Goal: Information Seeking & Learning: Find specific fact

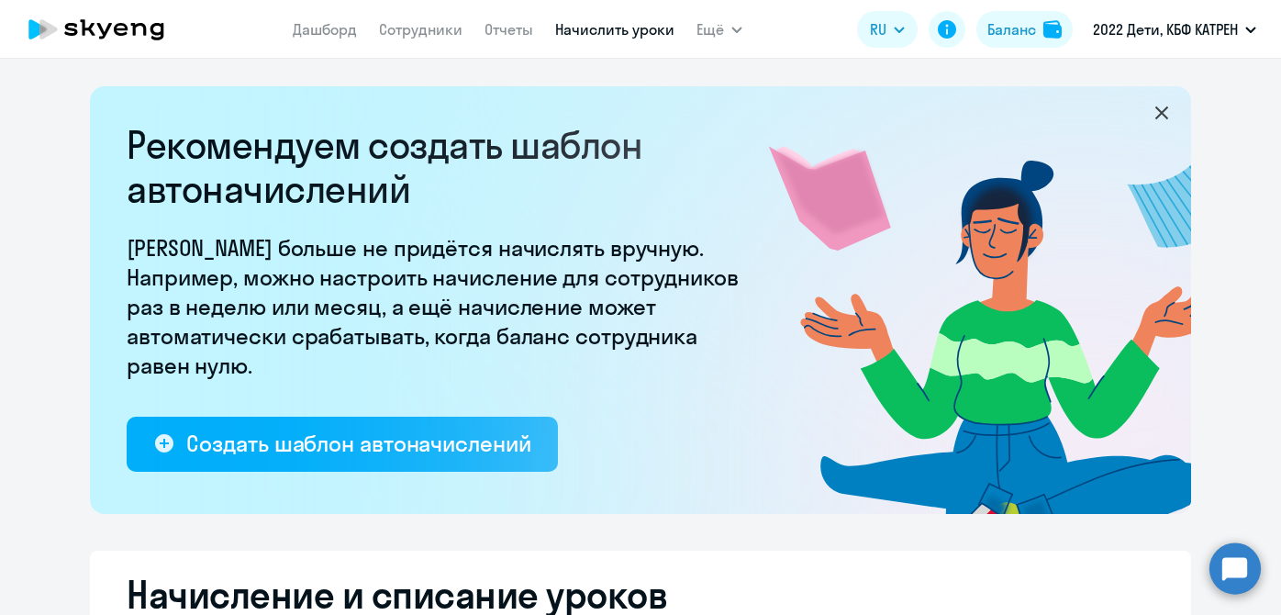
select select "50"
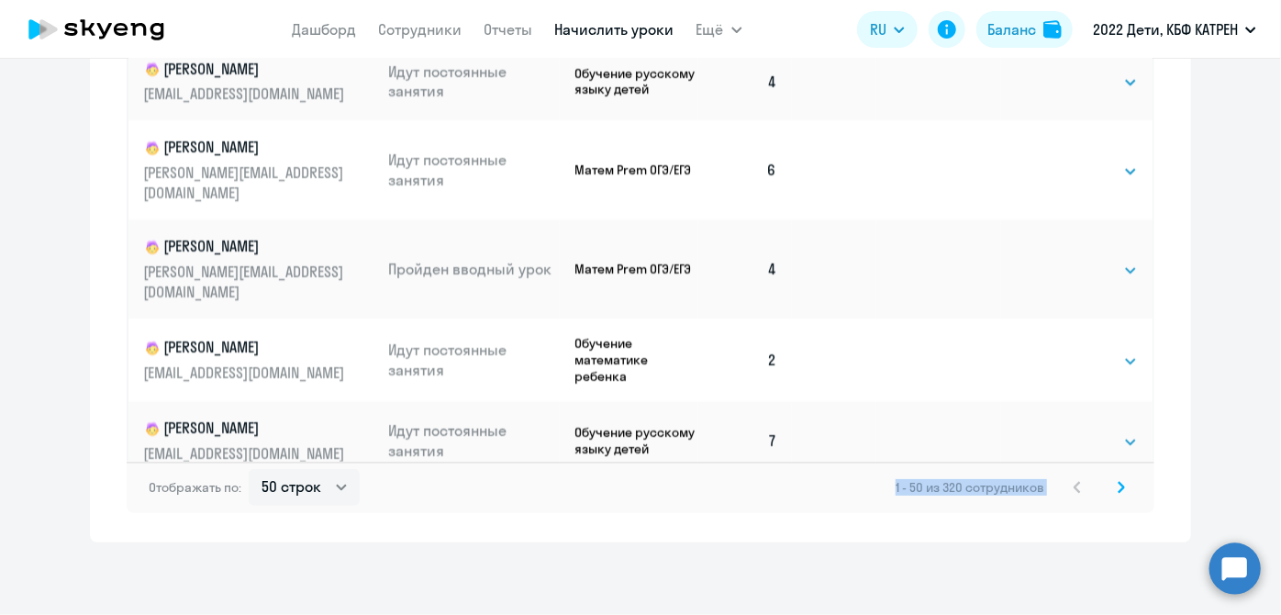
scroll to position [1335, 0]
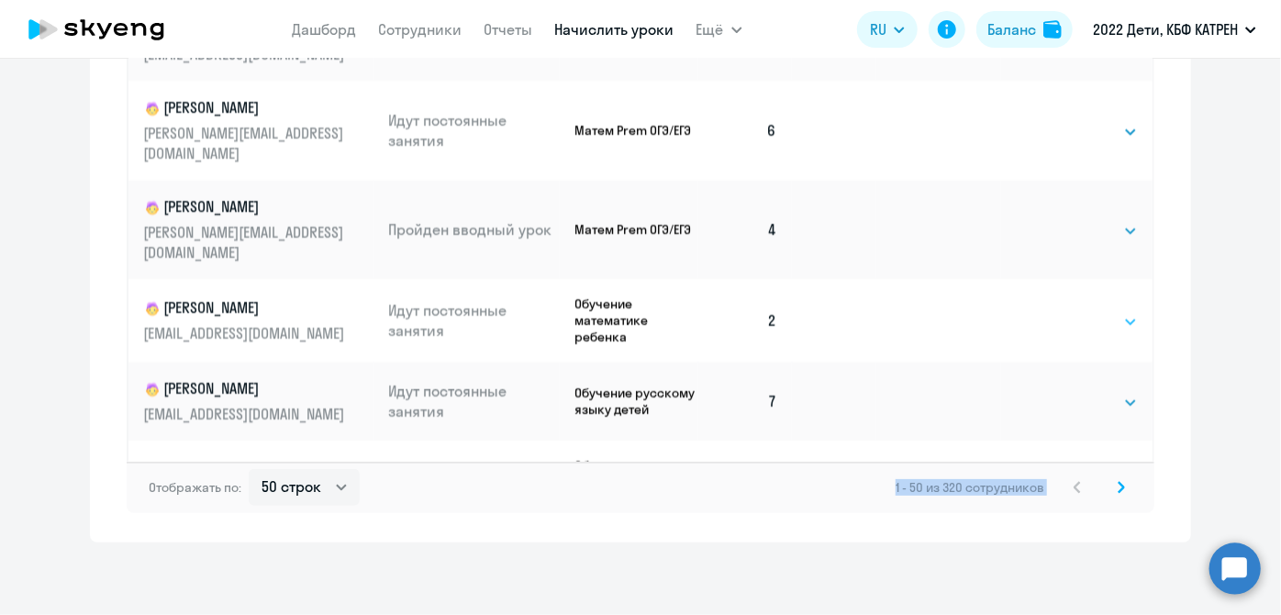
click at [1113, 311] on select "Выбрать 4 8 16 32 64 128" at bounding box center [1100, 322] width 75 height 22
select select "8"
click at [1063, 311] on select "Выбрать 4 8 16 32 64 128" at bounding box center [1100, 322] width 75 height 22
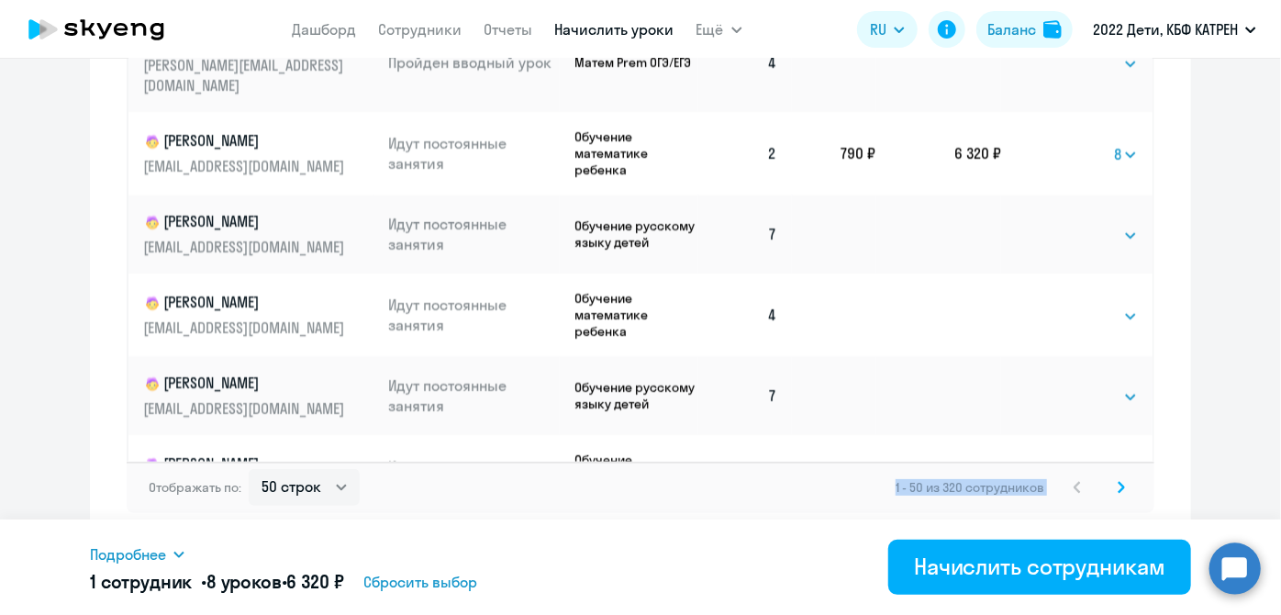
scroll to position [1585, 0]
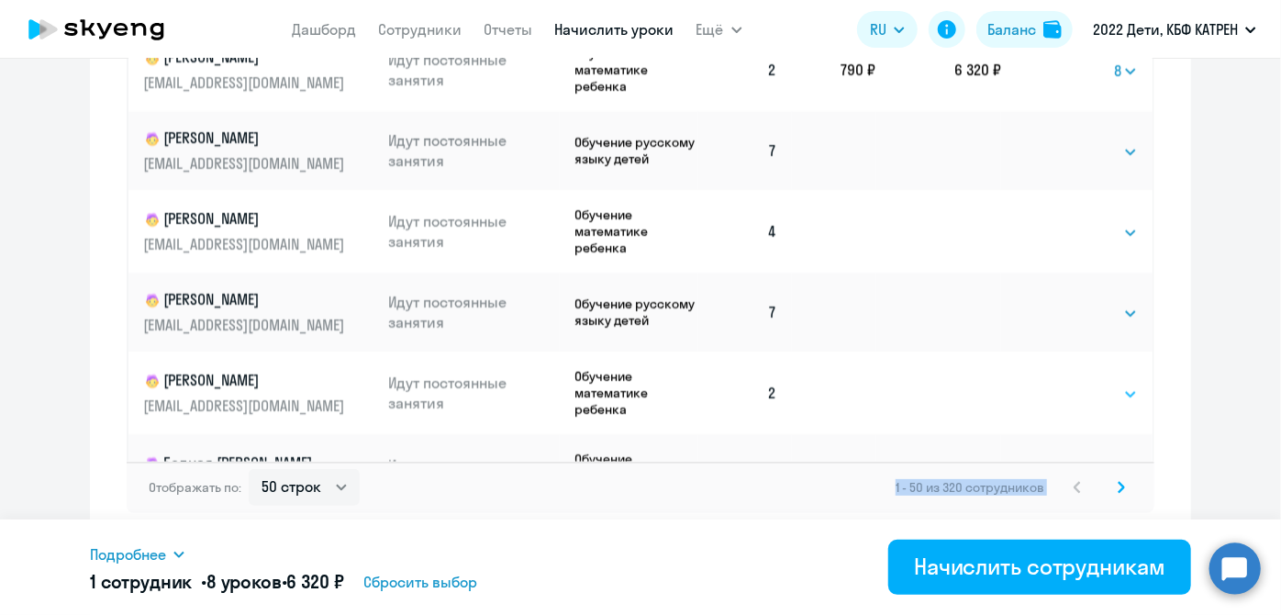
click at [1107, 384] on select "Выбрать 4 8 16 32 64 128" at bounding box center [1100, 395] width 75 height 22
select select "8"
click at [1063, 384] on select "Выбрать 4 8 16 32 64 128" at bounding box center [1100, 395] width 75 height 22
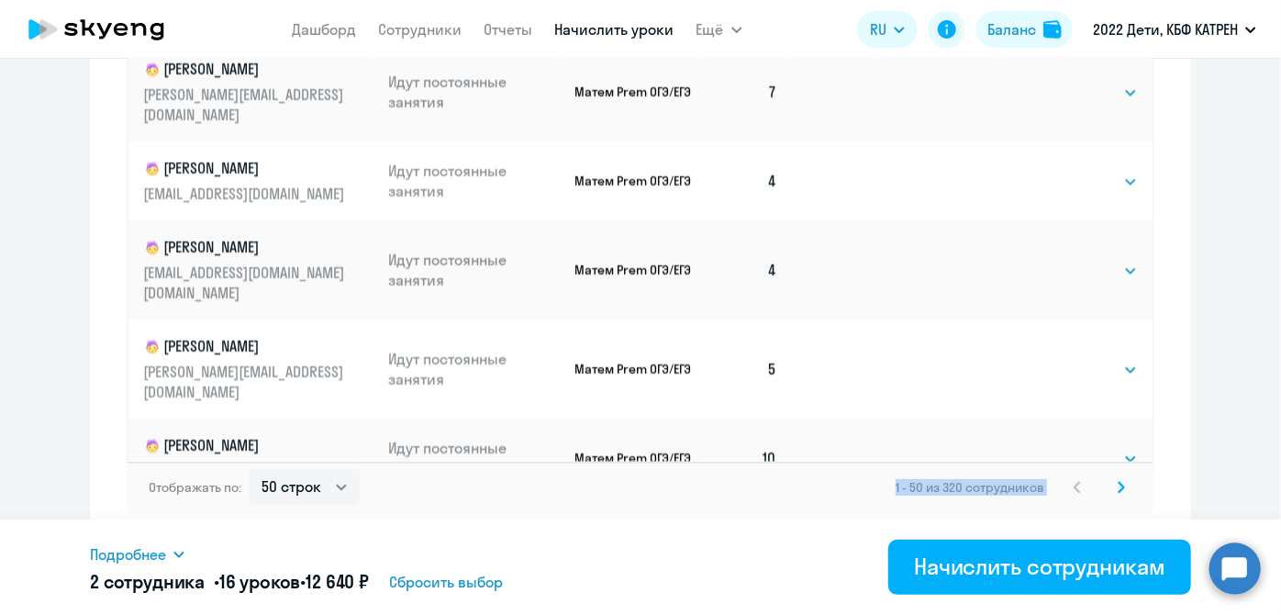
scroll to position [3339, 0]
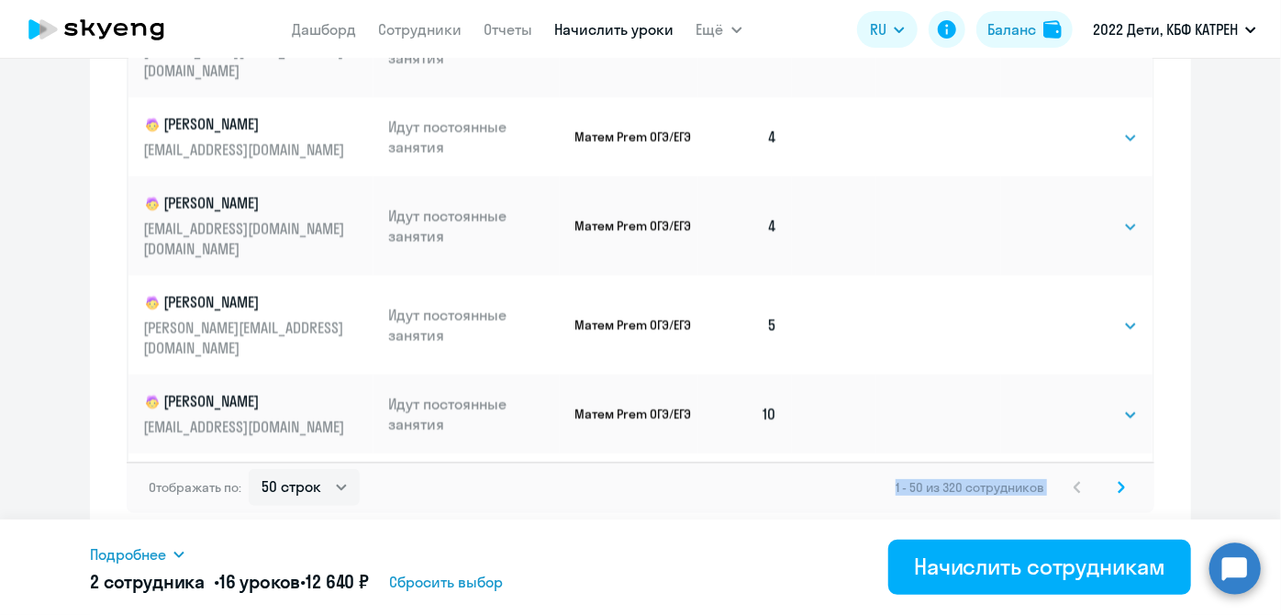
click at [1111, 490] on svg-icon at bounding box center [1122, 487] width 22 height 22
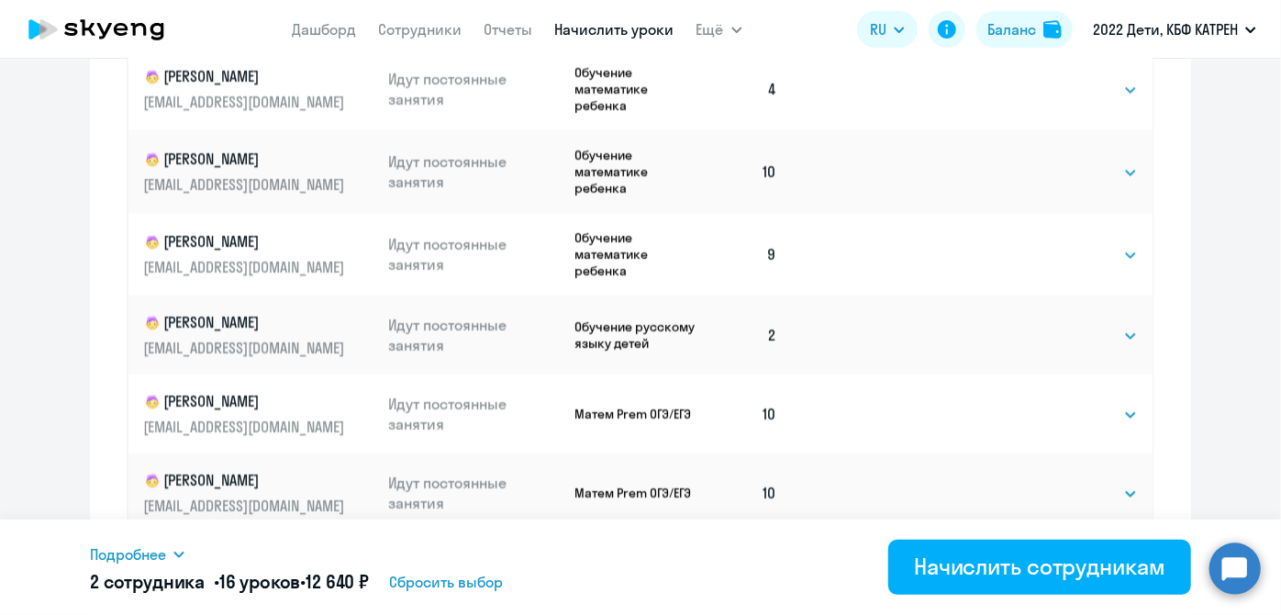
scroll to position [1156, 0]
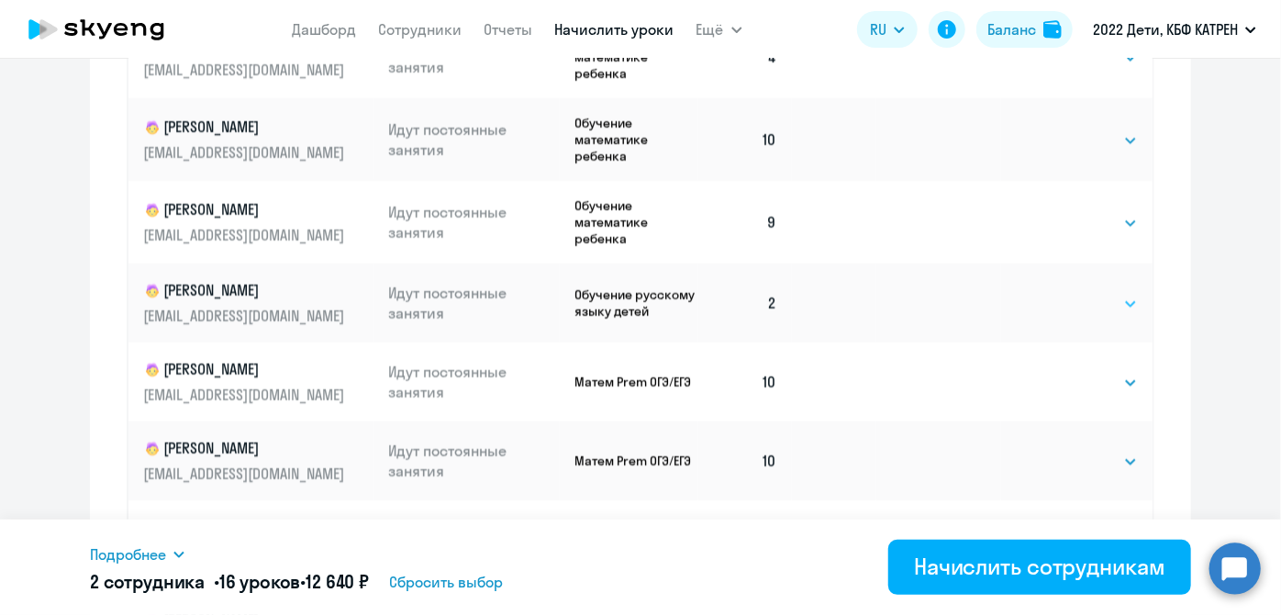
click at [1116, 308] on select "Выбрать 4 8 16 32 64 128" at bounding box center [1100, 304] width 75 height 22
select select "8"
click at [1063, 296] on select "Выбрать 4 8 16 32 64 128" at bounding box center [1100, 304] width 75 height 22
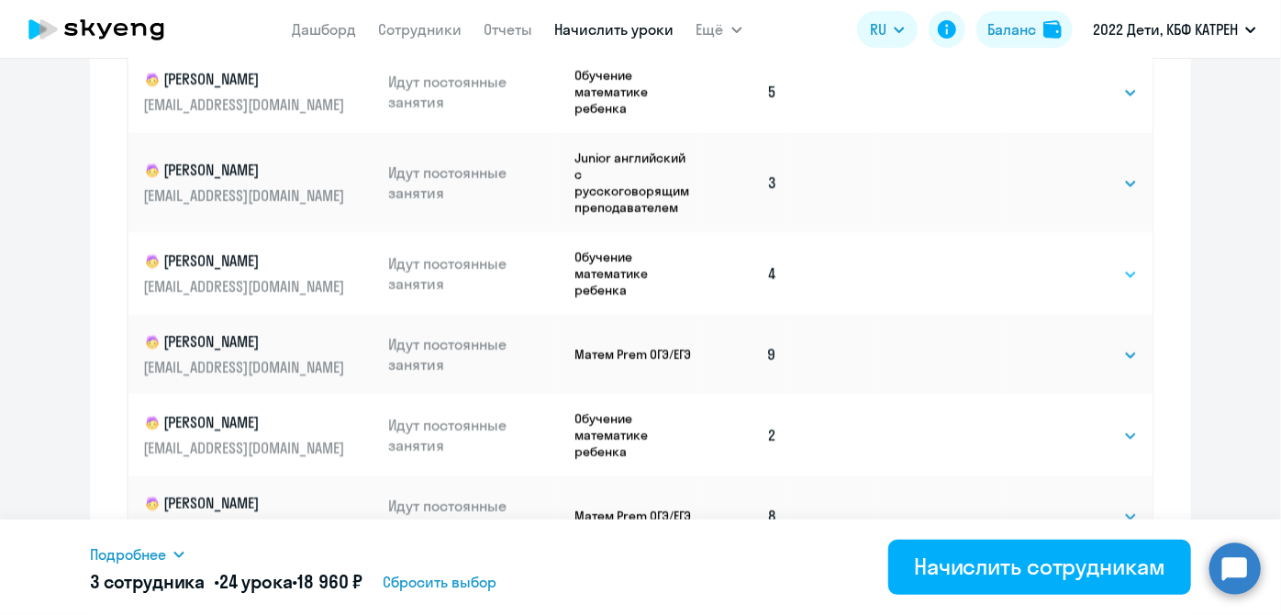
scroll to position [500, 0]
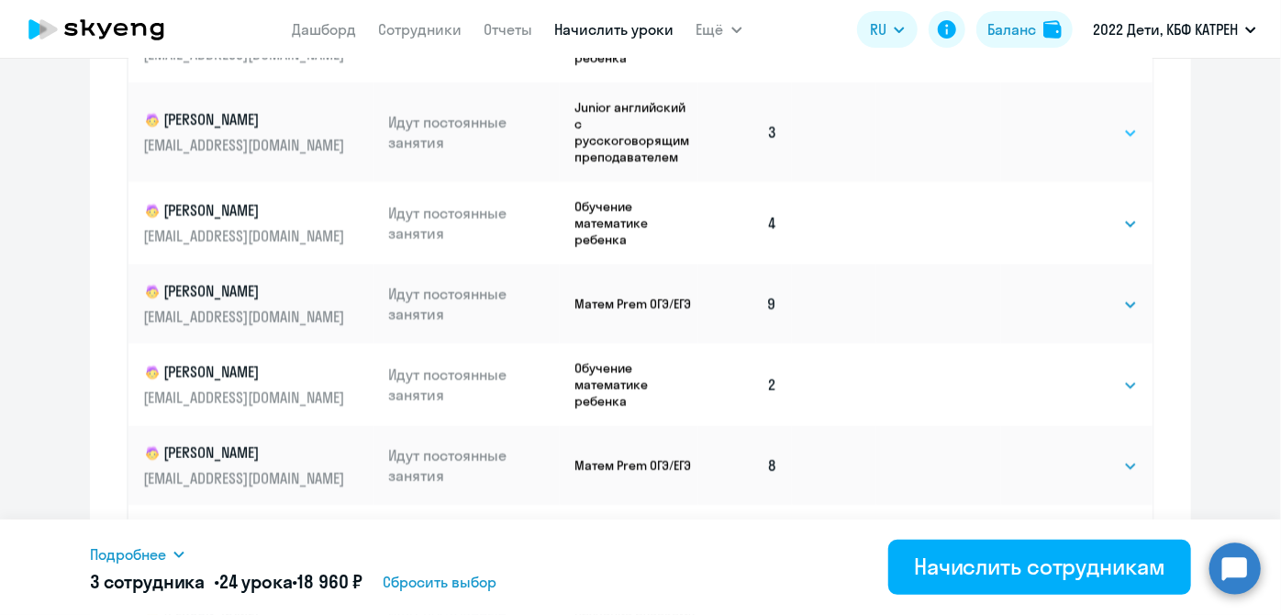
click at [1112, 144] on select "Выбрать 4 8 16 32 64 128" at bounding box center [1100, 133] width 75 height 22
select select "8"
click at [1063, 127] on select "Выбрать 4 8 16 32 64 128" at bounding box center [1100, 133] width 75 height 22
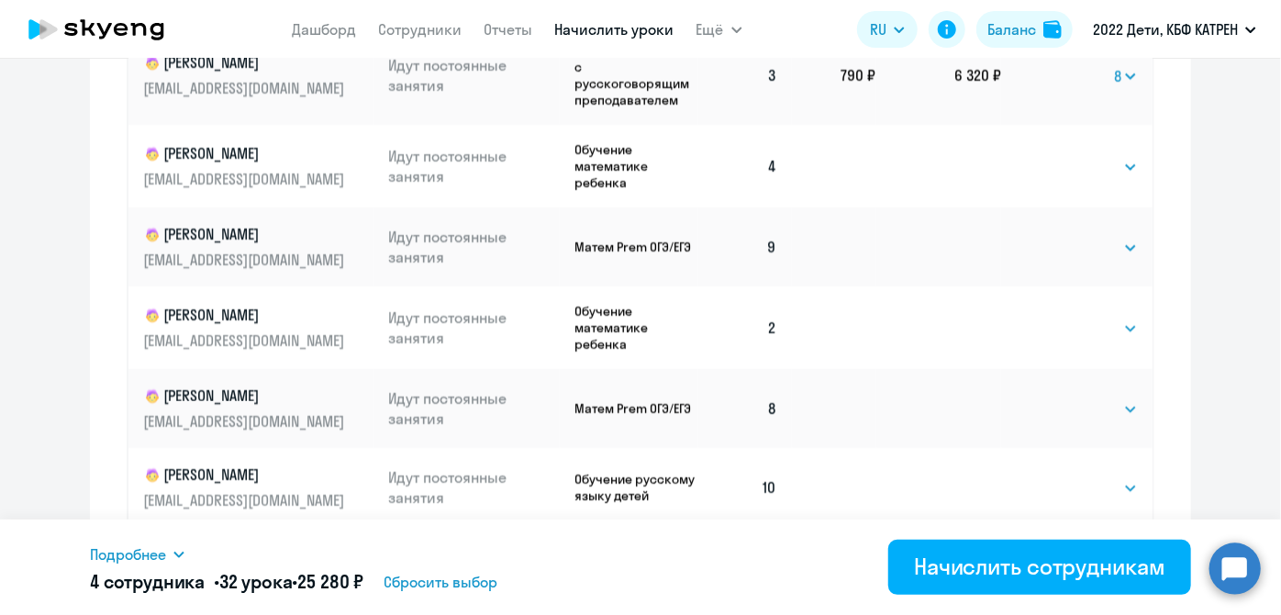
scroll to position [584, 0]
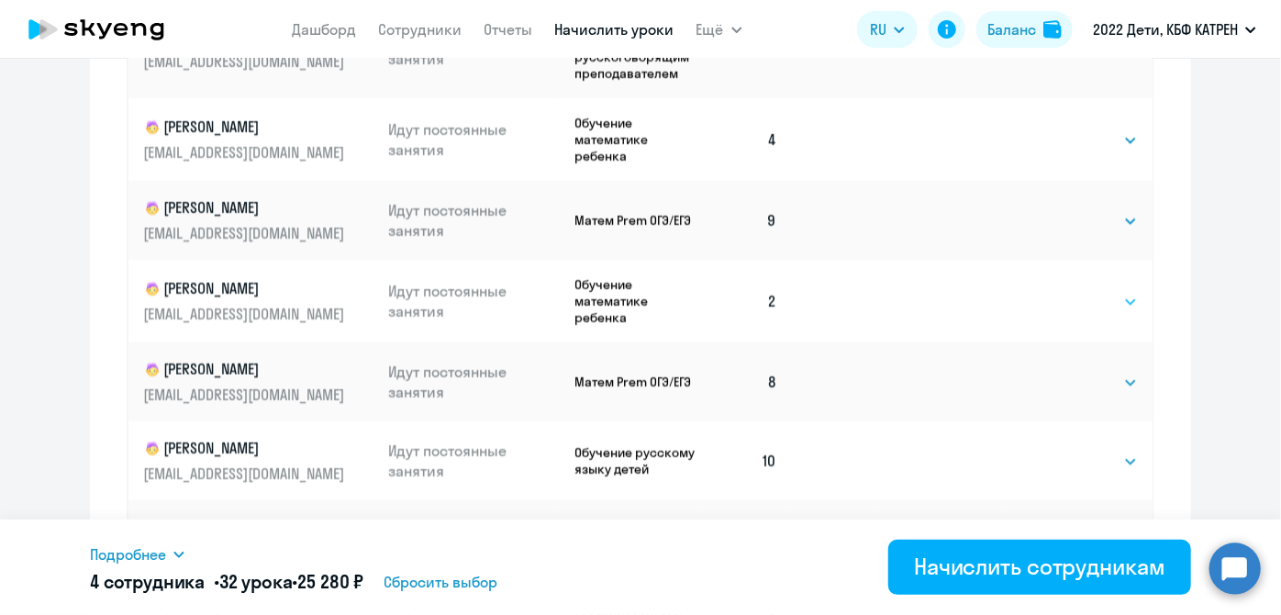
click at [1118, 308] on select "Выбрать 4 8 16 32 64 128" at bounding box center [1100, 302] width 75 height 22
select select "8"
click at [1063, 296] on select "Выбрать 4 8 16 32 64 128" at bounding box center [1100, 302] width 75 height 22
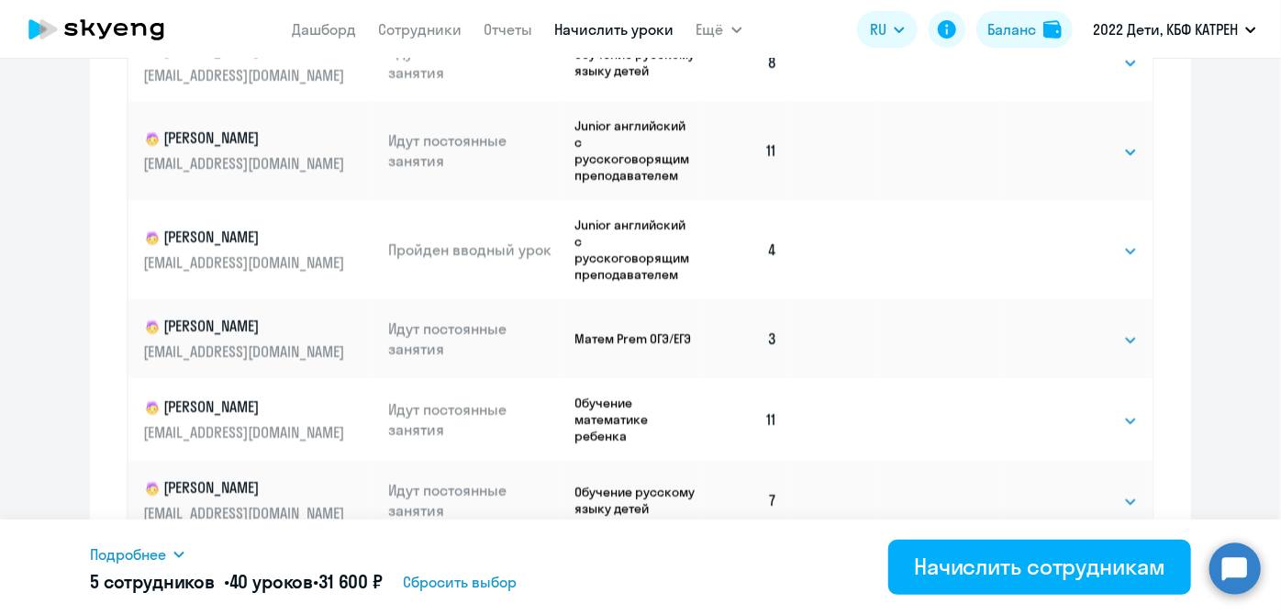
scroll to position [1502, 0]
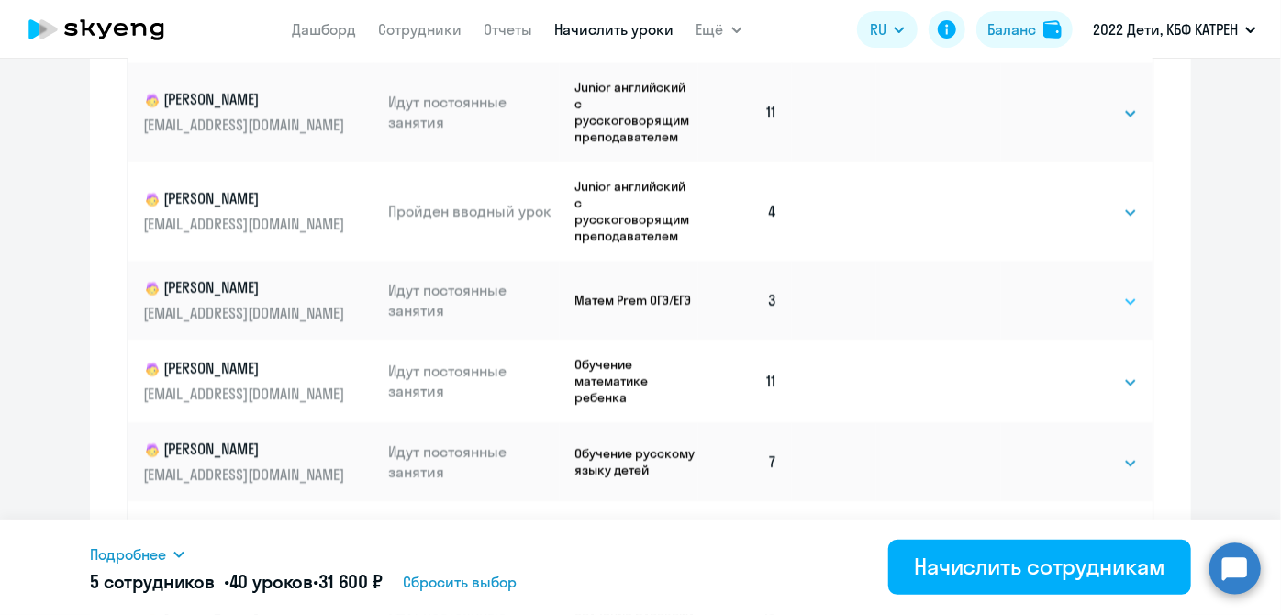
click at [1116, 313] on select "Выбрать 4 8 16 32 64 128" at bounding box center [1100, 302] width 75 height 22
select select "8"
click at [1063, 306] on select "Выбрать 4 8 16 32 64 128" at bounding box center [1100, 302] width 75 height 22
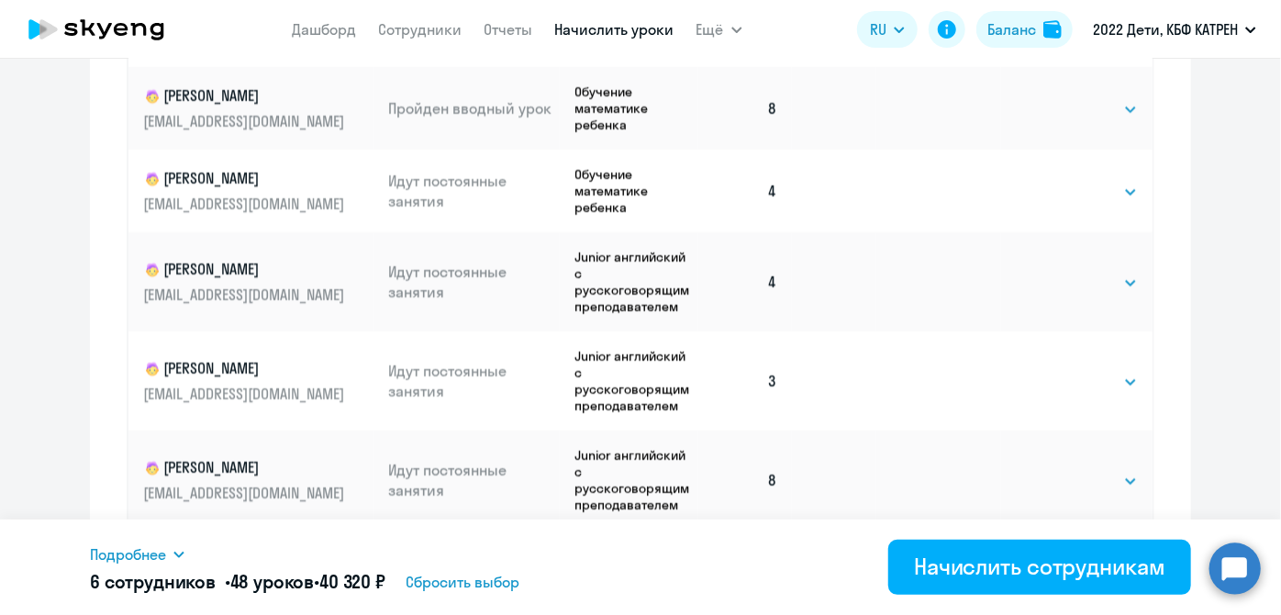
scroll to position [2920, 0]
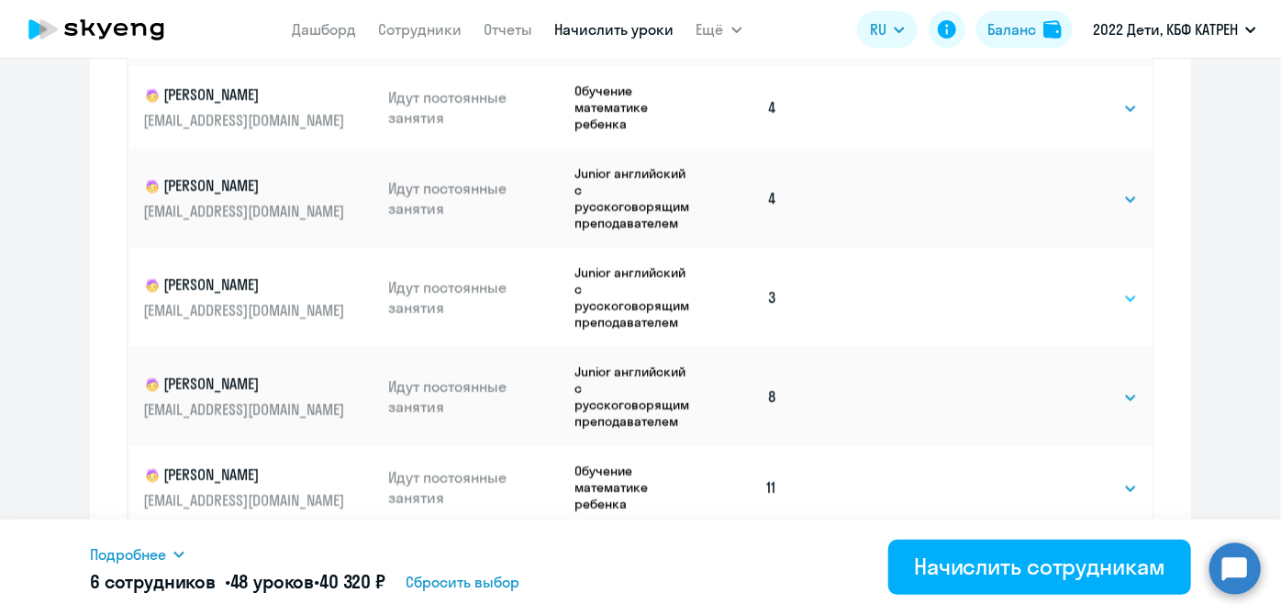
click at [1111, 309] on select "Выбрать 4 8 16 32 64 128" at bounding box center [1100, 298] width 75 height 22
select select "8"
click at [1063, 309] on select "Выбрать 4 8 16 32 64 128" at bounding box center [1100, 298] width 75 height 22
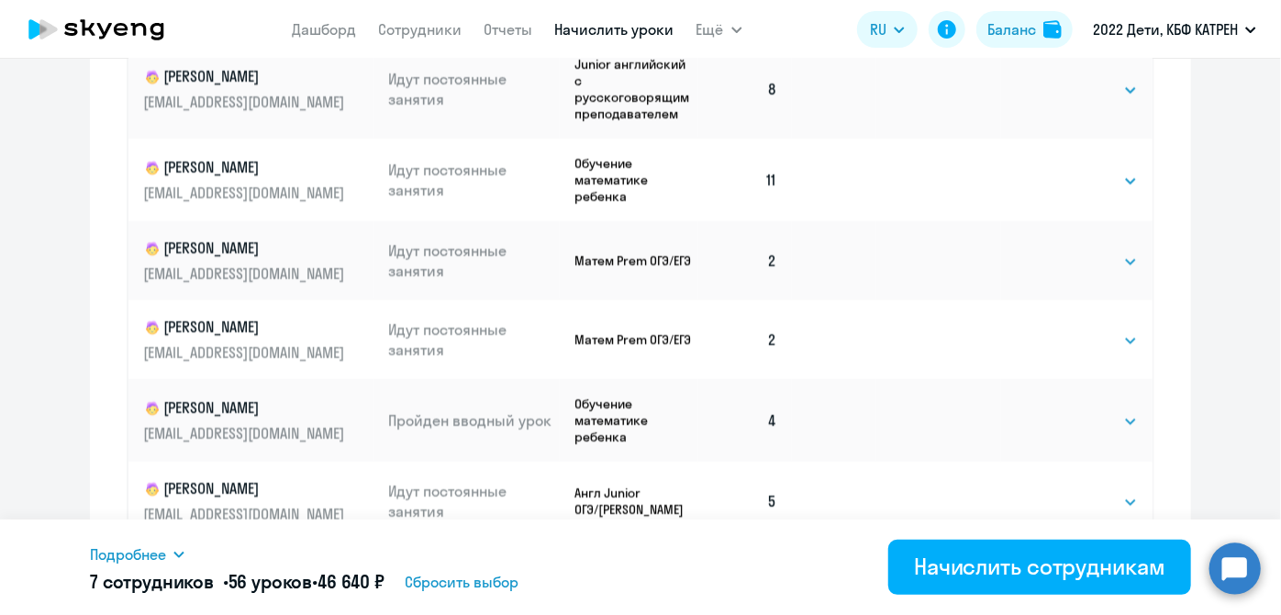
scroll to position [3254, 0]
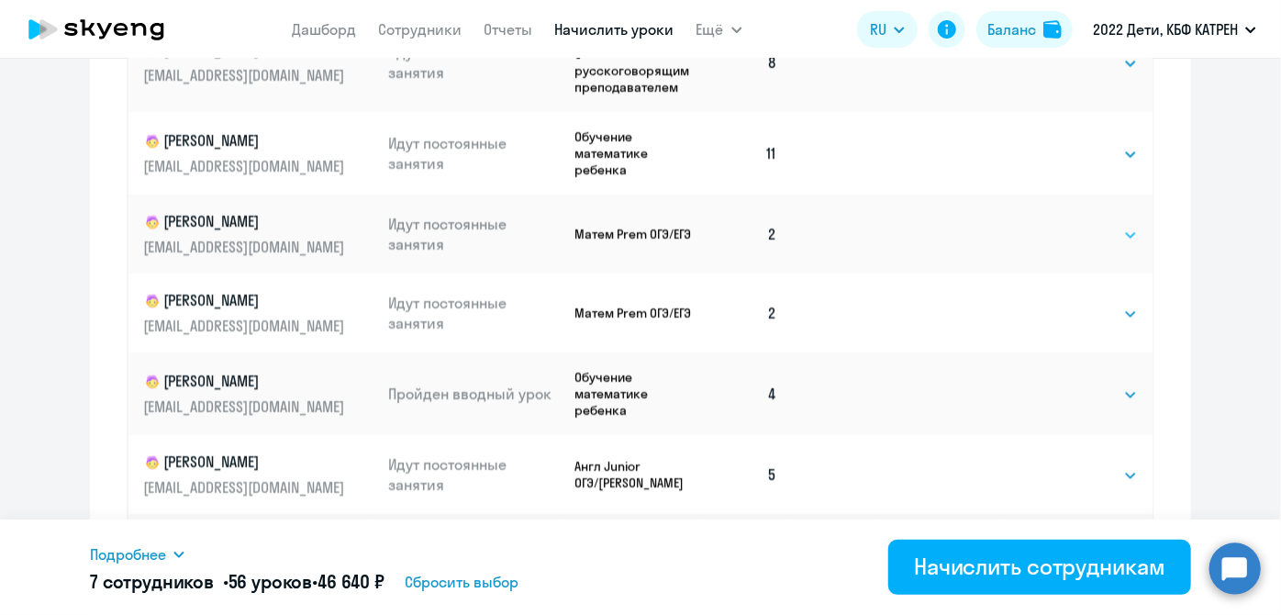
click at [1111, 246] on select "Выбрать 4 8 16 32 64 128" at bounding box center [1100, 235] width 75 height 22
select select "8"
click at [1063, 246] on select "Выбрать 4 8 16 32 64 128" at bounding box center [1100, 235] width 75 height 22
click at [1102, 325] on select "Выбрать 4 8 16 32 64 128" at bounding box center [1100, 314] width 75 height 22
select select "8"
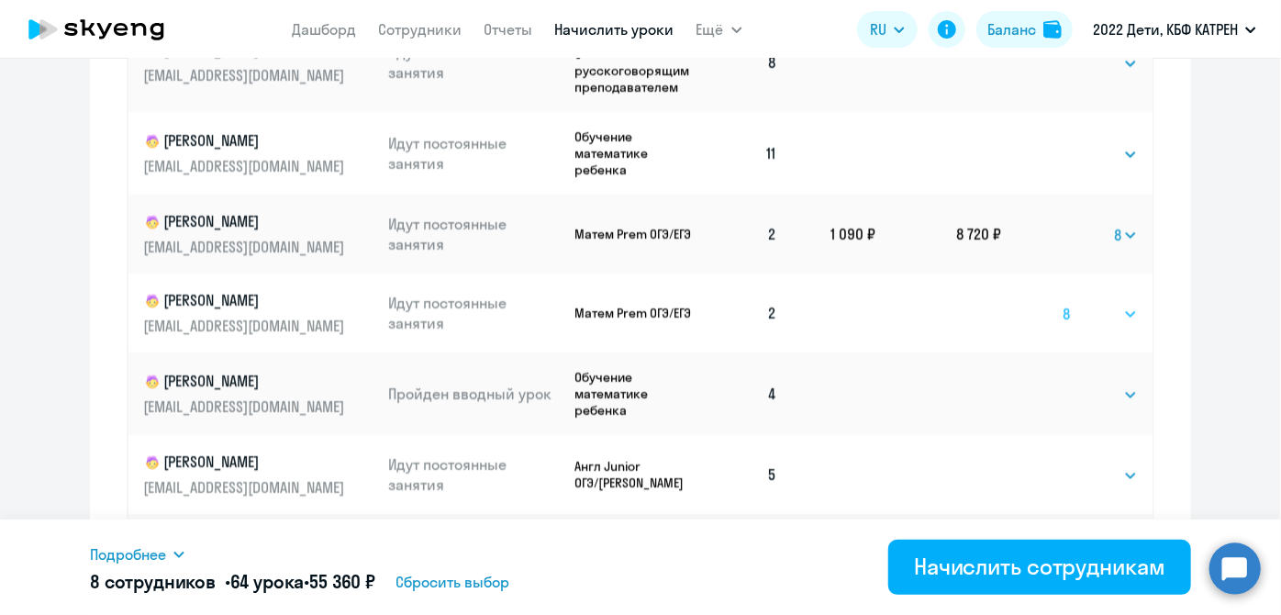
click at [1063, 325] on select "Выбрать 4 8 16 32 64 128" at bounding box center [1100, 314] width 75 height 22
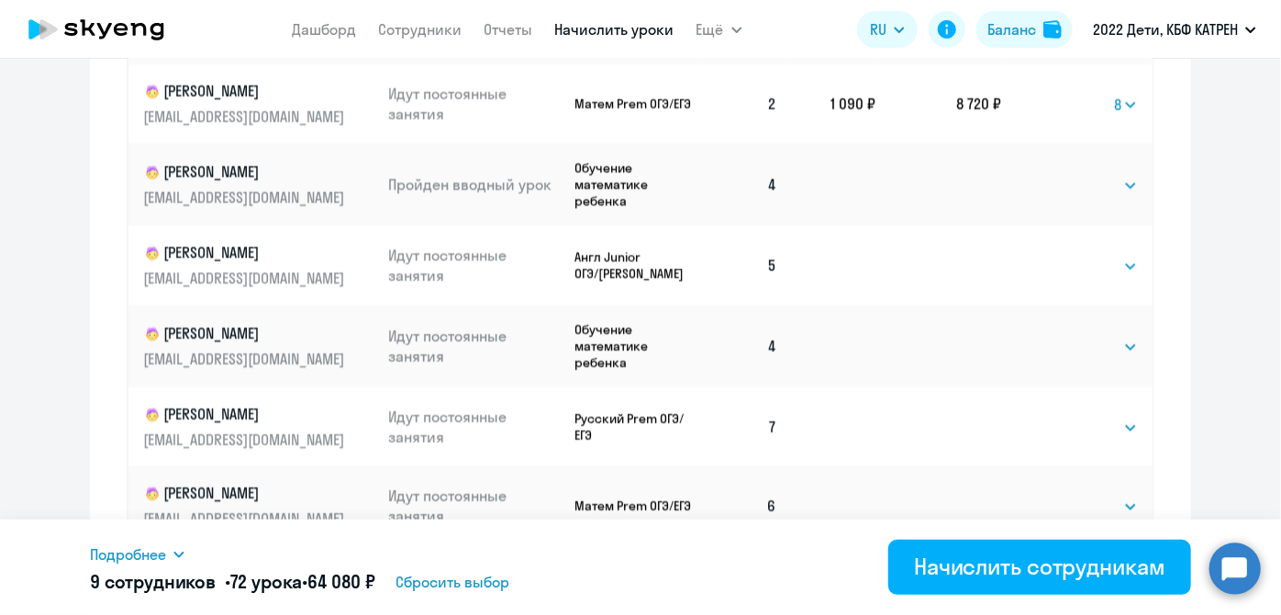
scroll to position [1323, 0]
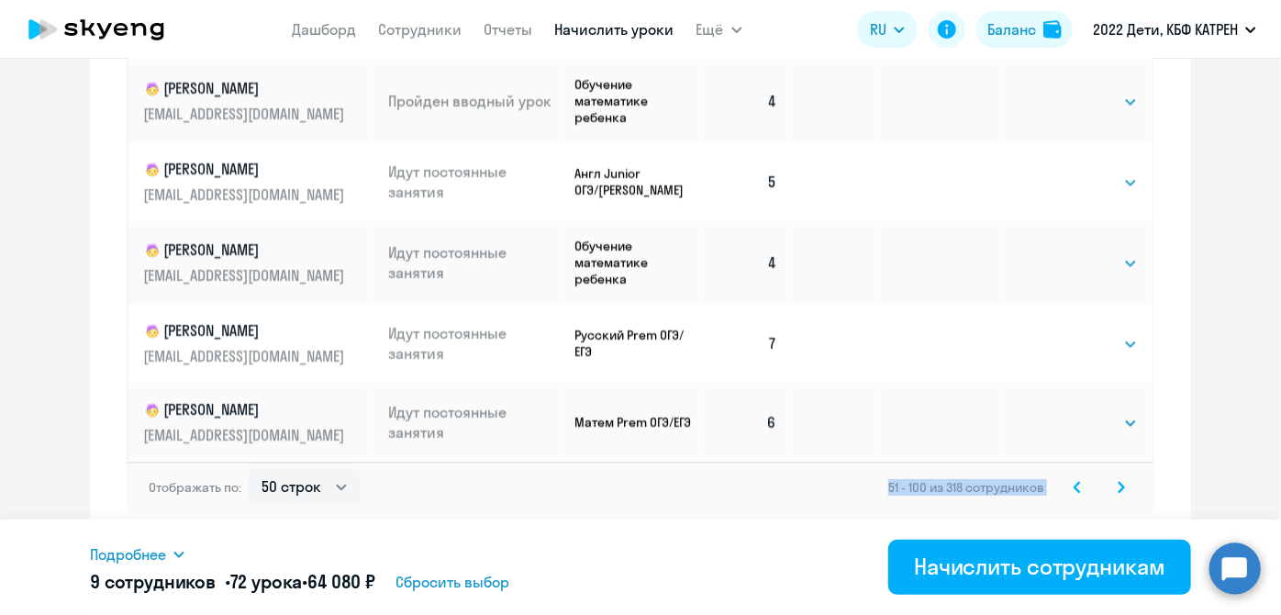
click at [1118, 486] on icon at bounding box center [1121, 487] width 7 height 13
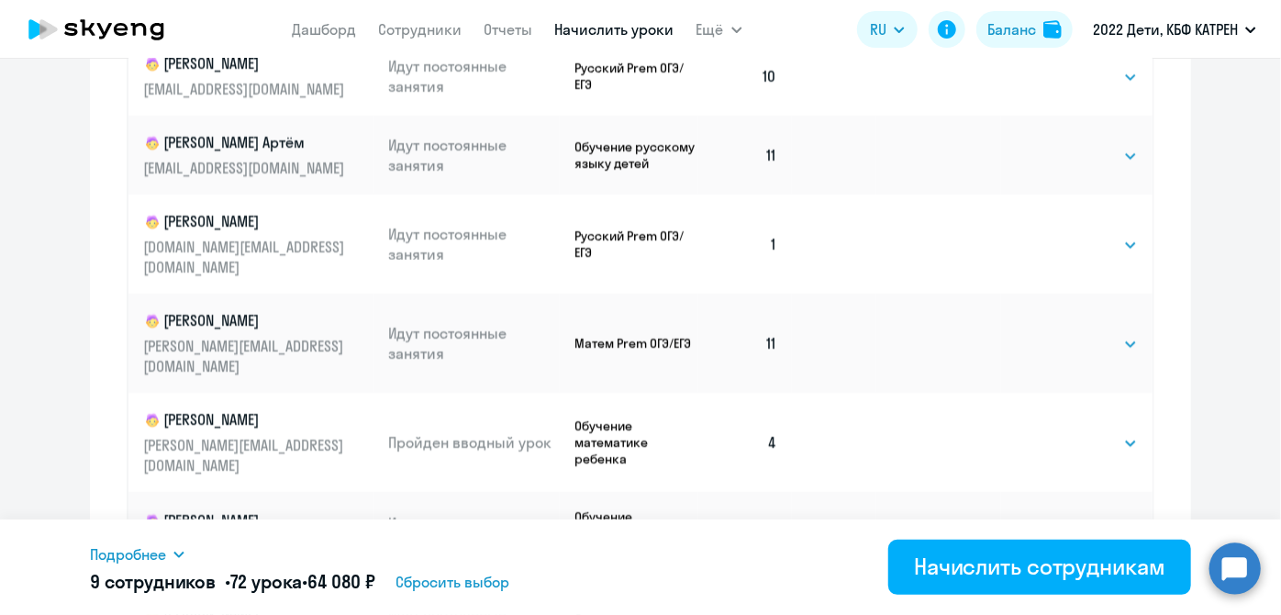
scroll to position [1156, 0]
click at [1117, 242] on select "Выбрать 4 8 16 32 64 128" at bounding box center [1100, 244] width 75 height 22
select select "8"
click at [1063, 233] on select "Выбрать 4 8 16 32 64 128" at bounding box center [1100, 244] width 75 height 22
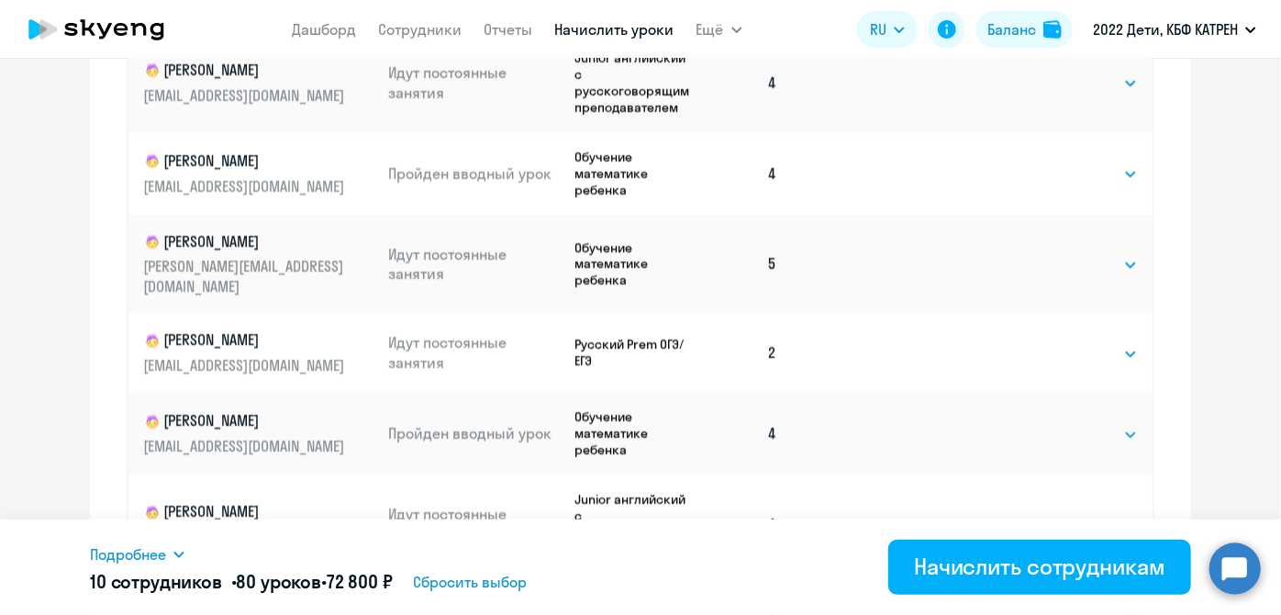
scroll to position [1335, 0]
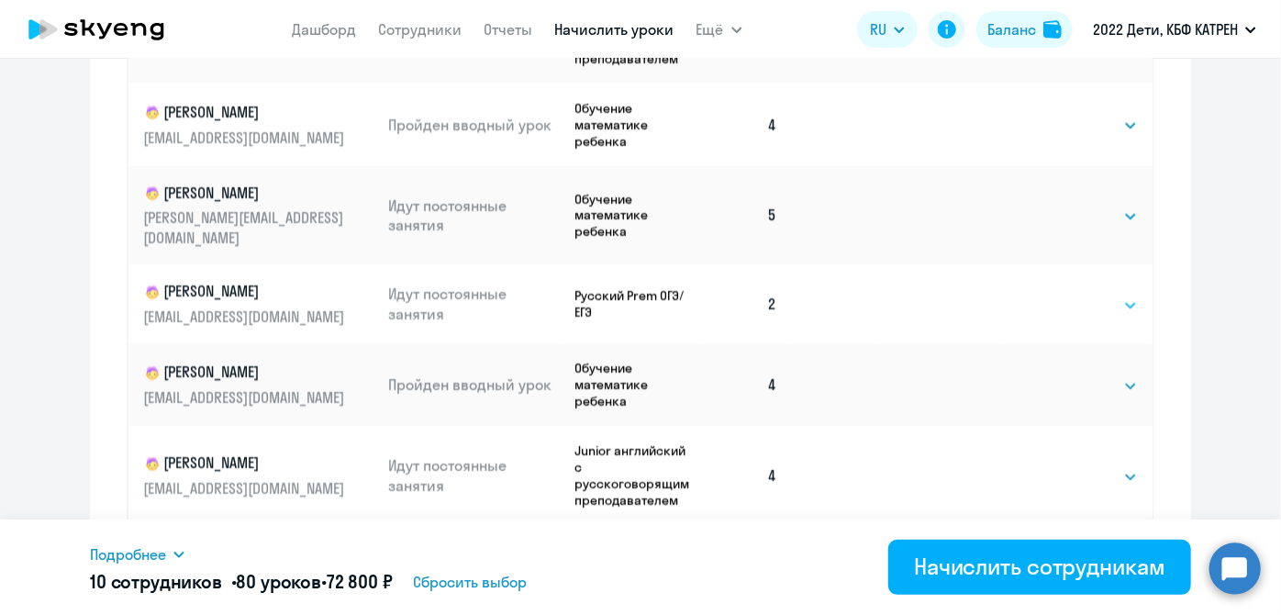
click at [1102, 295] on select "Выбрать 4 8 16 32 64 128" at bounding box center [1100, 306] width 75 height 22
select select "8"
click at [1063, 295] on select "Выбрать 4 8 16 32 64 128" at bounding box center [1100, 306] width 75 height 22
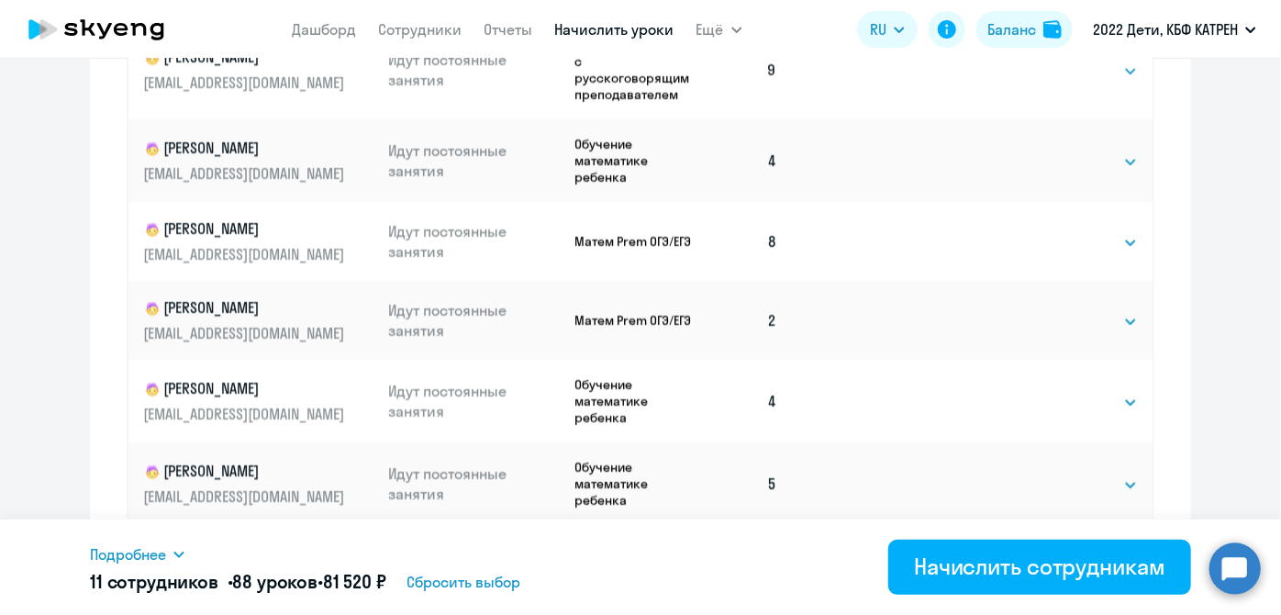
scroll to position [1919, 0]
click at [1107, 309] on select "Выбрать 4 8 16 32 64 128" at bounding box center [1100, 320] width 75 height 22
select select "8"
click at [1063, 309] on select "Выбрать 4 8 16 32 64 128" at bounding box center [1100, 320] width 75 height 22
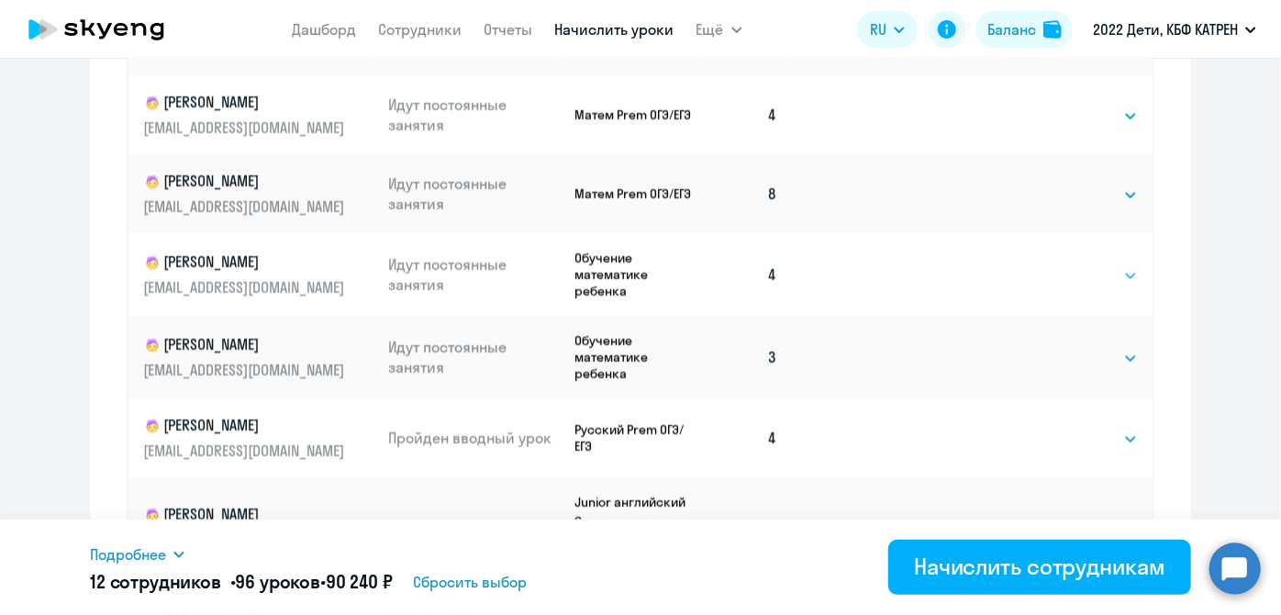
scroll to position [2420, 0]
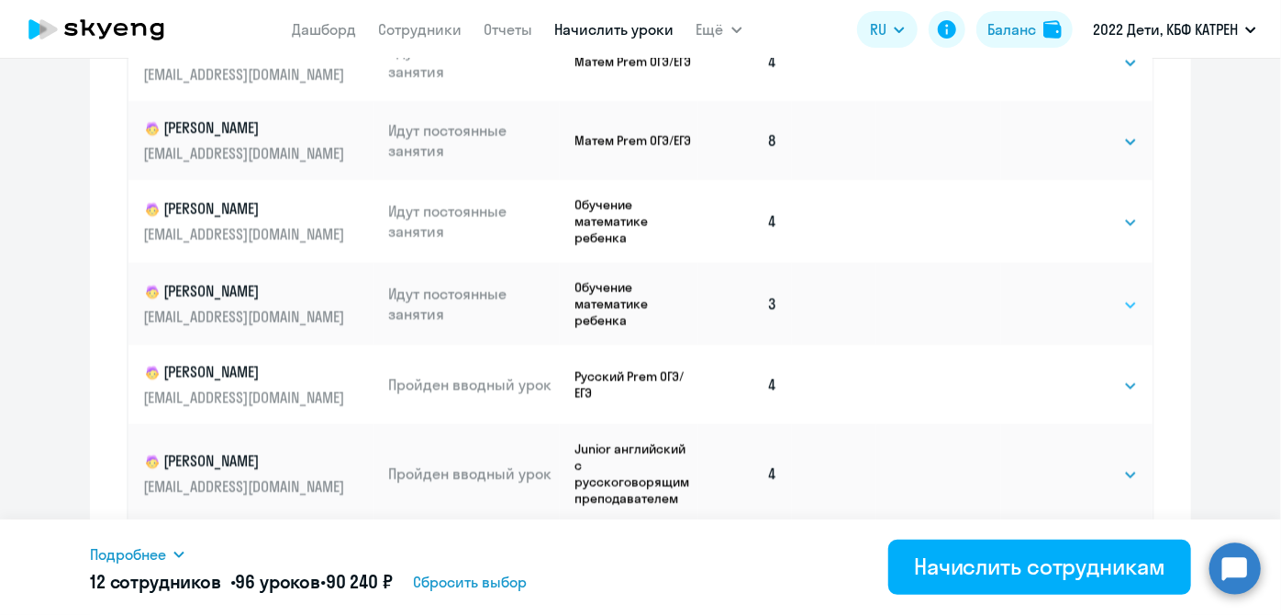
click at [1114, 295] on select "Выбрать 4 8 16 32 64 128" at bounding box center [1100, 306] width 75 height 22
select select "8"
click at [1063, 295] on select "Выбрать 4 8 16 32 64 128" at bounding box center [1100, 306] width 75 height 22
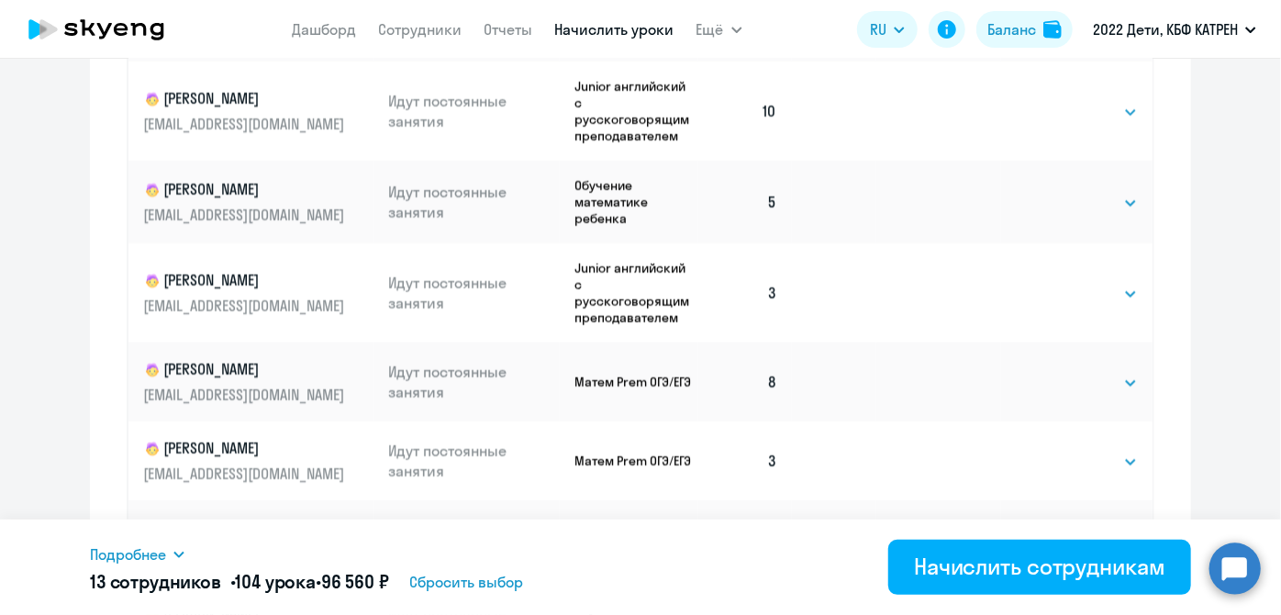
scroll to position [2920, 0]
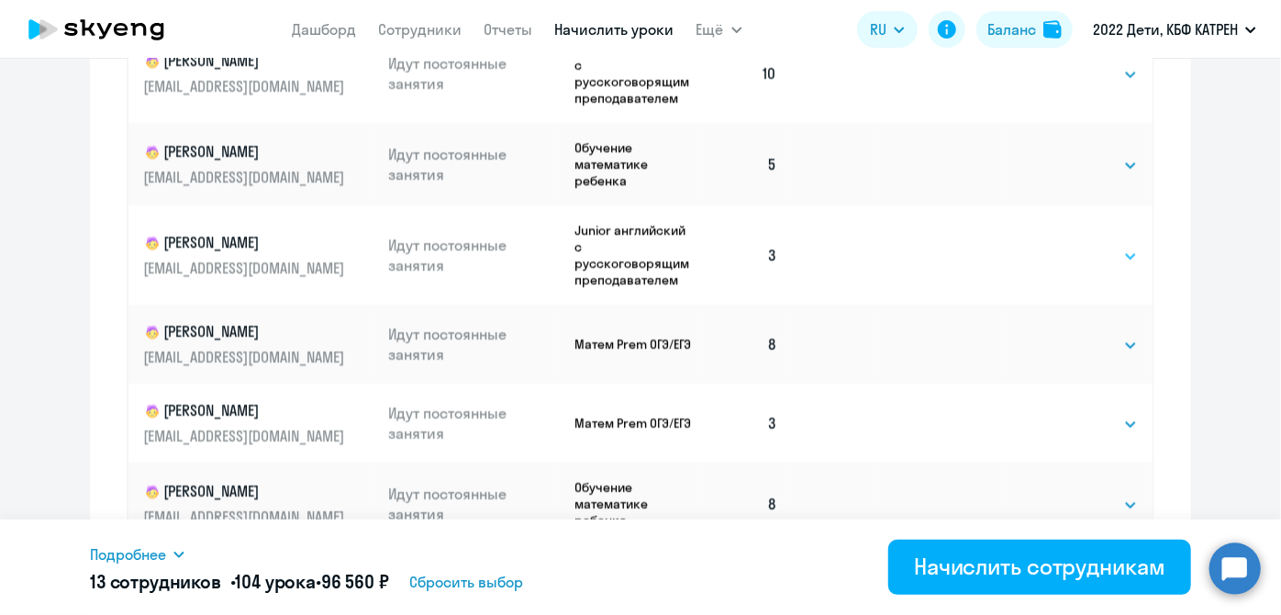
click at [1113, 245] on select "Выбрать 4 8 16 32 64 128" at bounding box center [1100, 256] width 75 height 22
select select "8"
click at [1063, 245] on select "Выбрать 4 8 16 32 64 128" at bounding box center [1100, 256] width 75 height 22
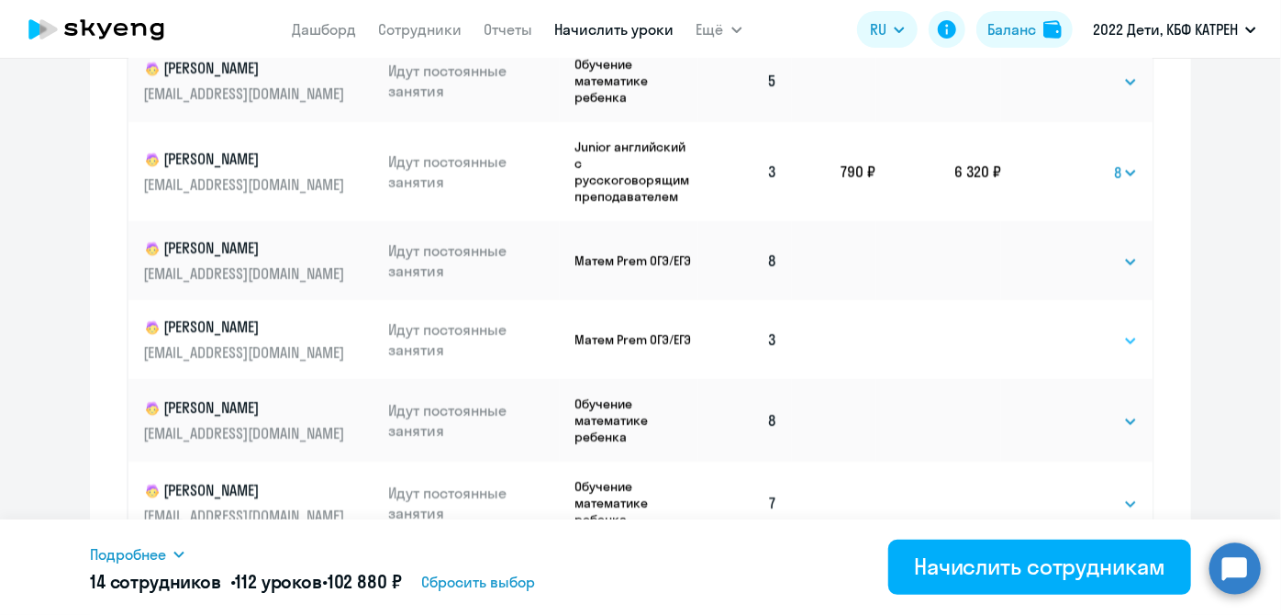
click at [1109, 330] on select "Выбрать 4 8 16 32 64 128" at bounding box center [1100, 341] width 75 height 22
select select "8"
click at [1063, 330] on select "Выбрать 4 8 16 32 64 128" at bounding box center [1100, 341] width 75 height 22
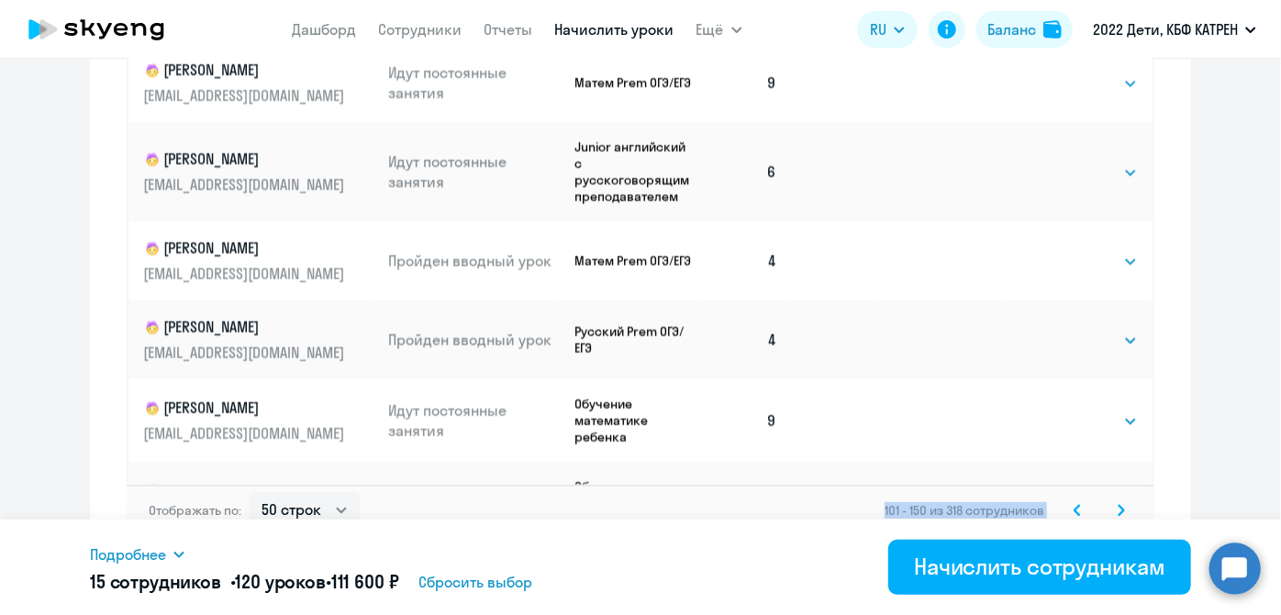
scroll to position [1323, 0]
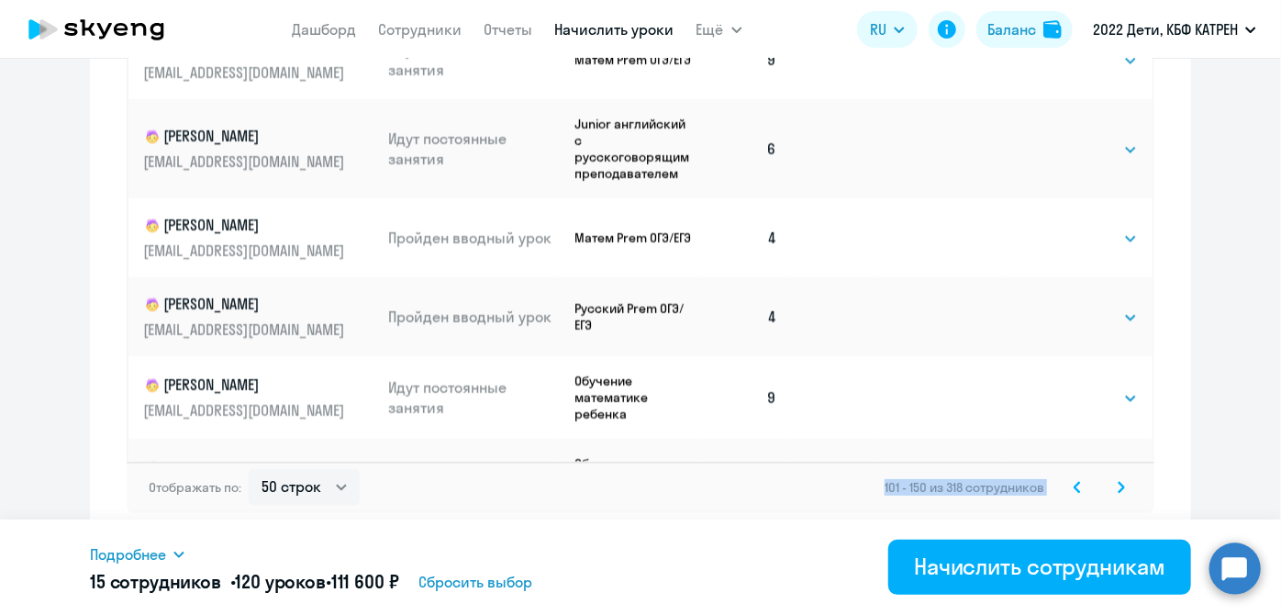
click at [1118, 485] on icon at bounding box center [1121, 487] width 7 height 13
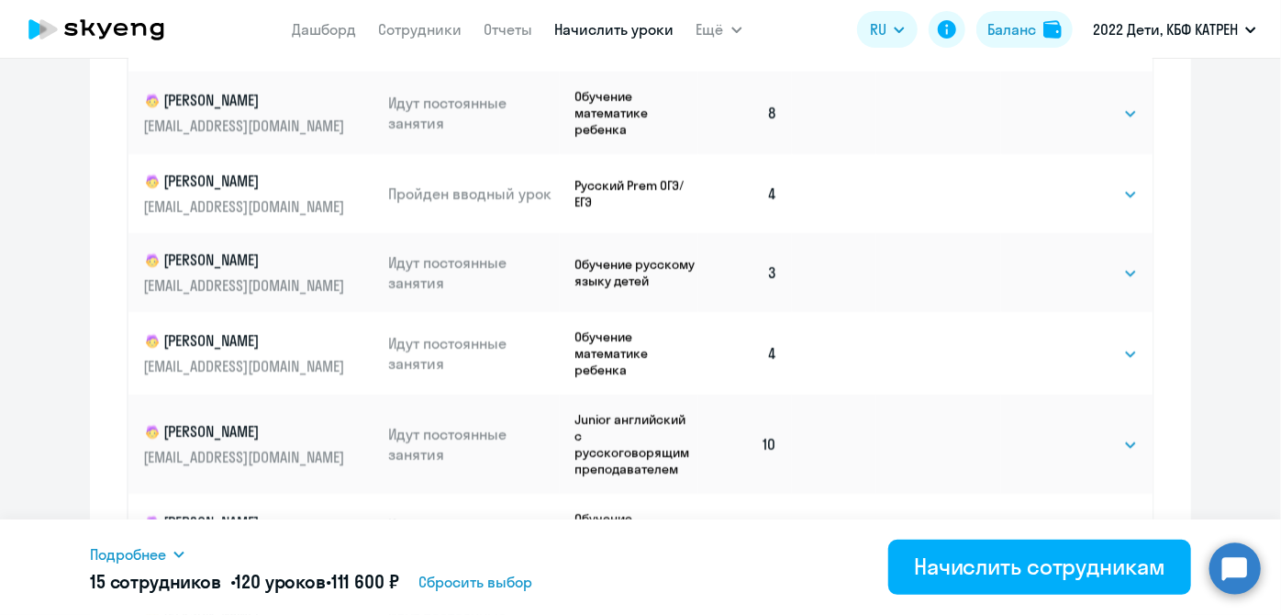
scroll to position [1156, 0]
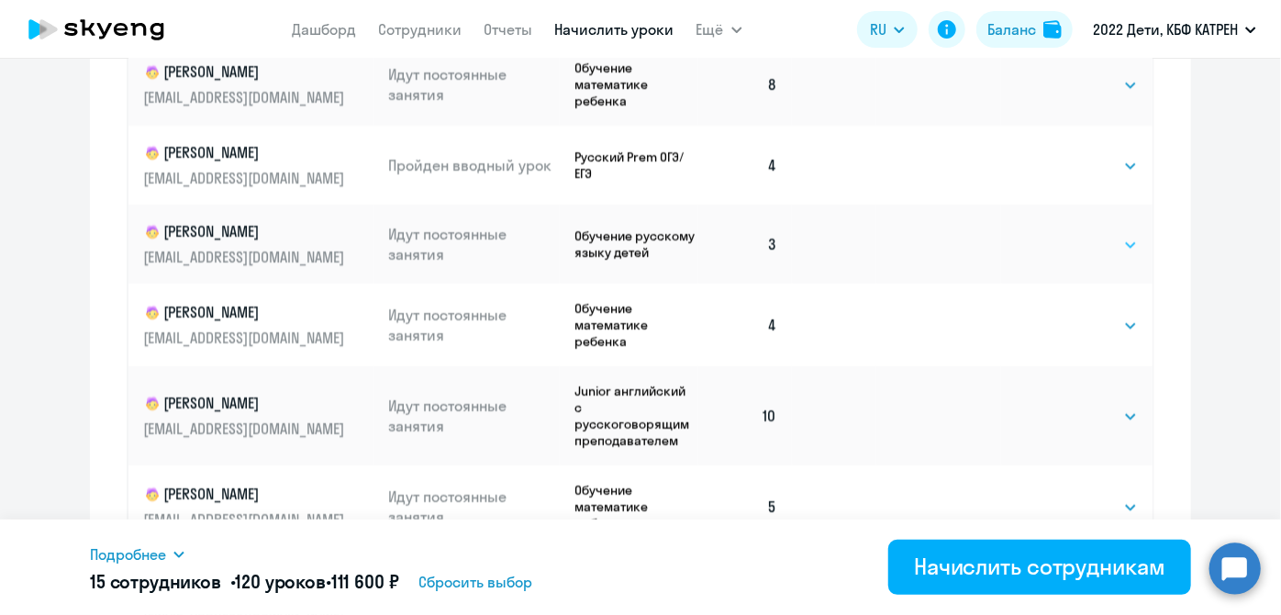
click at [1115, 256] on select "Выбрать 4 8 16 32 64 128" at bounding box center [1100, 245] width 75 height 22
select select "8"
click at [1063, 244] on select "Выбрать 4 8 16 32 64 128" at bounding box center [1100, 245] width 75 height 22
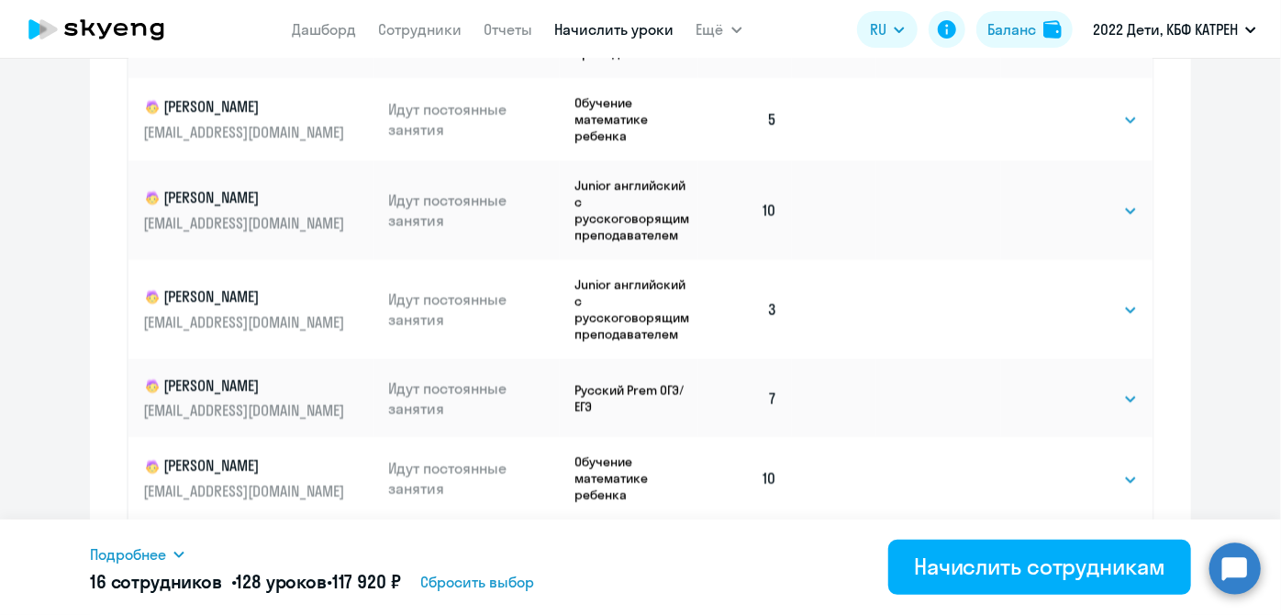
scroll to position [1168, 0]
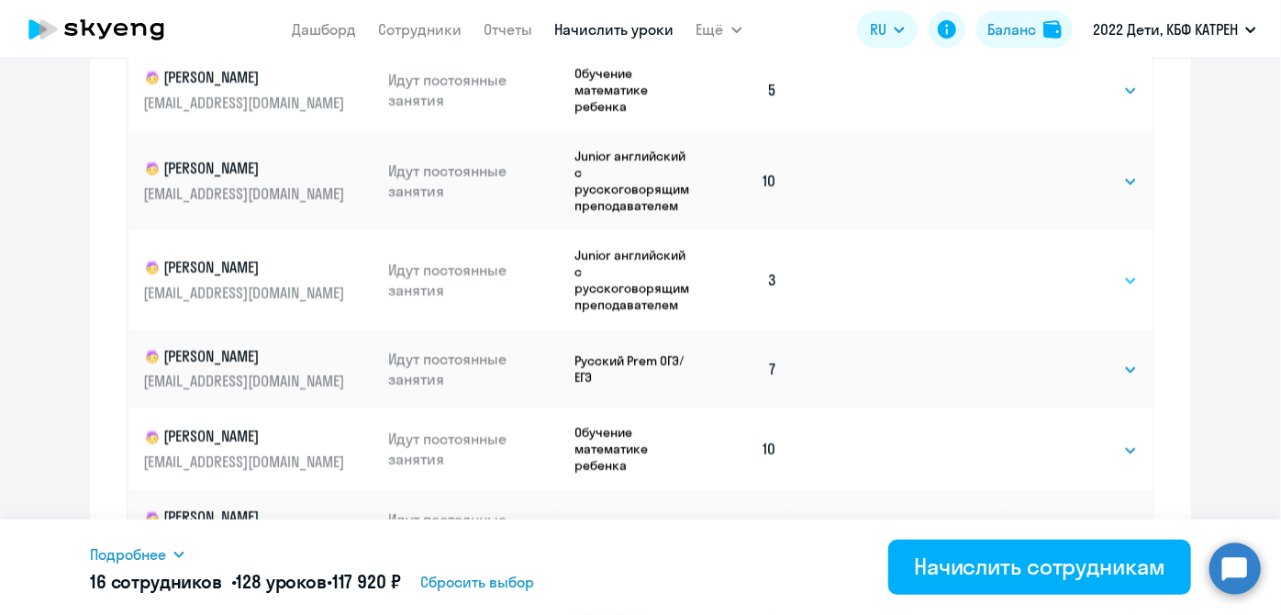
click at [1111, 292] on select "Выбрать 4 8 16 32 64 128" at bounding box center [1100, 281] width 75 height 22
select select "8"
click at [1063, 282] on select "Выбрать 4 8 16 32 64 128" at bounding box center [1100, 281] width 75 height 22
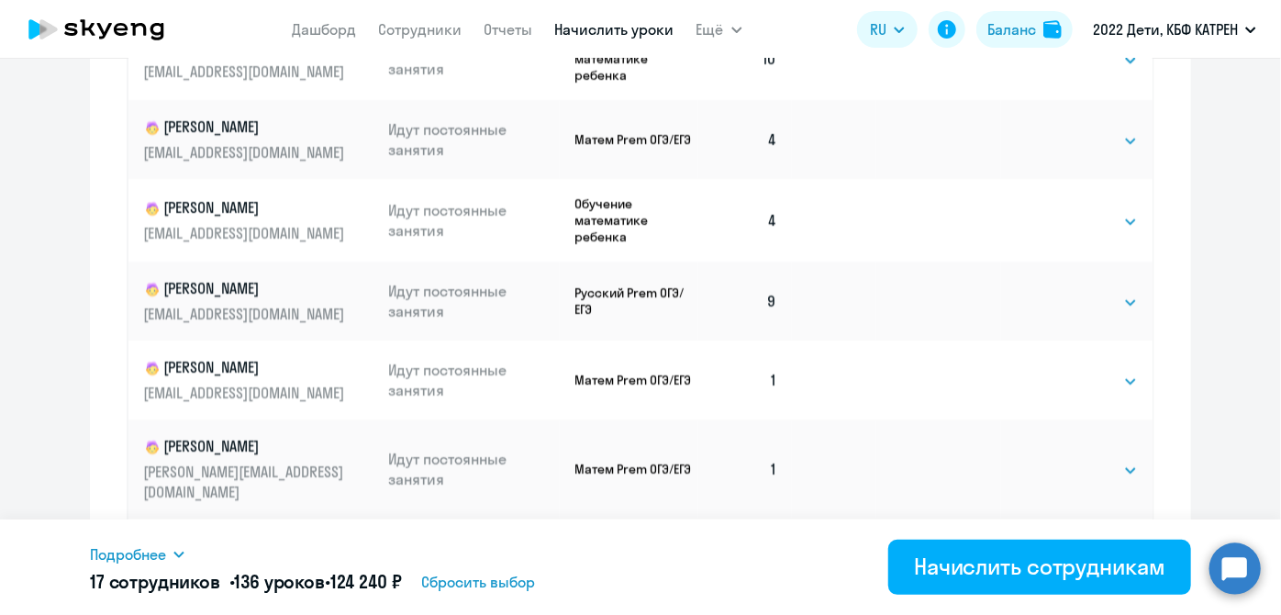
scroll to position [1585, 0]
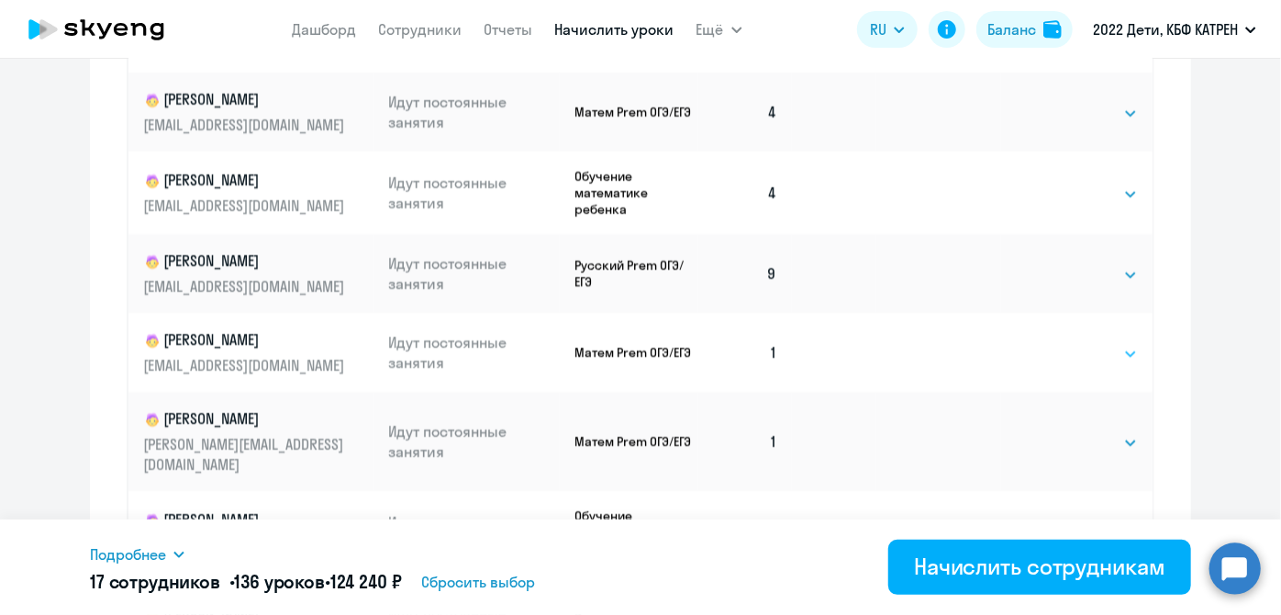
click at [1103, 364] on select "Выбрать 4 8 16 32 64 128" at bounding box center [1100, 354] width 75 height 22
select select "8"
click at [1063, 354] on select "Выбрать 4 8 16 32 64 128" at bounding box center [1100, 354] width 75 height 22
click at [1111, 443] on select "Выбрать 4 8 16 32 64 128" at bounding box center [1100, 443] width 75 height 22
select select "8"
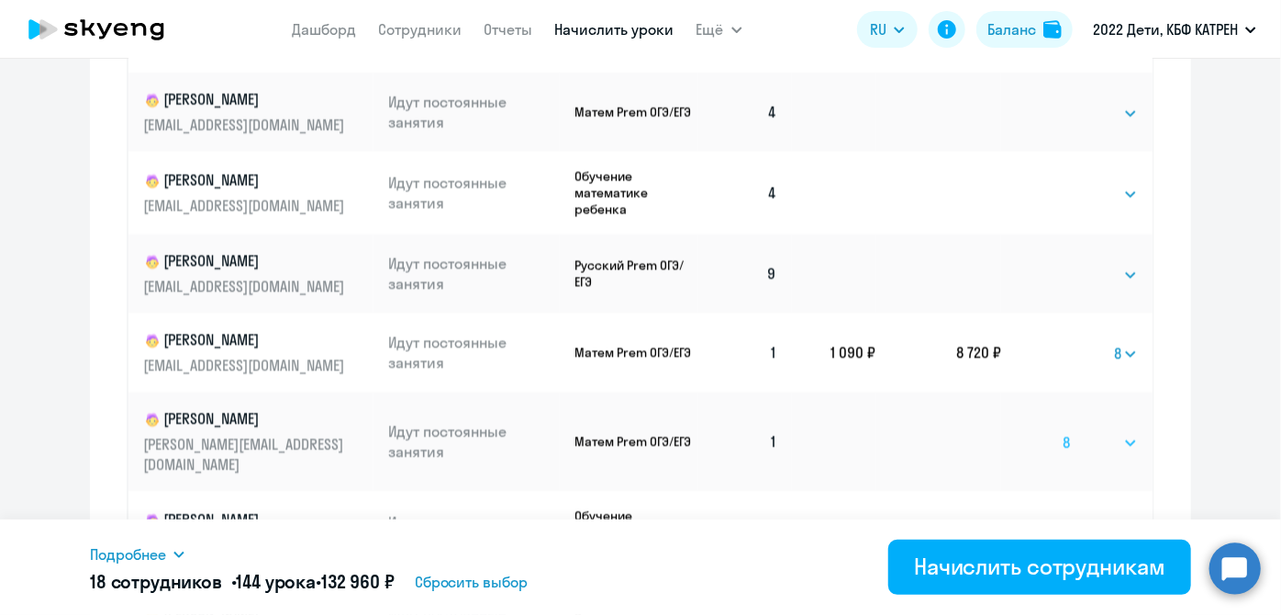
click at [1063, 433] on select "Выбрать 4 8 16 32 64 128" at bounding box center [1100, 443] width 75 height 22
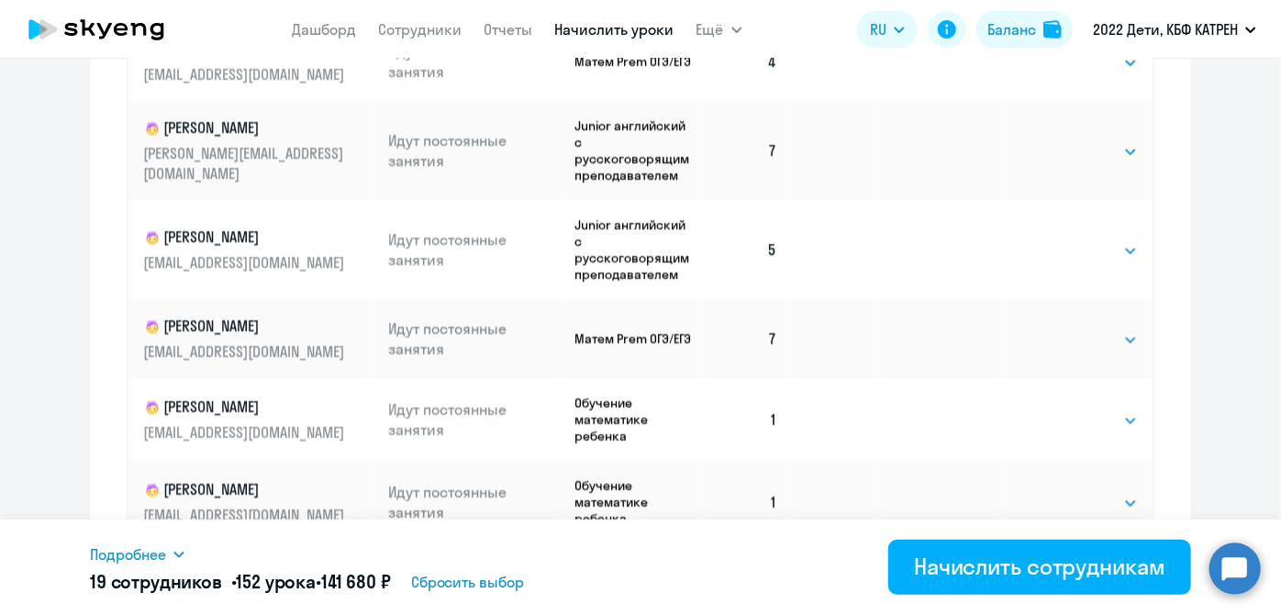
scroll to position [2503, 0]
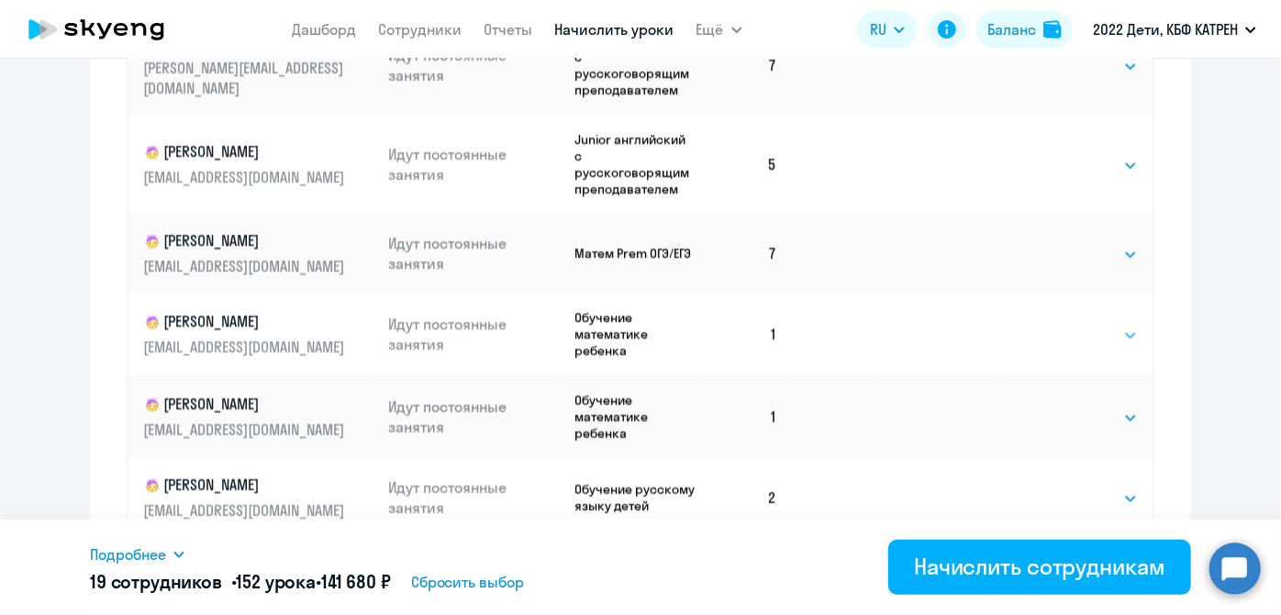
click at [1106, 325] on select "Выбрать 4 8 16 32 64 128" at bounding box center [1100, 336] width 75 height 22
select select "8"
click at [1063, 325] on select "Выбрать 4 8 16 32 64 128" at bounding box center [1100, 336] width 75 height 22
click at [1109, 408] on select "Выбрать 4 8 16 32 64 128" at bounding box center [1100, 419] width 75 height 22
select select "8"
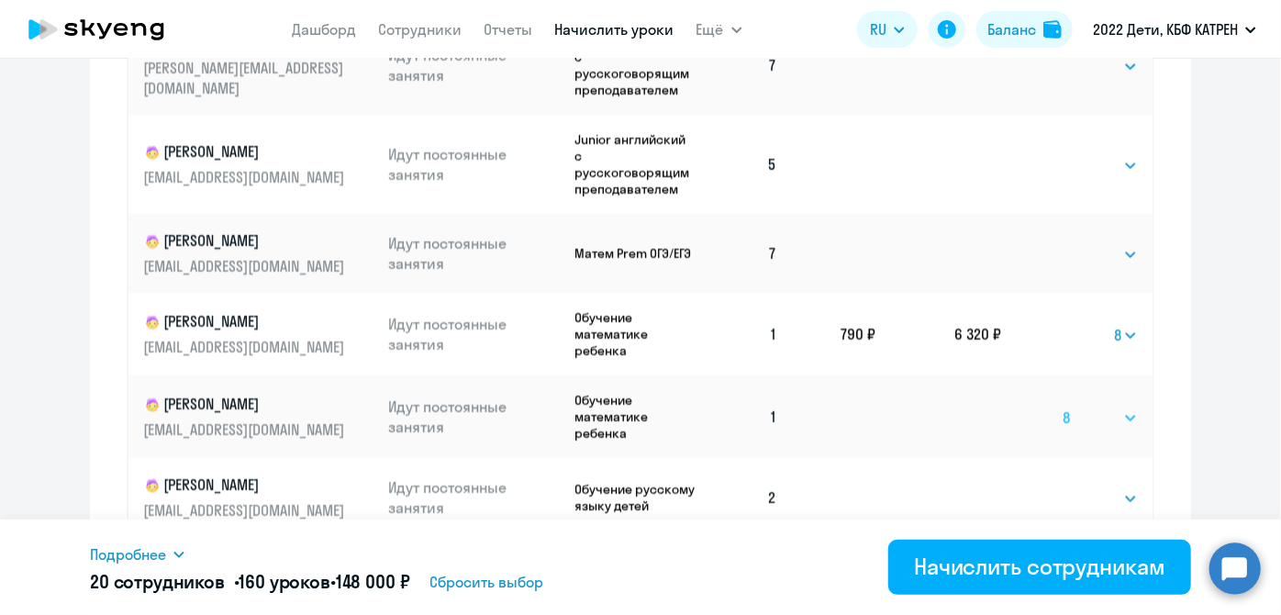
click at [1063, 408] on select "Выбрать 4 8 16 32 64 128" at bounding box center [1100, 419] width 75 height 22
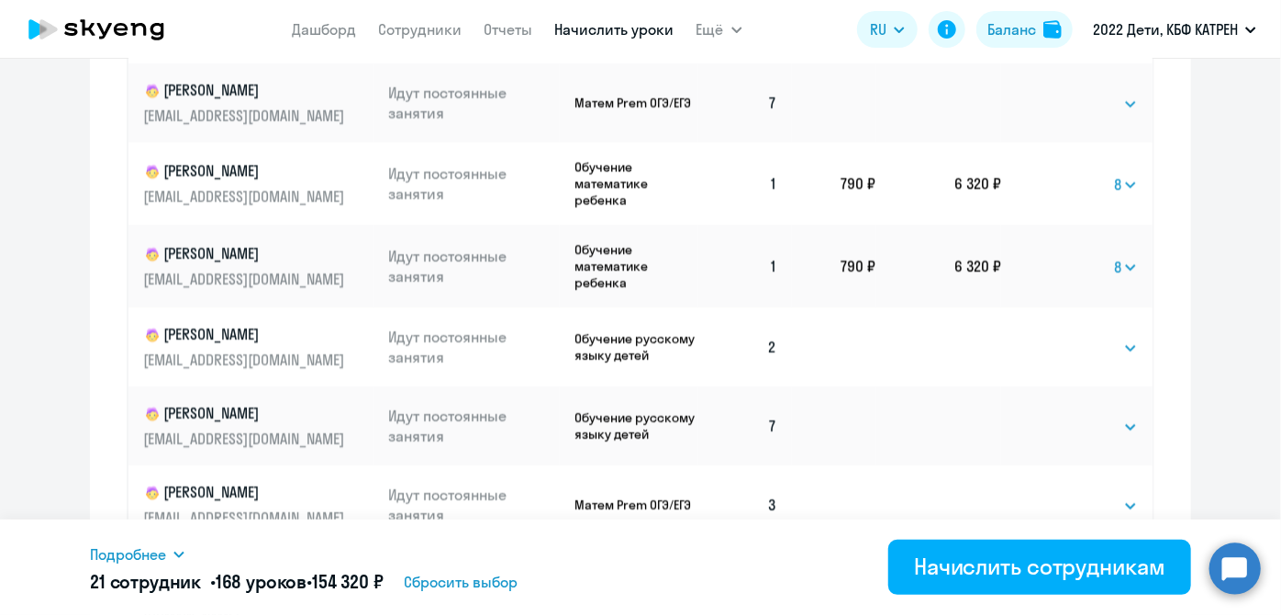
scroll to position [2670, 0]
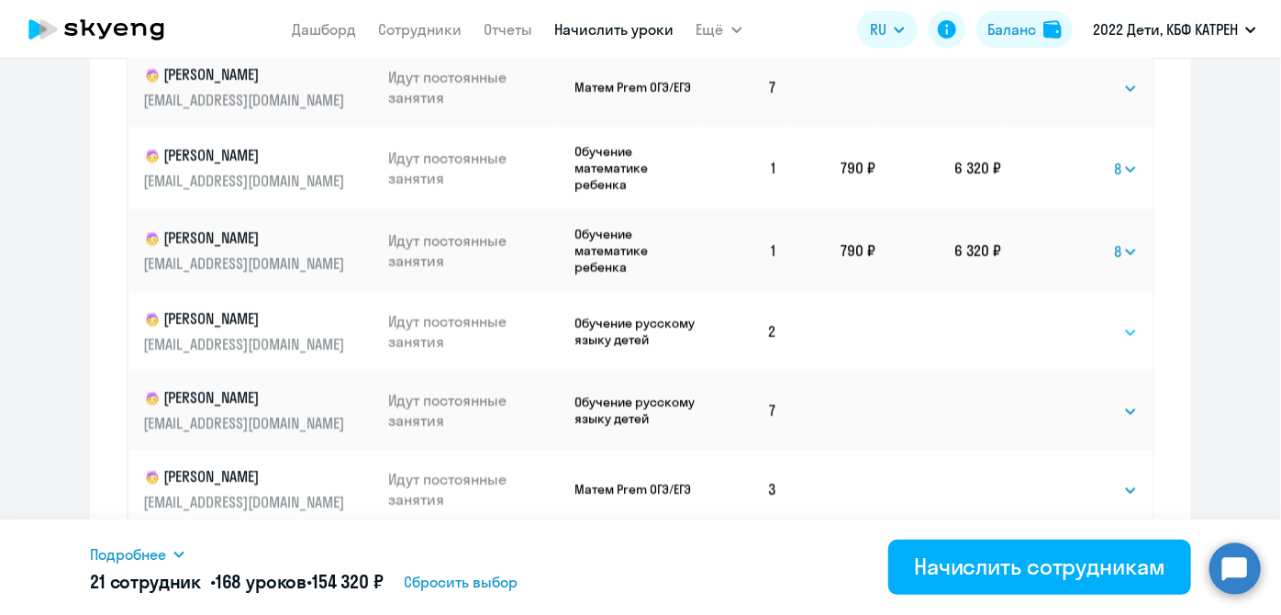
click at [1109, 321] on select "Выбрать 4 8 16 32 64 128" at bounding box center [1100, 332] width 75 height 22
select select "8"
click at [1063, 321] on select "Выбрать 4 8 16 32 64 128" at bounding box center [1100, 332] width 75 height 22
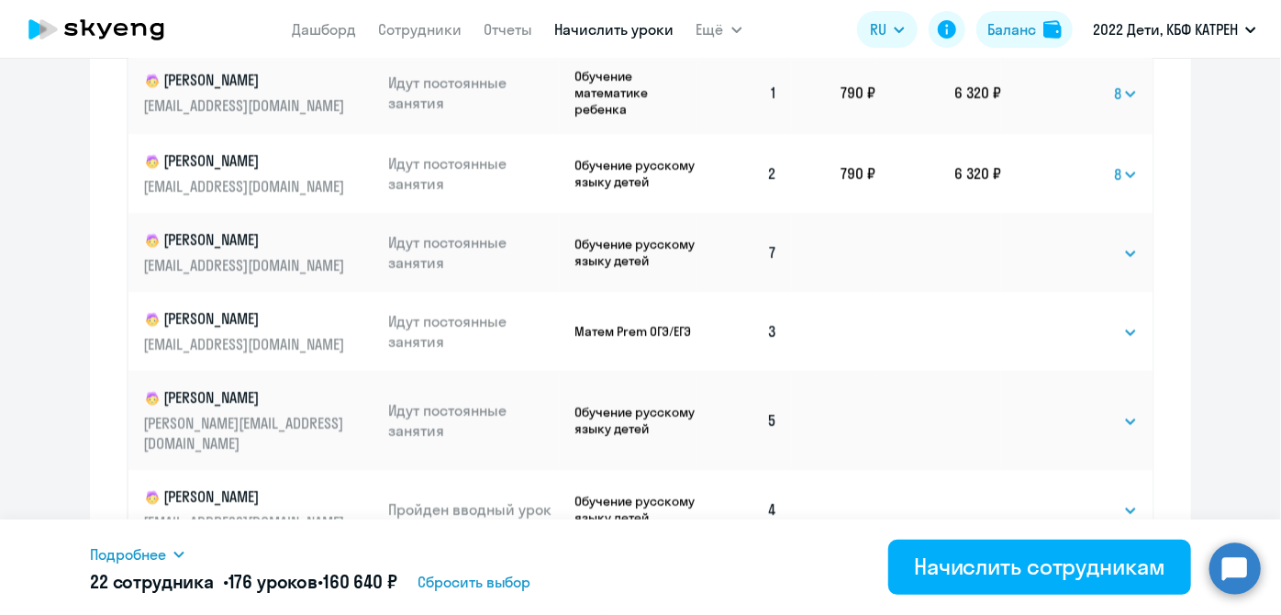
scroll to position [2836, 0]
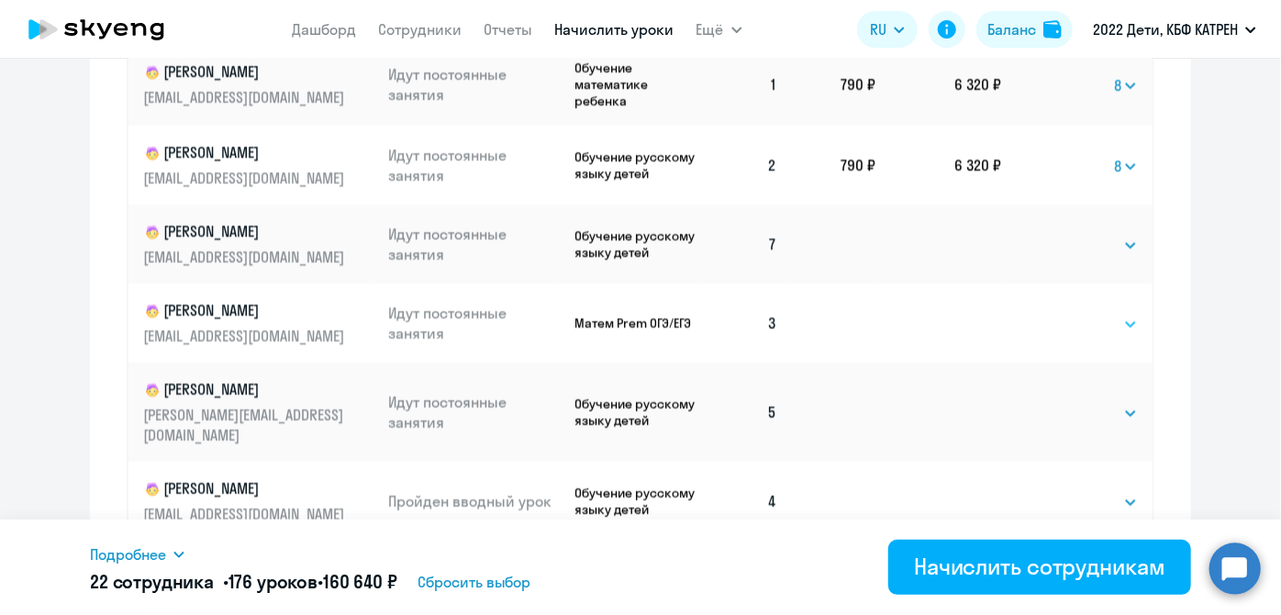
click at [1113, 313] on select "Выбрать 4 8 16 32 64 128" at bounding box center [1100, 324] width 75 height 22
select select "8"
click at [1063, 313] on select "Выбрать 4 8 16 32 64 128" at bounding box center [1100, 324] width 75 height 22
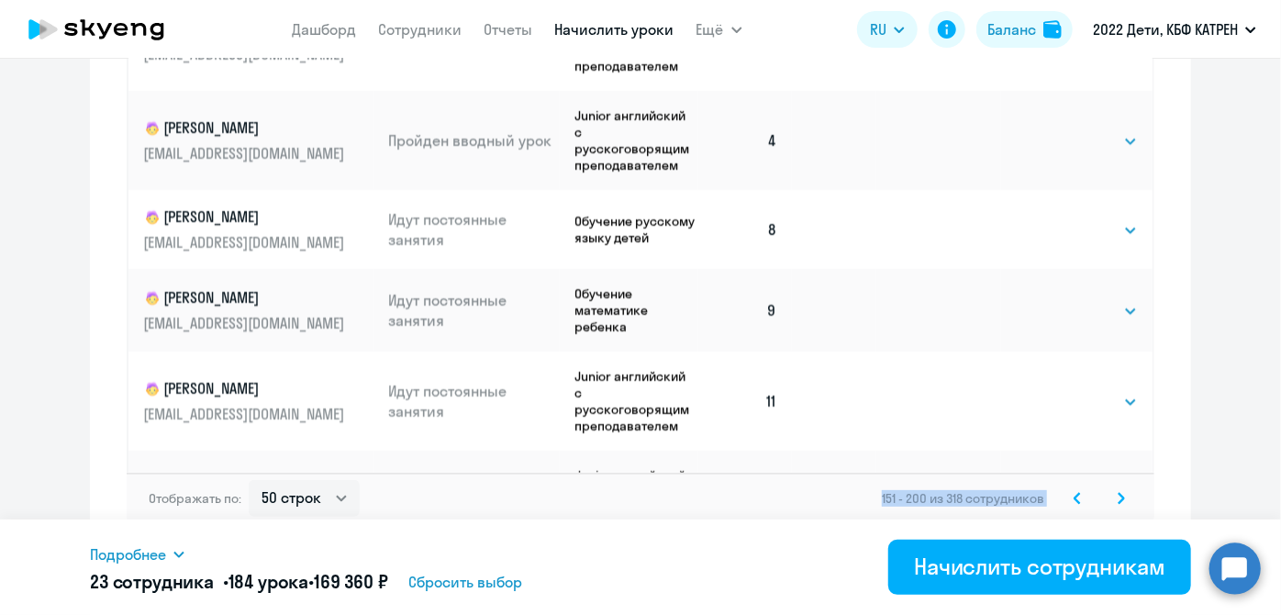
scroll to position [1323, 0]
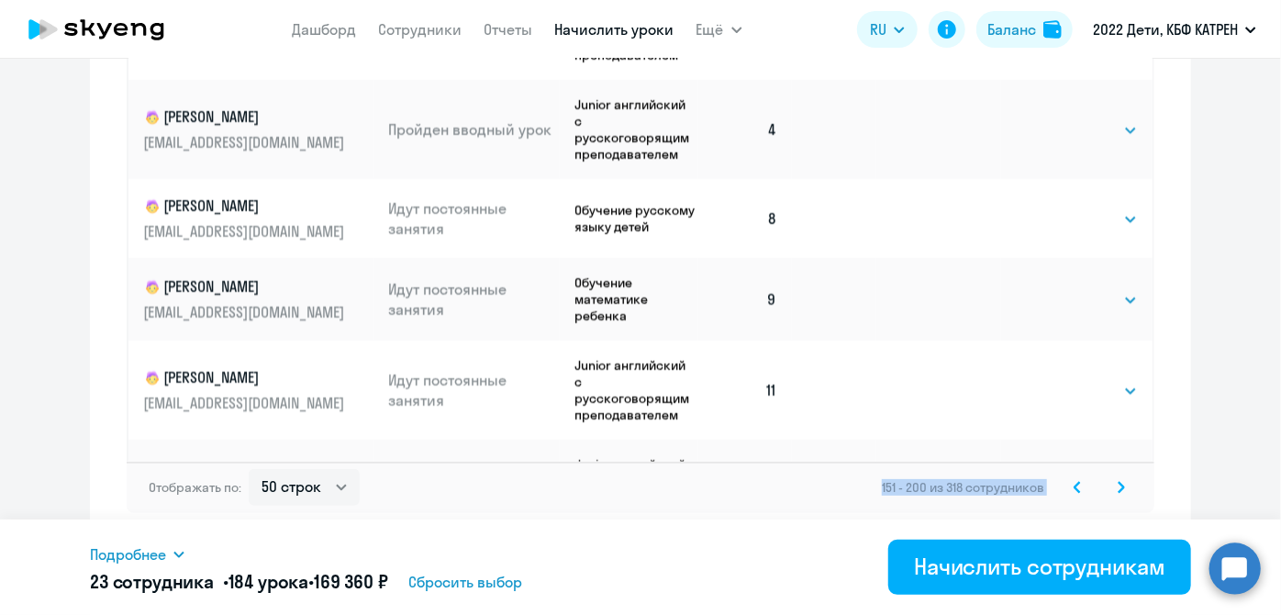
click at [1118, 482] on icon at bounding box center [1121, 487] width 7 height 13
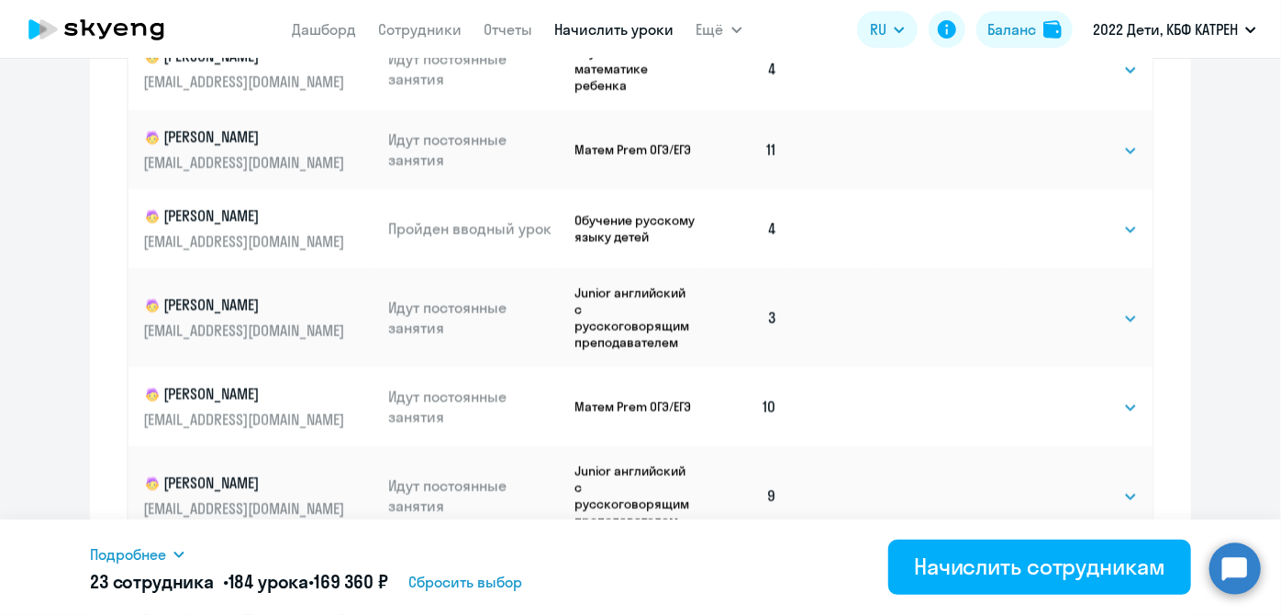
scroll to position [1072, 0]
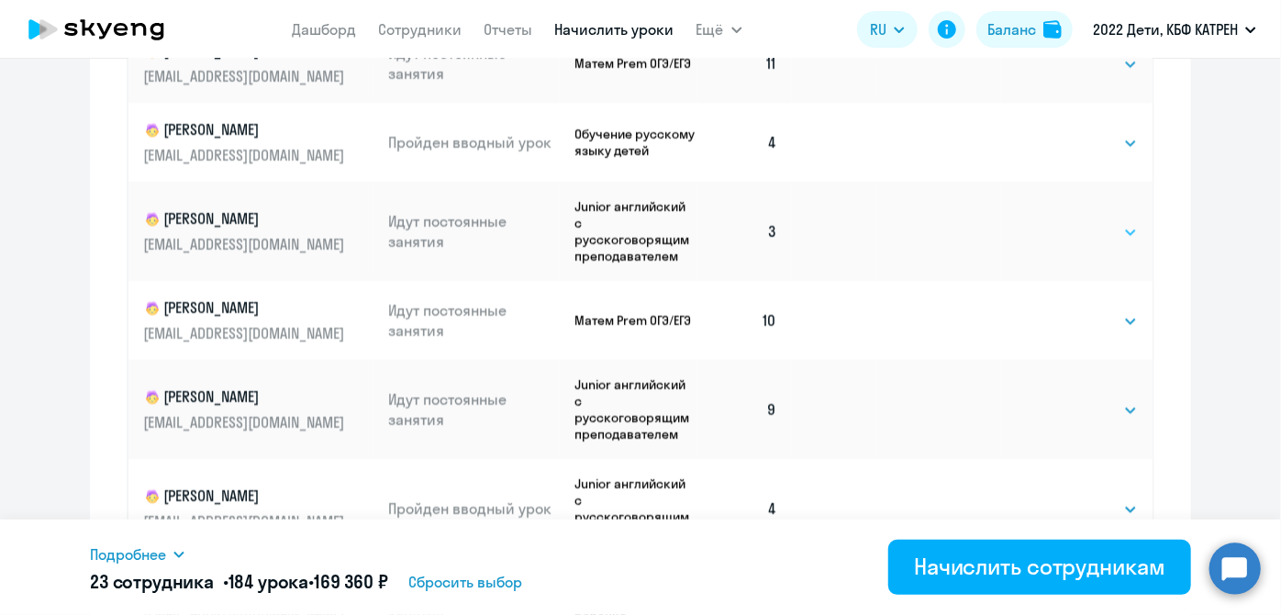
click at [1116, 242] on select "Выбрать 4 8 16 32 64 128" at bounding box center [1100, 232] width 75 height 22
select select "8"
click at [1063, 223] on select "Выбрать 4 8 16 32 64 128" at bounding box center [1100, 232] width 75 height 22
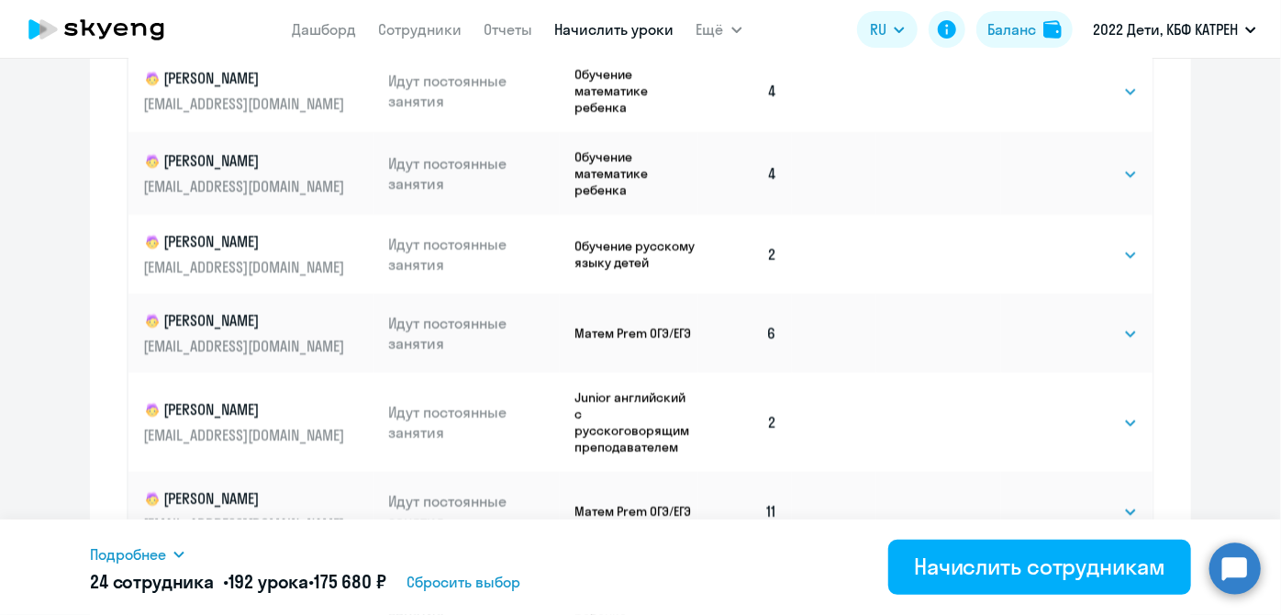
scroll to position [1001, 0]
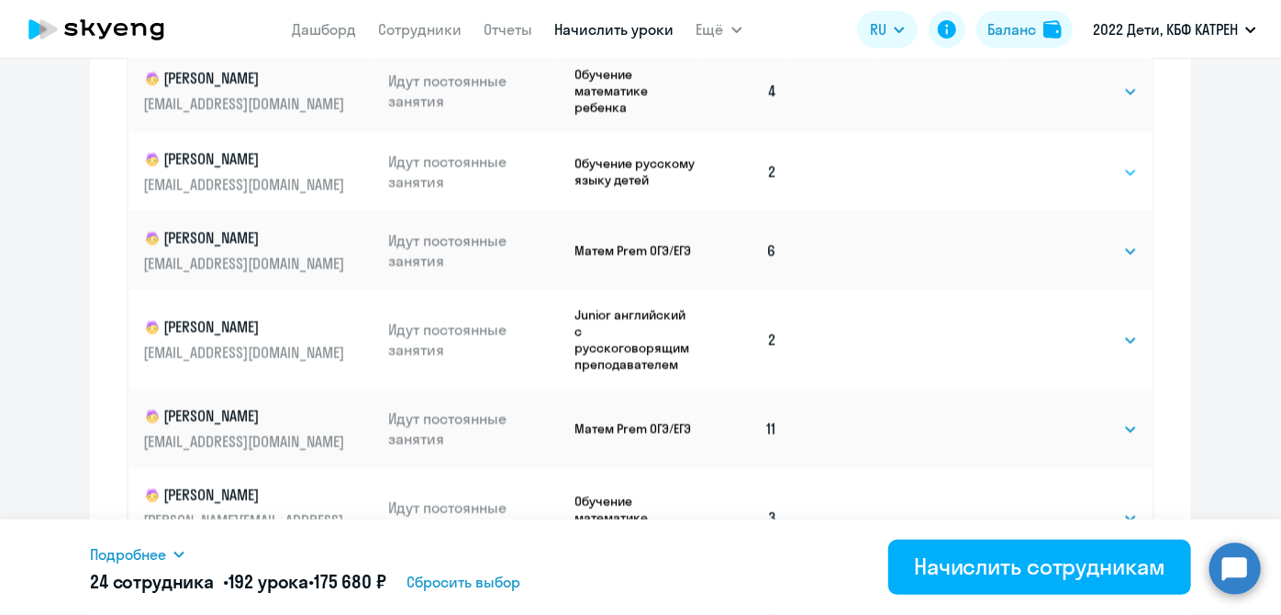
click at [1109, 172] on select "Выбрать 4 8 16 32 64 128" at bounding box center [1100, 173] width 75 height 22
select select "8"
click at [1063, 164] on select "Выбрать 4 8 16 32 64 128" at bounding box center [1100, 173] width 75 height 22
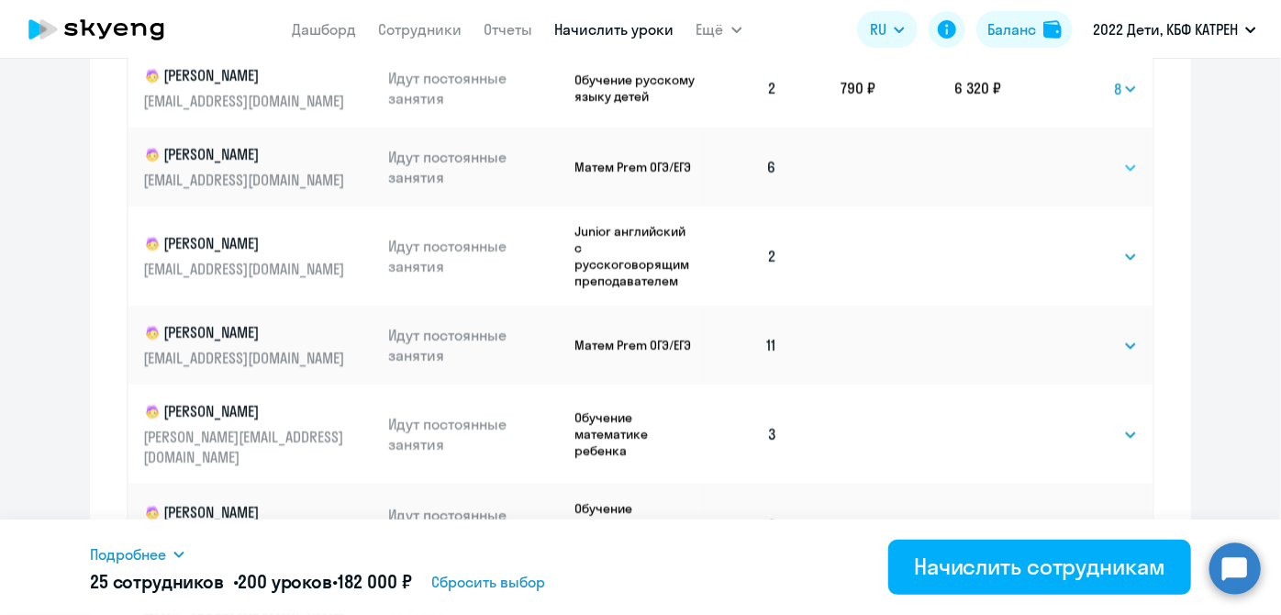
scroll to position [1084, 0]
click at [1109, 264] on select "Выбрать 4 8 16 32 64 128" at bounding box center [1100, 257] width 75 height 22
select select "8"
click at [1063, 251] on select "Выбрать 4 8 16 32 64 128" at bounding box center [1100, 257] width 75 height 22
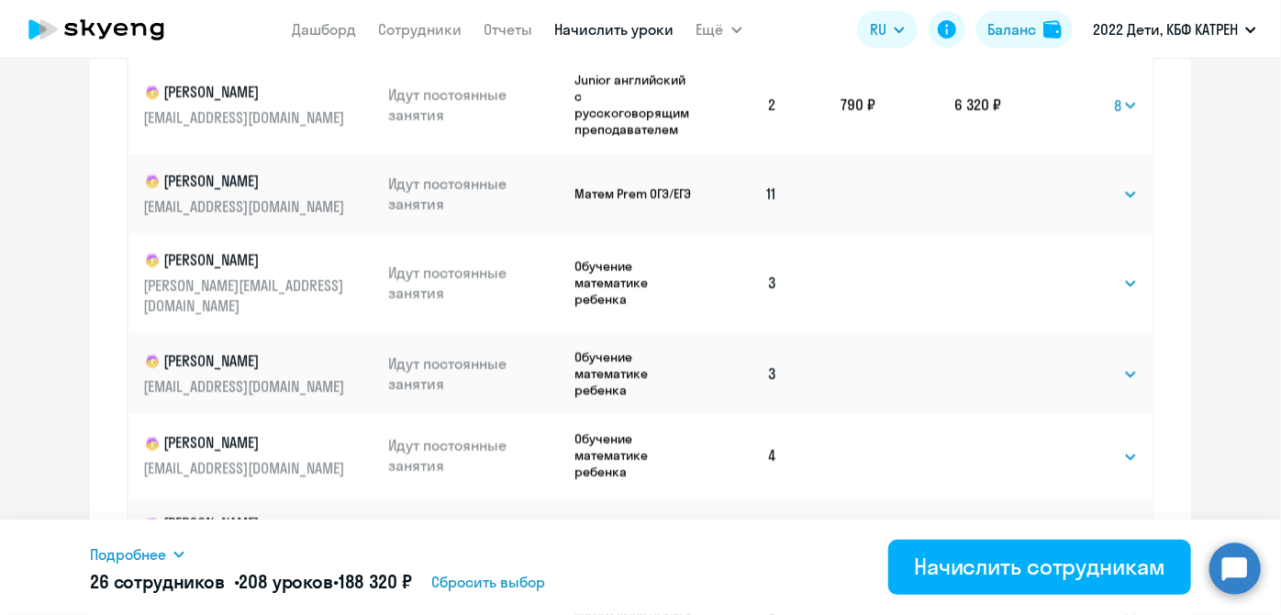
scroll to position [1251, 0]
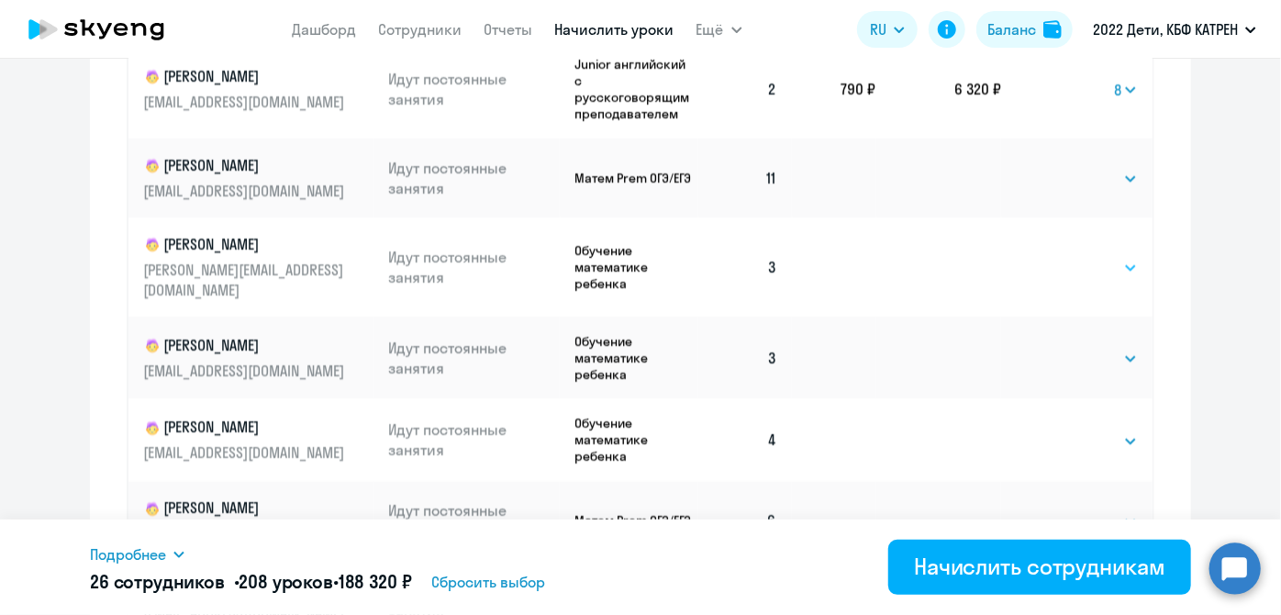
click at [1113, 267] on select "Выбрать 4 8 16 32 64 128" at bounding box center [1100, 268] width 75 height 22
select select "8"
click at [1063, 257] on select "Выбрать 4 8 16 32 64 128" at bounding box center [1100, 268] width 75 height 22
click at [1112, 348] on select "Выбрать 4 8 16 32 64 128" at bounding box center [1100, 359] width 75 height 22
select select "8"
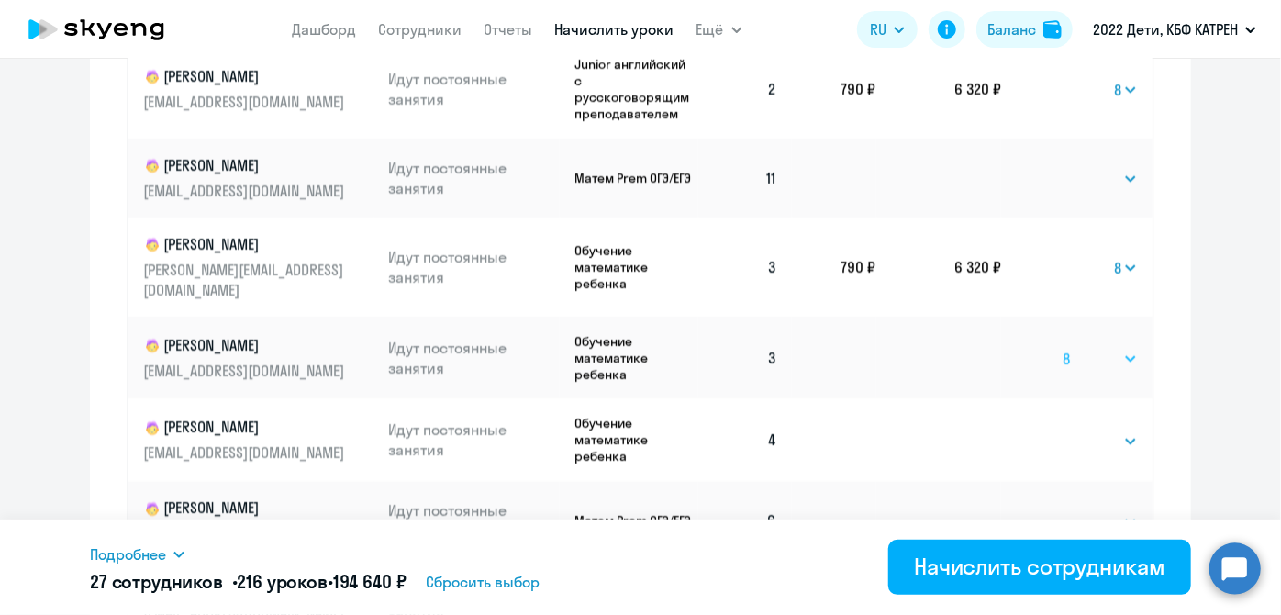
click at [1063, 348] on select "Выбрать 4 8 16 32 64 128" at bounding box center [1100, 359] width 75 height 22
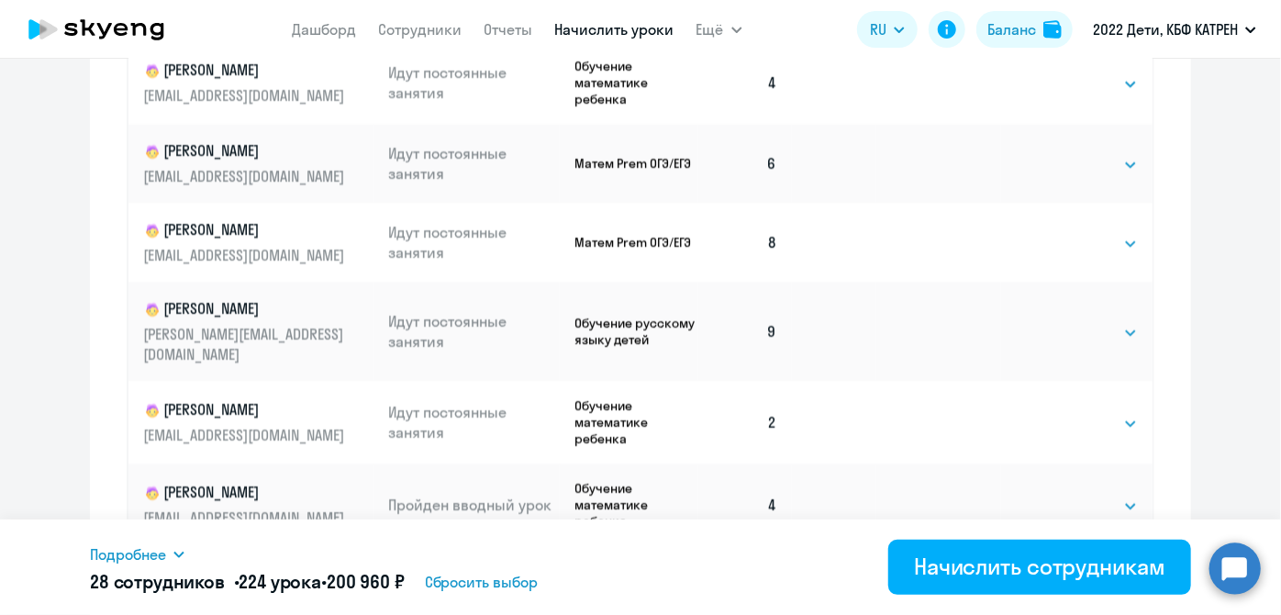
scroll to position [1669, 0]
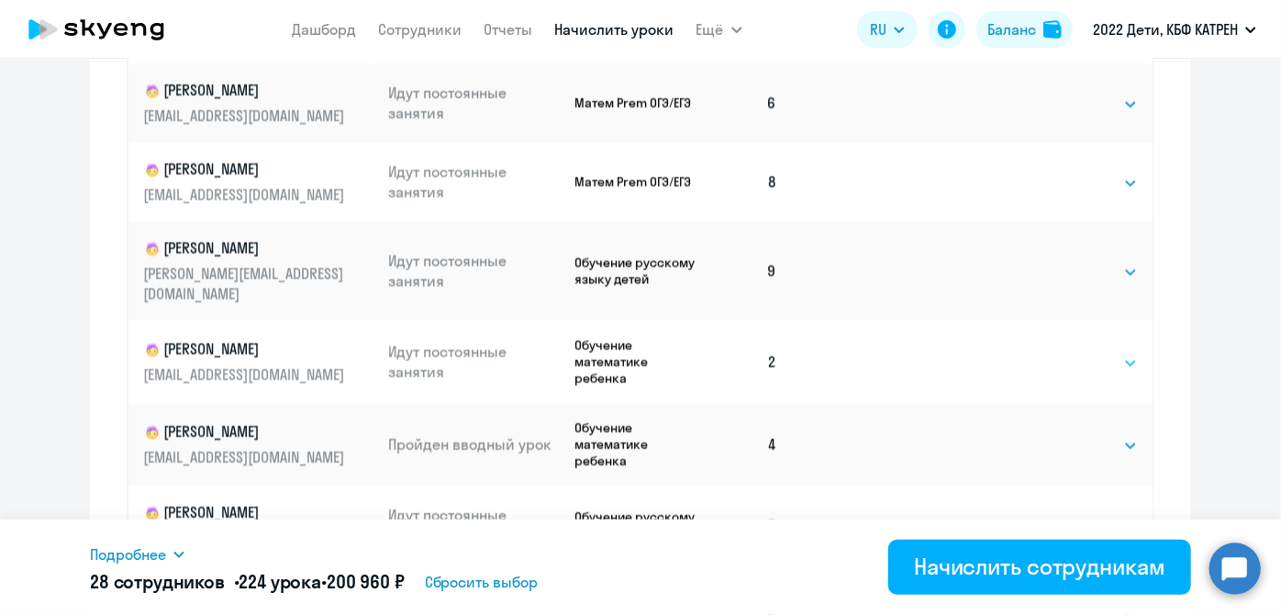
click at [1113, 352] on select "Выбрать 4 8 16 32 64 128" at bounding box center [1100, 363] width 75 height 22
select select "8"
click at [1063, 352] on select "Выбрать 4 8 16 32 64 128" at bounding box center [1100, 363] width 75 height 22
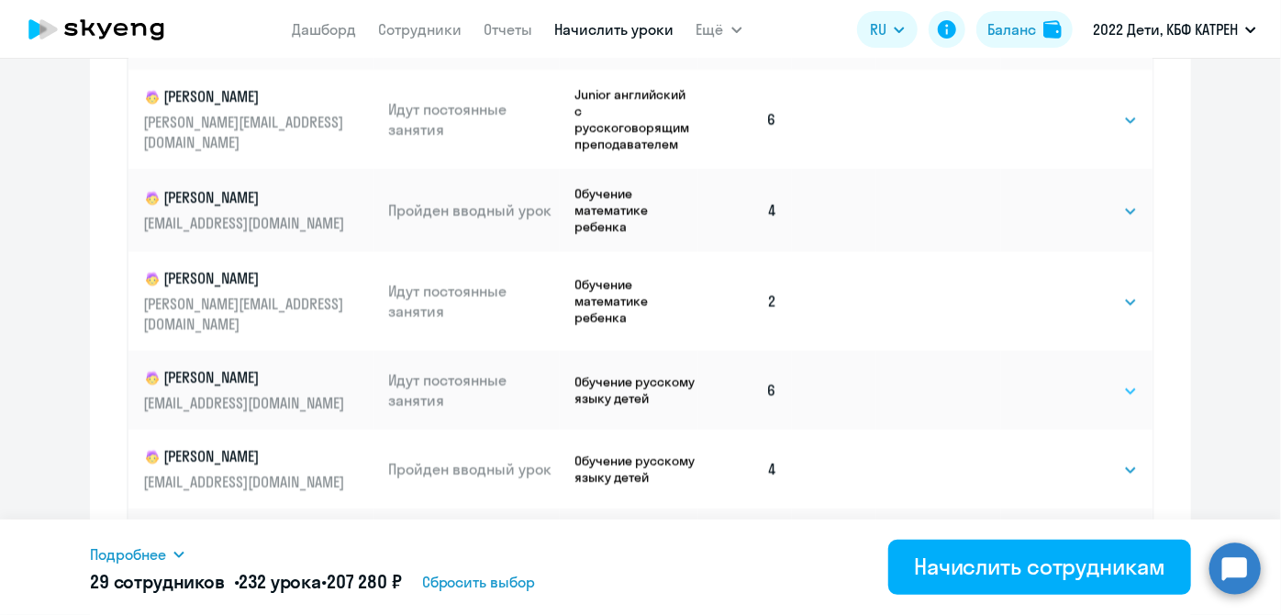
scroll to position [3485, 0]
click at [1105, 290] on select "Выбрать 4 8 16 32 64 128" at bounding box center [1100, 301] width 75 height 22
select select "8"
click at [1063, 290] on select "Выбрать 4 8 16 32 64 128" at bounding box center [1100, 301] width 75 height 22
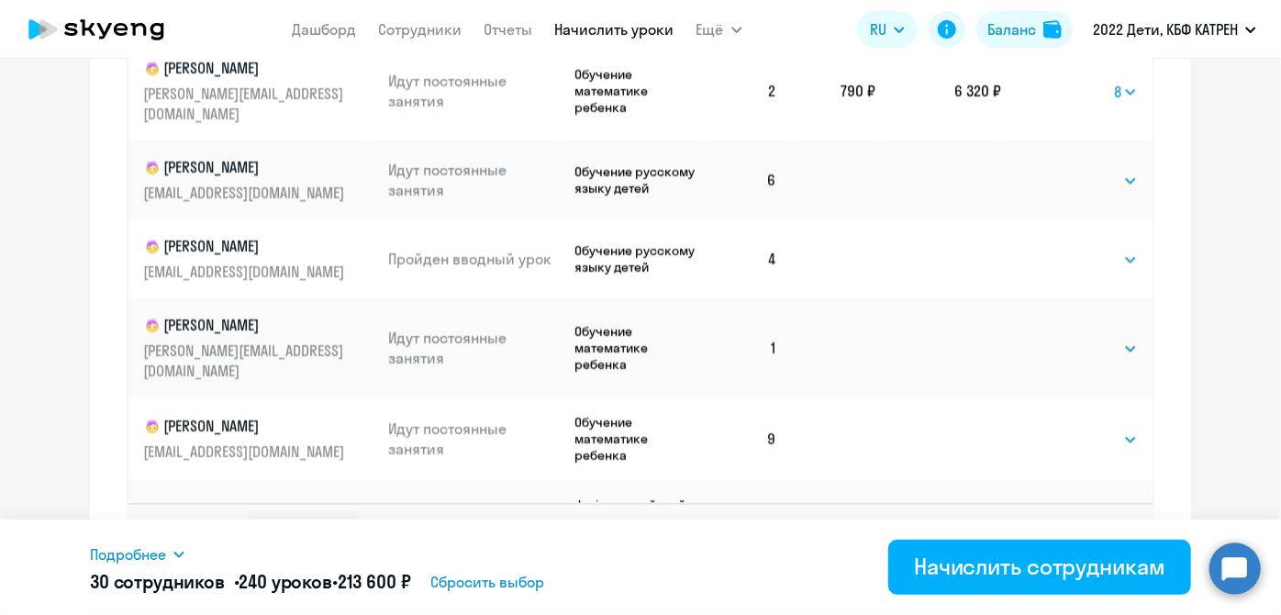
scroll to position [1323, 0]
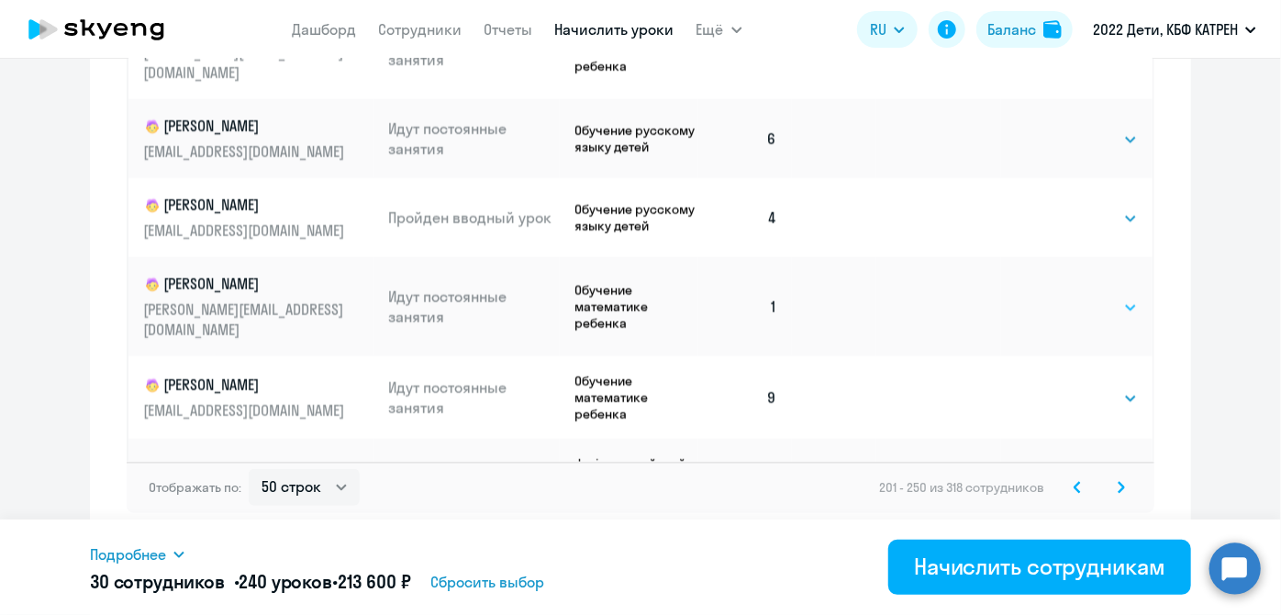
click at [1111, 296] on select "Выбрать 4 8 16 32 64 128" at bounding box center [1100, 307] width 75 height 22
select select "8"
click at [1063, 296] on select "Выбрать 4 8 16 32 64 128" at bounding box center [1100, 307] width 75 height 22
click at [1118, 483] on icon at bounding box center [1121, 487] width 7 height 13
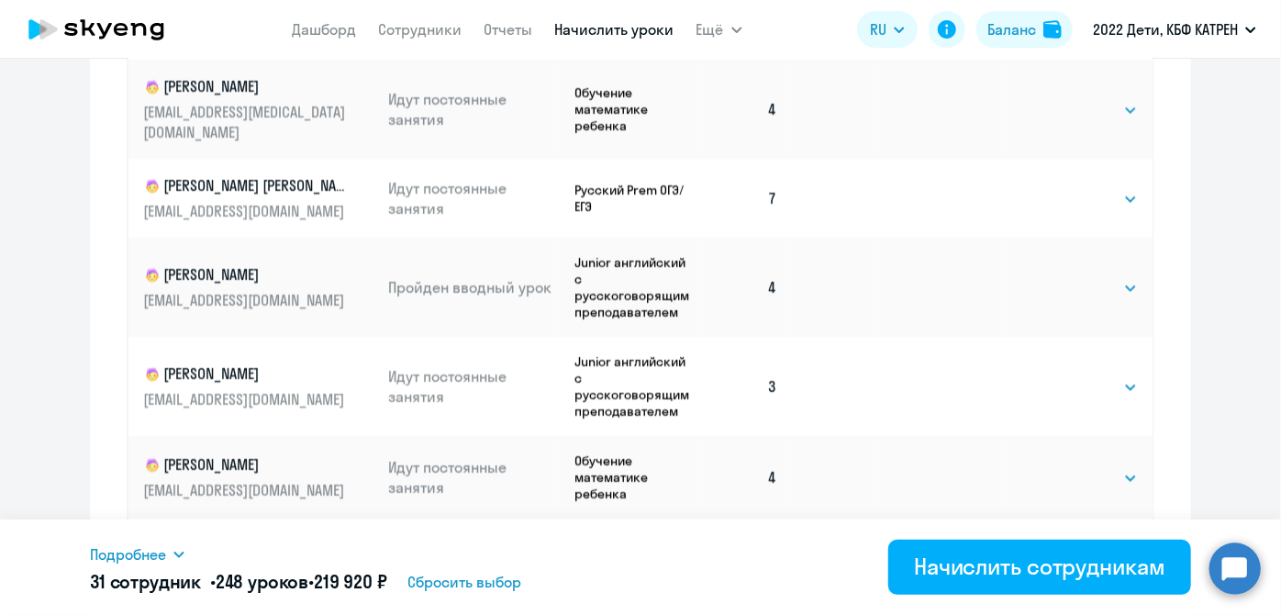
scroll to position [1239, 0]
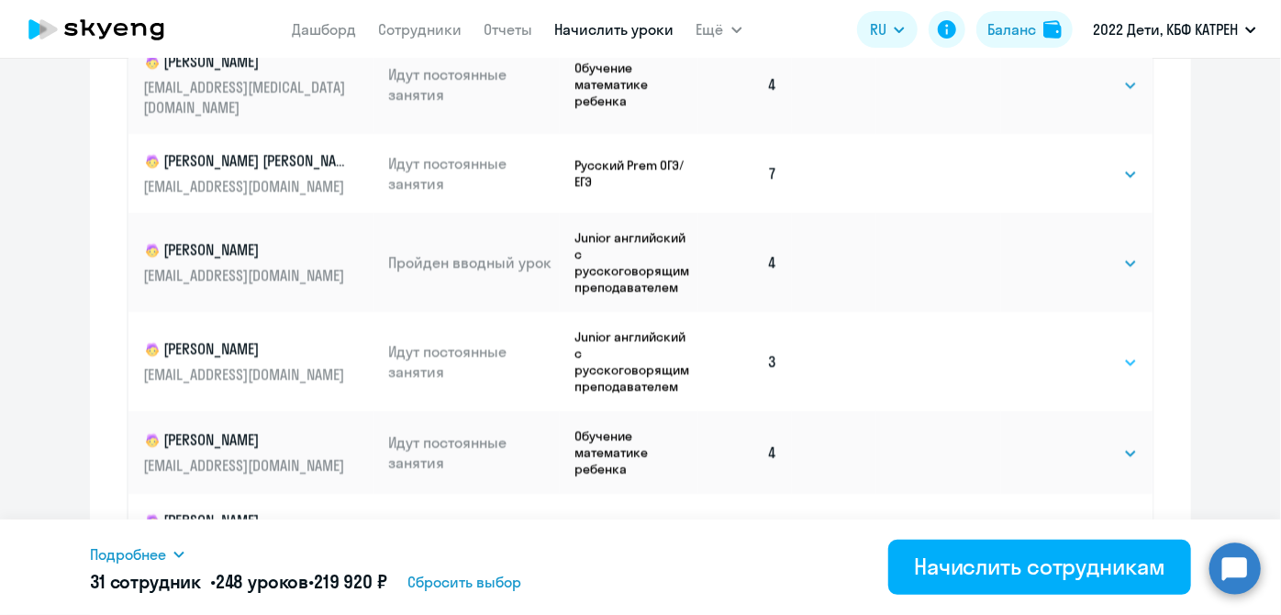
click at [1115, 352] on select "Выбрать 4 8 16 32 64 128" at bounding box center [1100, 363] width 75 height 22
select select "8"
click at [1063, 352] on select "Выбрать 4 8 16 32 64 128" at bounding box center [1100, 363] width 75 height 22
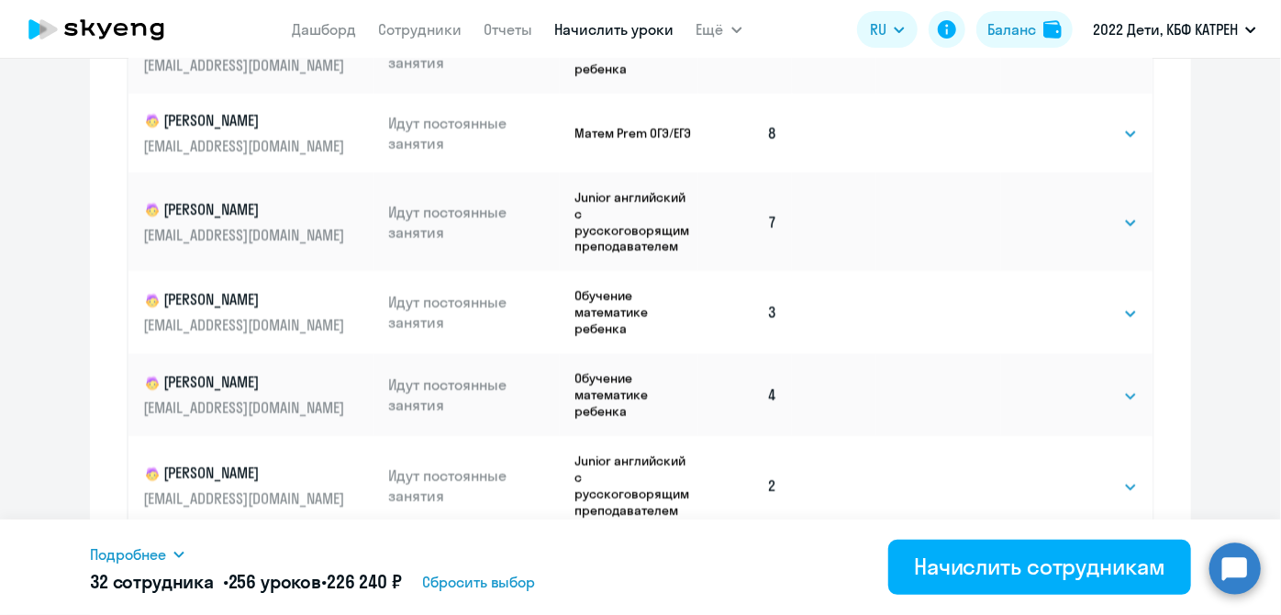
scroll to position [1251, 0]
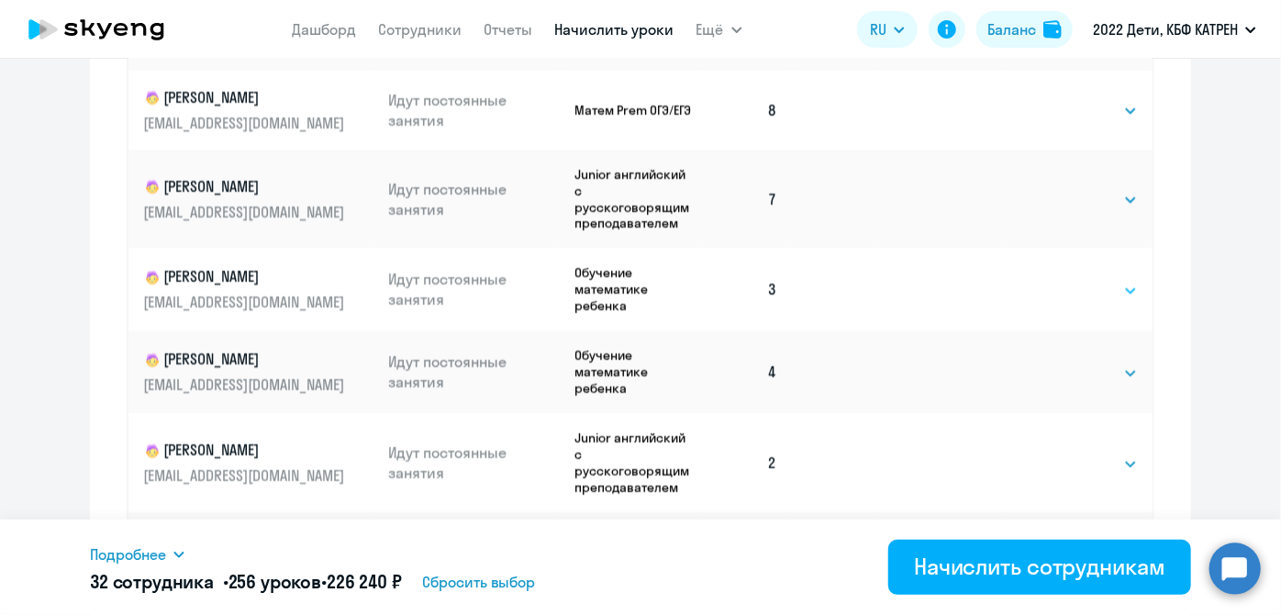
click at [1108, 280] on select "Выбрать 4 8 16 32 64 128" at bounding box center [1100, 291] width 75 height 22
select select "8"
click at [1063, 280] on select "Выбрать 4 8 16 32 64 128" at bounding box center [1100, 291] width 75 height 22
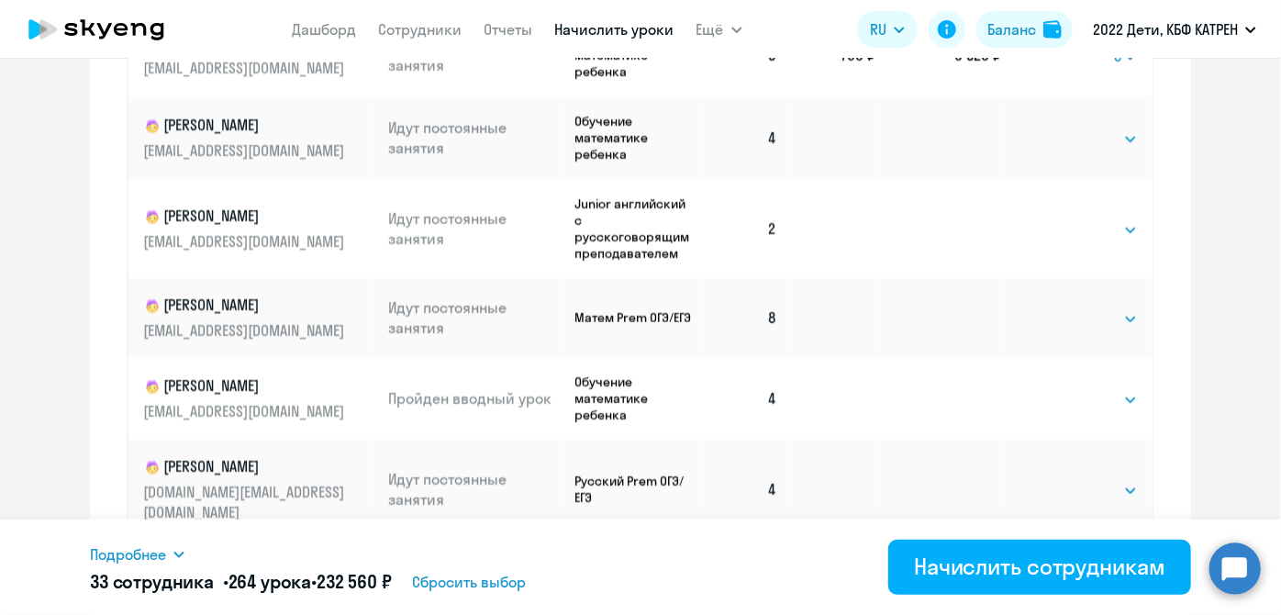
scroll to position [1502, 0]
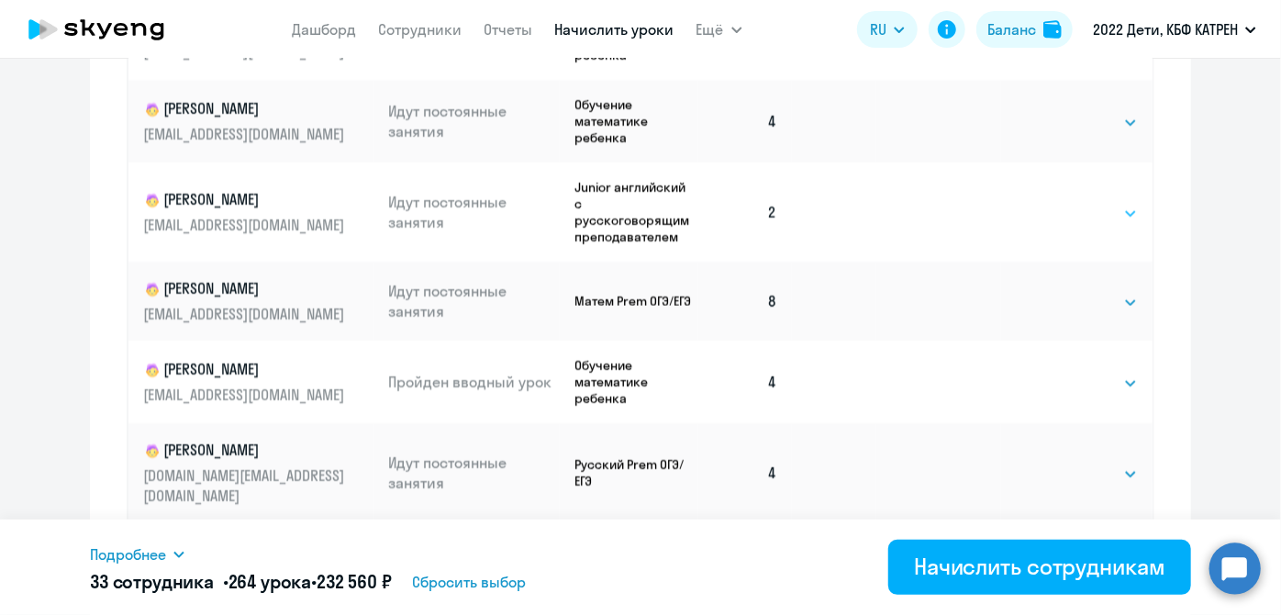
click at [1110, 203] on select "Выбрать 4 8 16 32 64 128" at bounding box center [1100, 214] width 75 height 22
select select "8"
click at [1063, 203] on select "Выбрать 4 8 16 32 64 128" at bounding box center [1100, 214] width 75 height 22
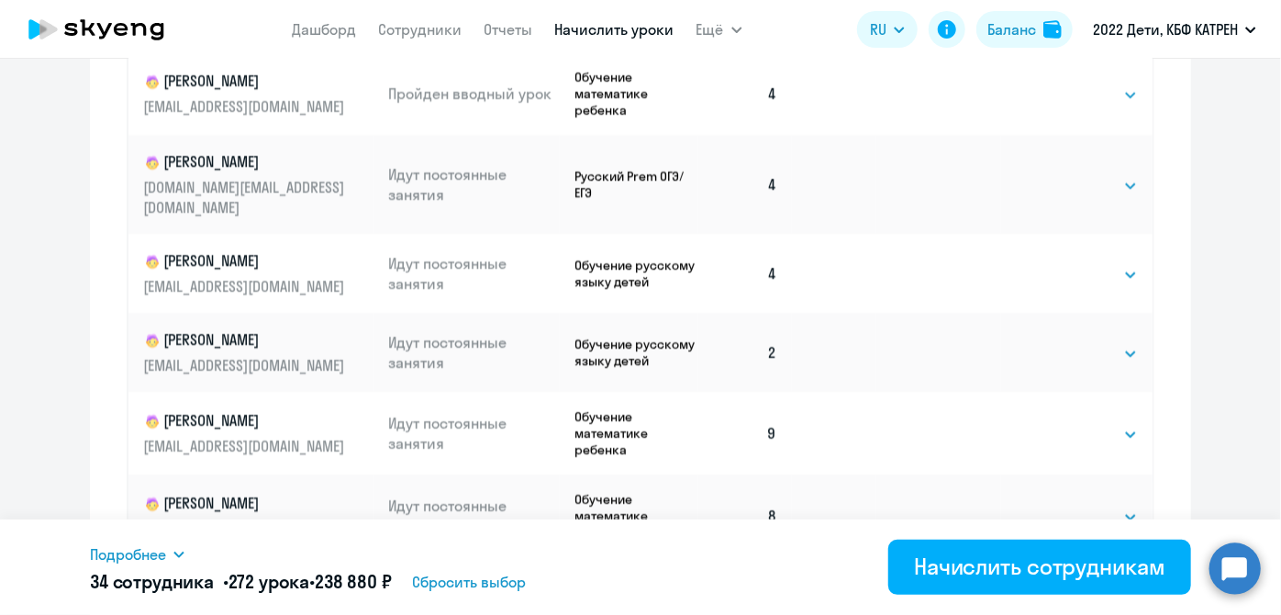
scroll to position [1836, 0]
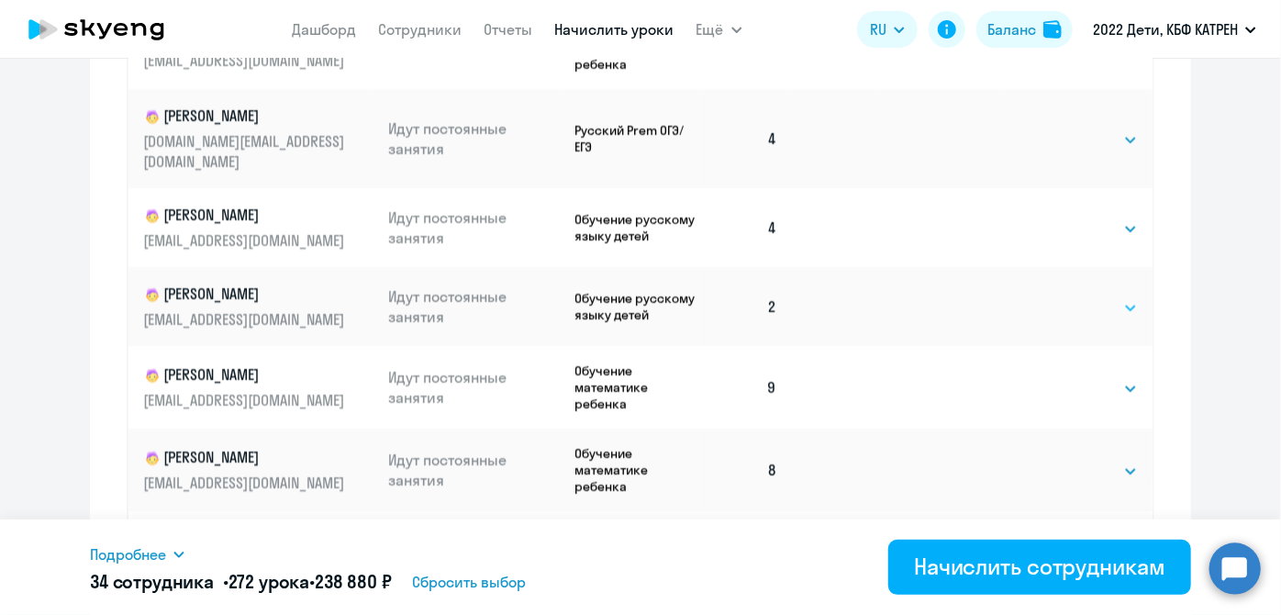
click at [1111, 297] on select "Выбрать 4 8 16 32 64 128" at bounding box center [1100, 308] width 75 height 22
select select "8"
click at [1063, 297] on select "Выбрать 4 8 16 32 64 128" at bounding box center [1100, 308] width 75 height 22
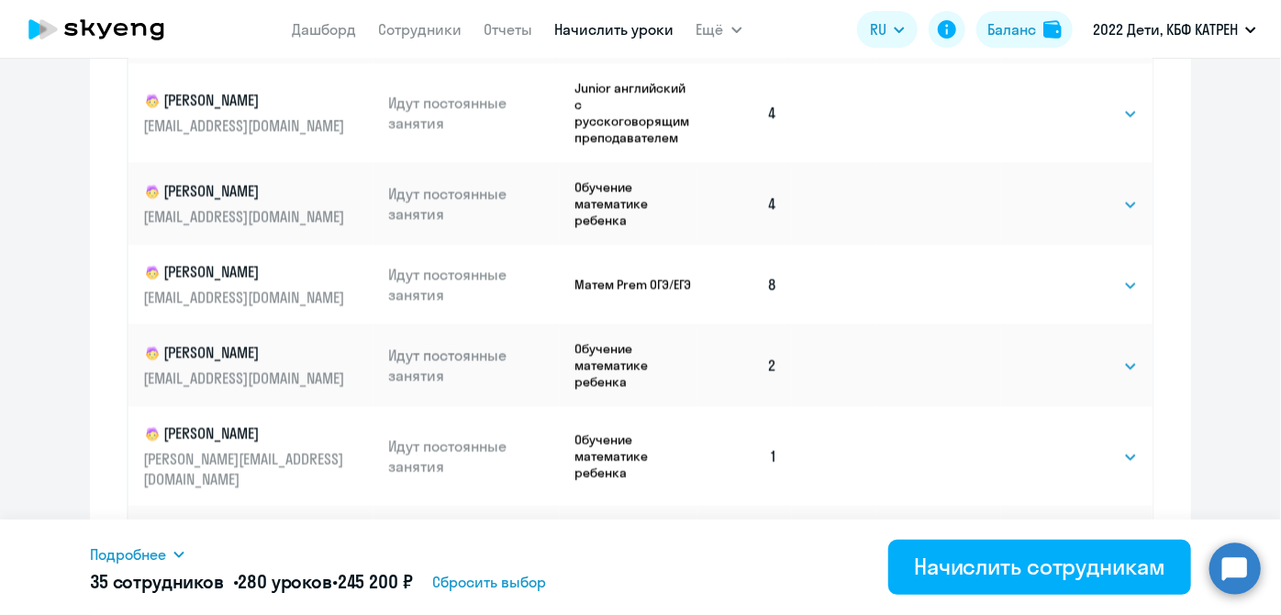
scroll to position [3338, 0]
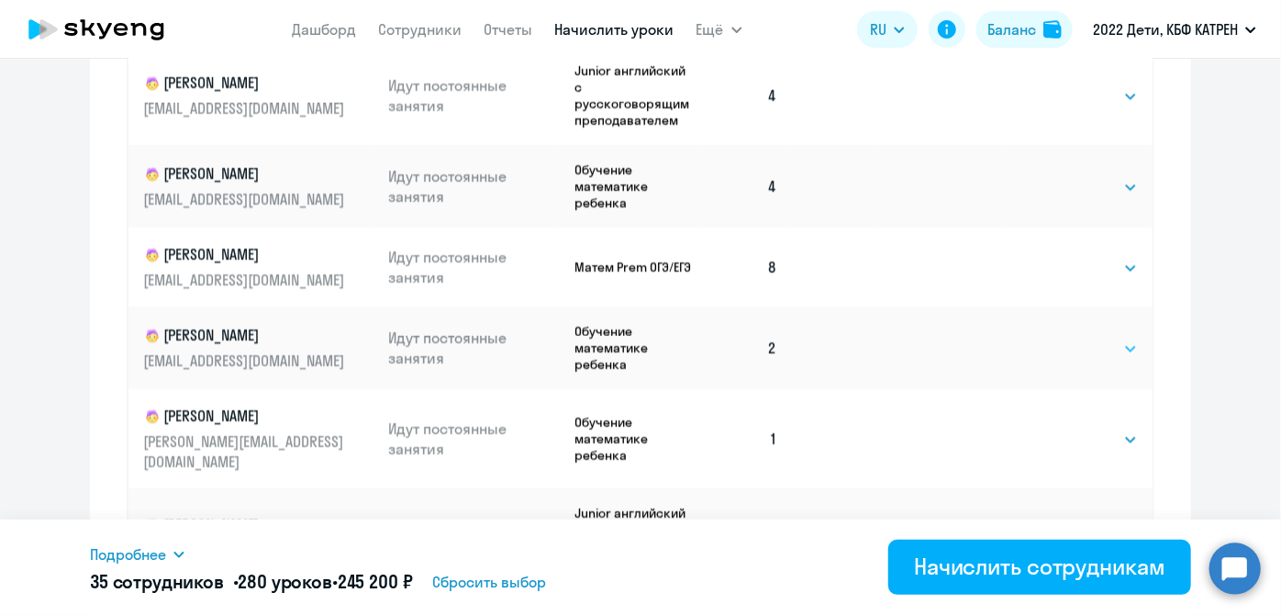
click at [1106, 338] on select "Выбрать 4 8 16 32 64 128" at bounding box center [1100, 349] width 75 height 22
select select "8"
click at [1063, 338] on select "Выбрать 4 8 16 32 64 128" at bounding box center [1100, 349] width 75 height 22
click at [1100, 429] on select "Выбрать 4 8 16 32 64 128" at bounding box center [1100, 440] width 75 height 22
select select "8"
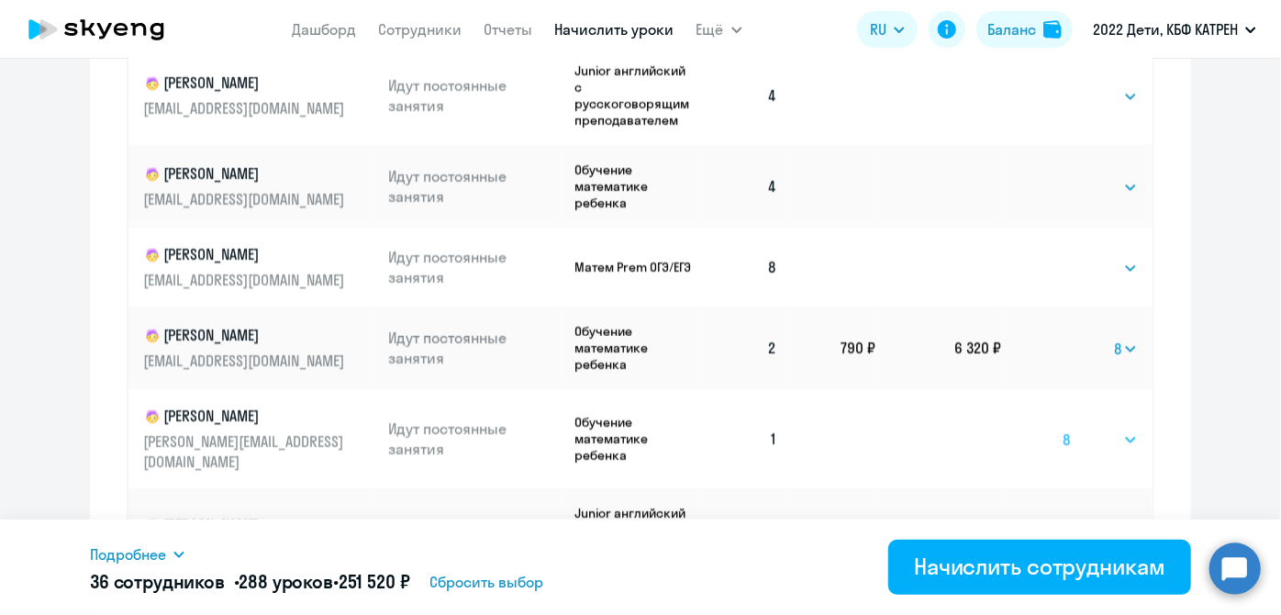
click at [1063, 429] on select "Выбрать 4 8 16 32 64 128" at bounding box center [1100, 440] width 75 height 22
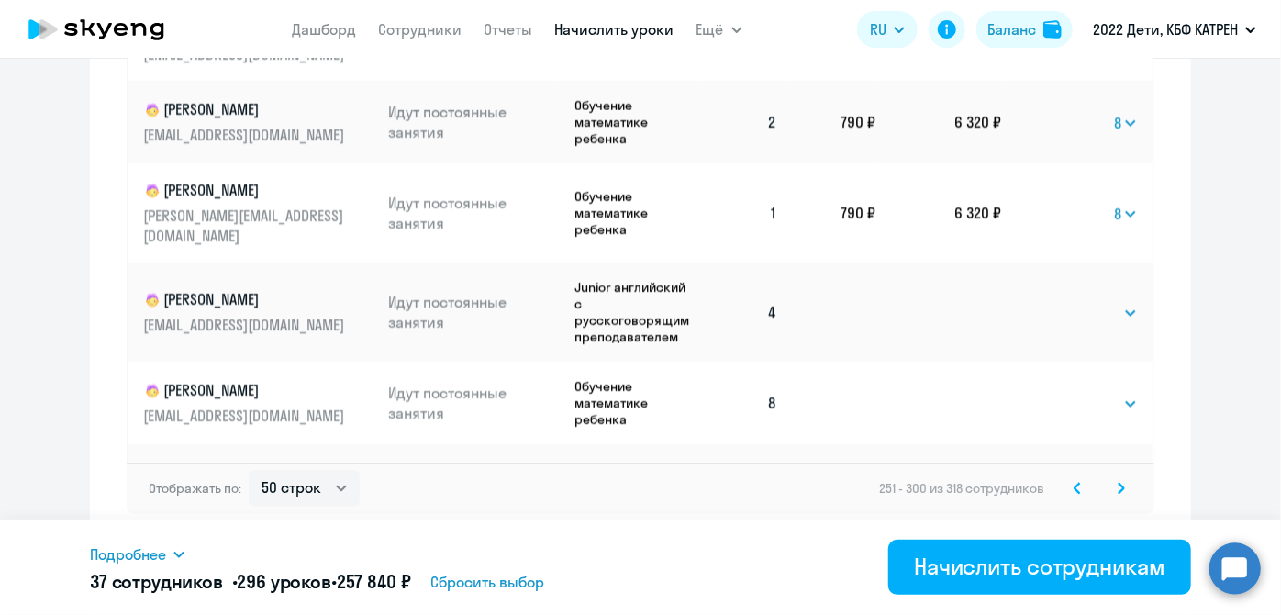
scroll to position [1323, 0]
click at [1118, 488] on icon at bounding box center [1121, 487] width 7 height 13
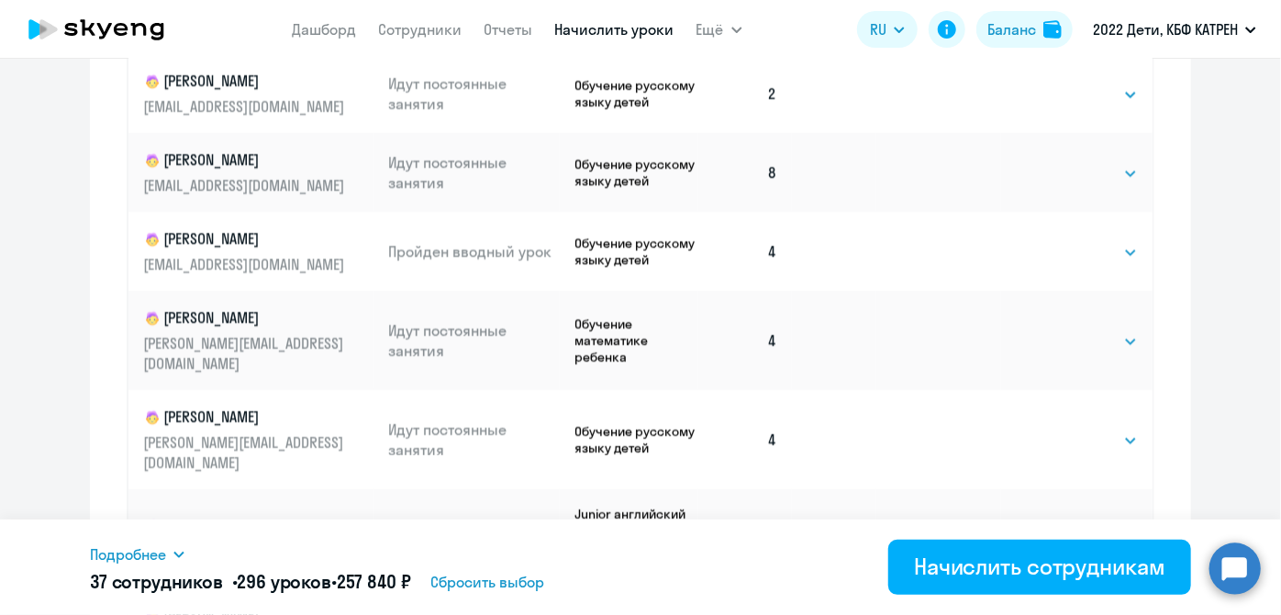
scroll to position [905, 0]
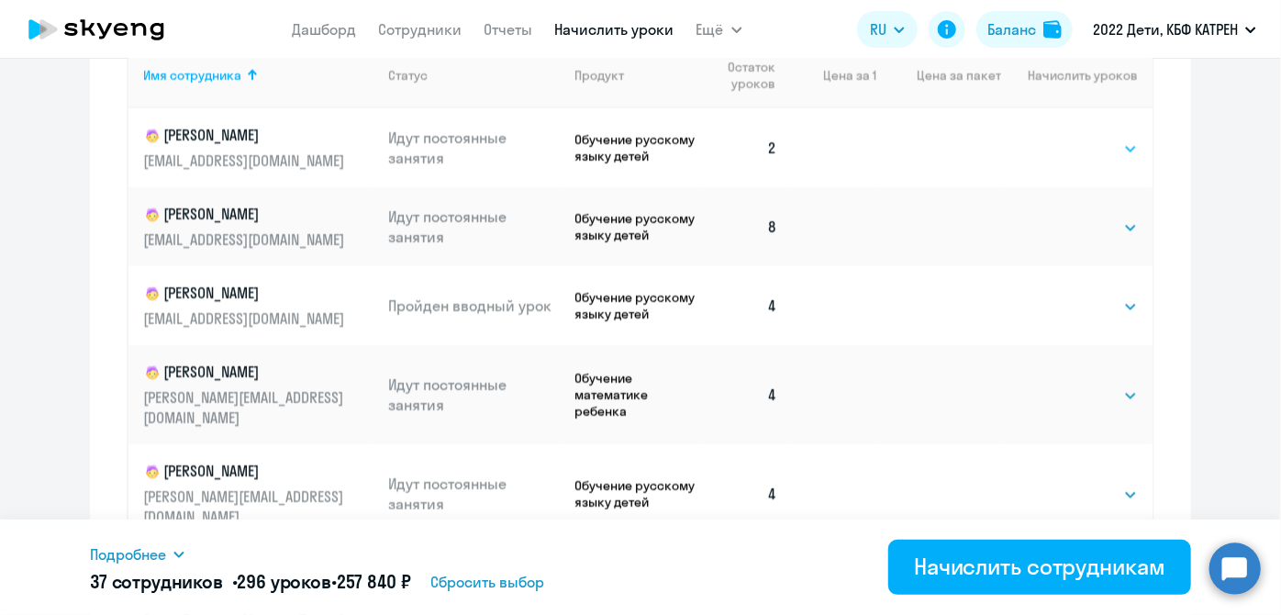
drag, startPoint x: 1118, startPoint y: 149, endPoint x: 1113, endPoint y: 157, distance: 9.9
click at [1118, 149] on select "Выбрать 4 8 16 32 64 128" at bounding box center [1100, 149] width 75 height 22
select select "8"
click at [1063, 138] on select "Выбрать 4 8 16 32 64 128" at bounding box center [1100, 149] width 75 height 22
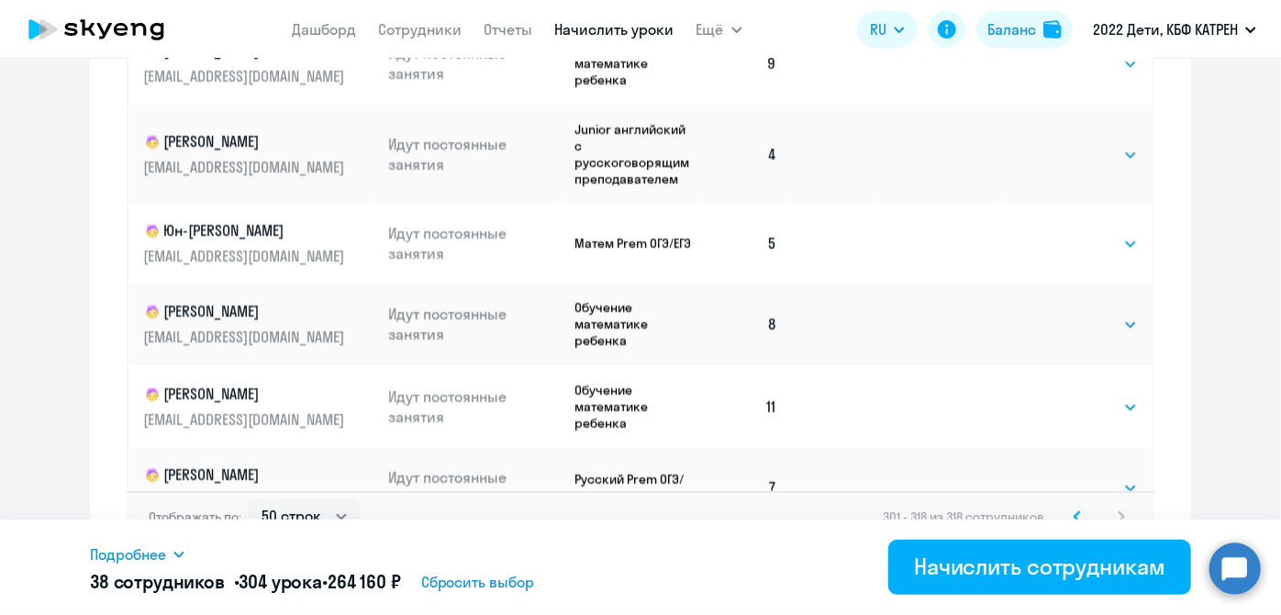
scroll to position [1323, 0]
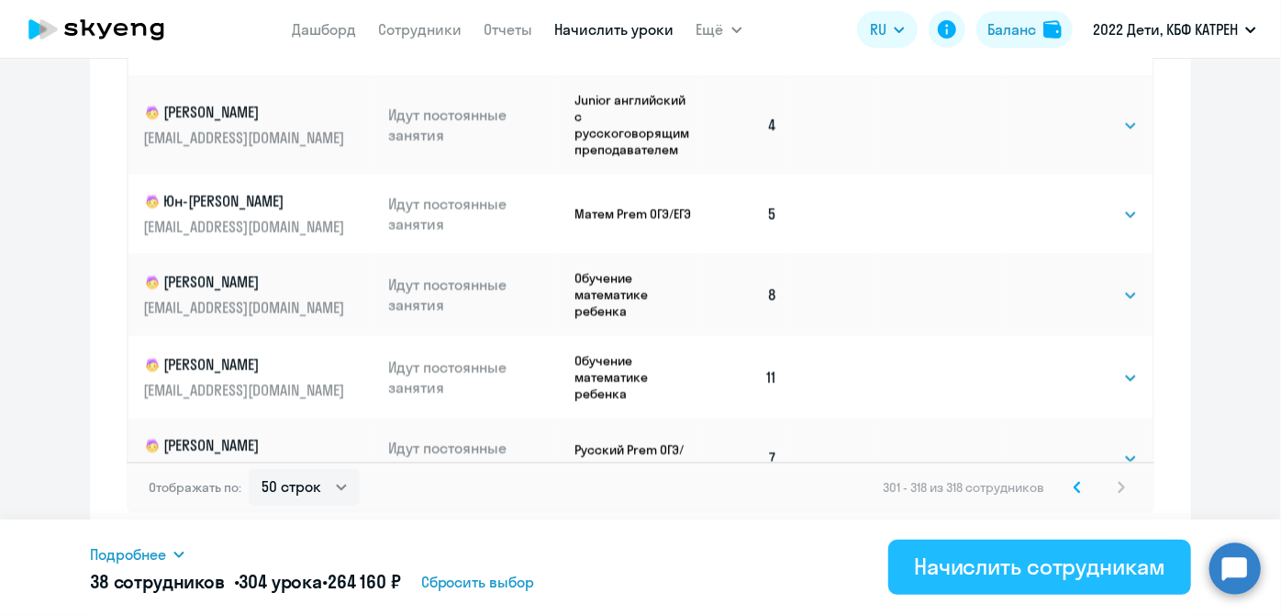
click at [945, 578] on div "Начислить сотрудникам" at bounding box center [1040, 566] width 252 height 29
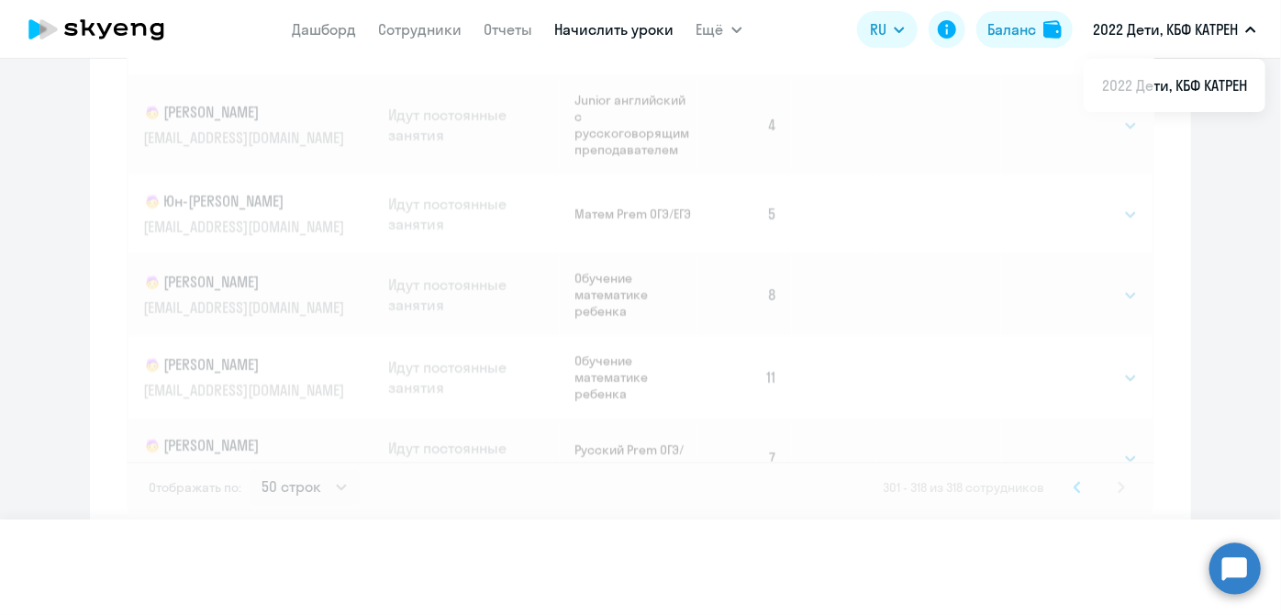
select select
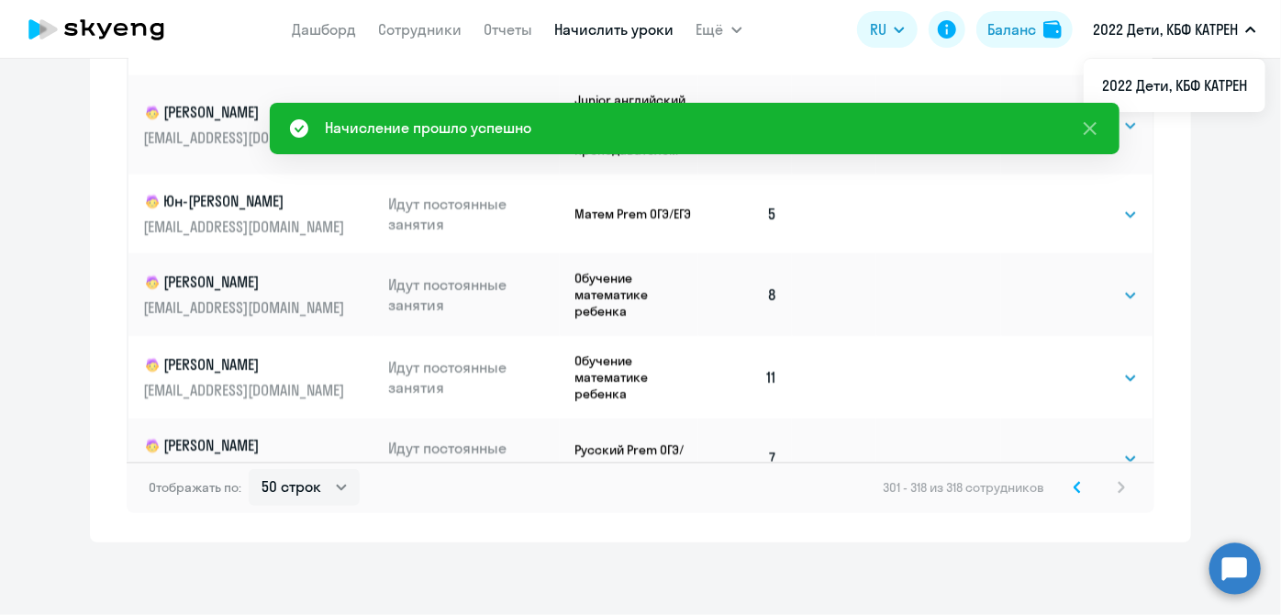
scroll to position [0, 0]
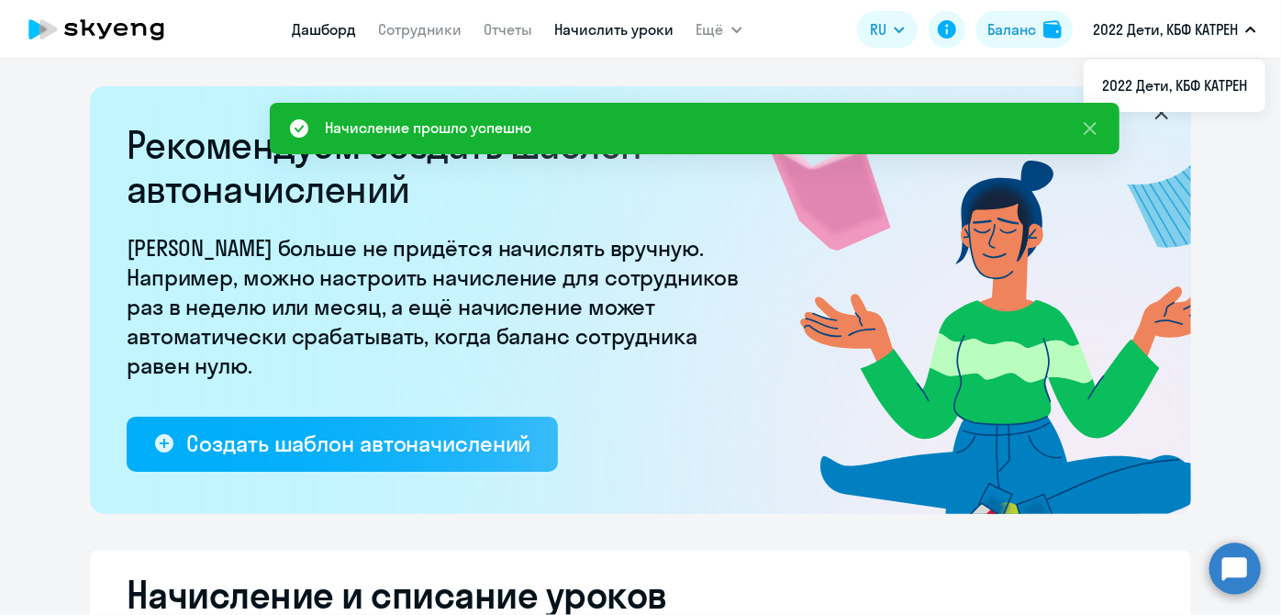
click at [334, 35] on link "Дашборд" at bounding box center [325, 29] width 64 height 18
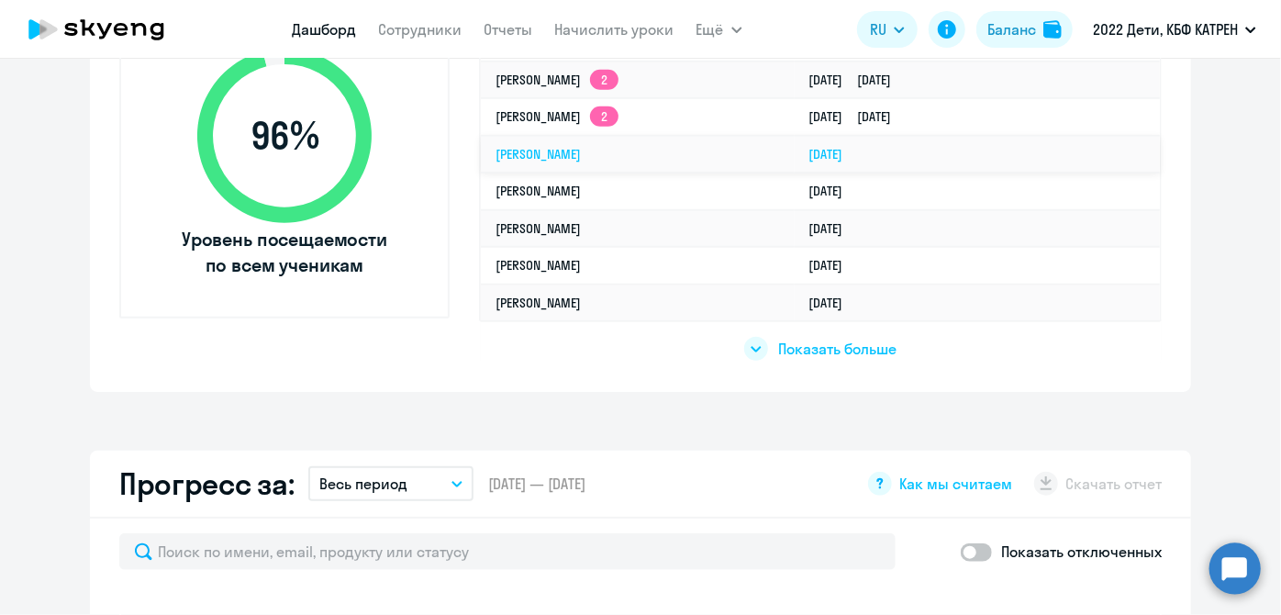
scroll to position [751, 0]
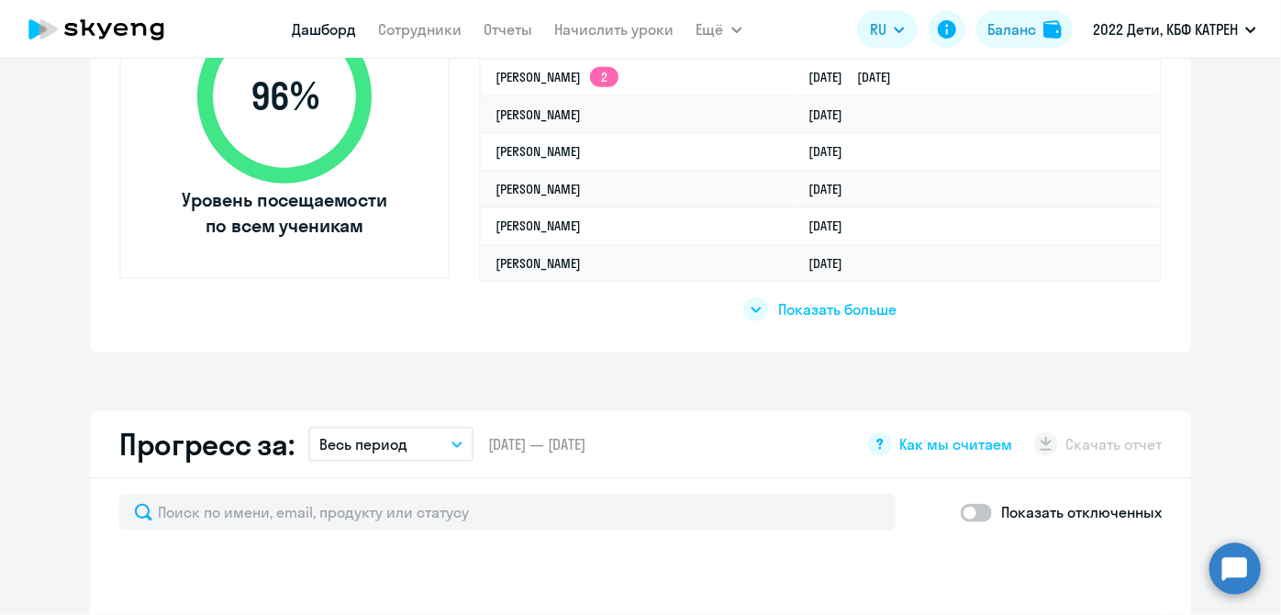
click at [868, 302] on span "Показать больше" at bounding box center [838, 309] width 118 height 20
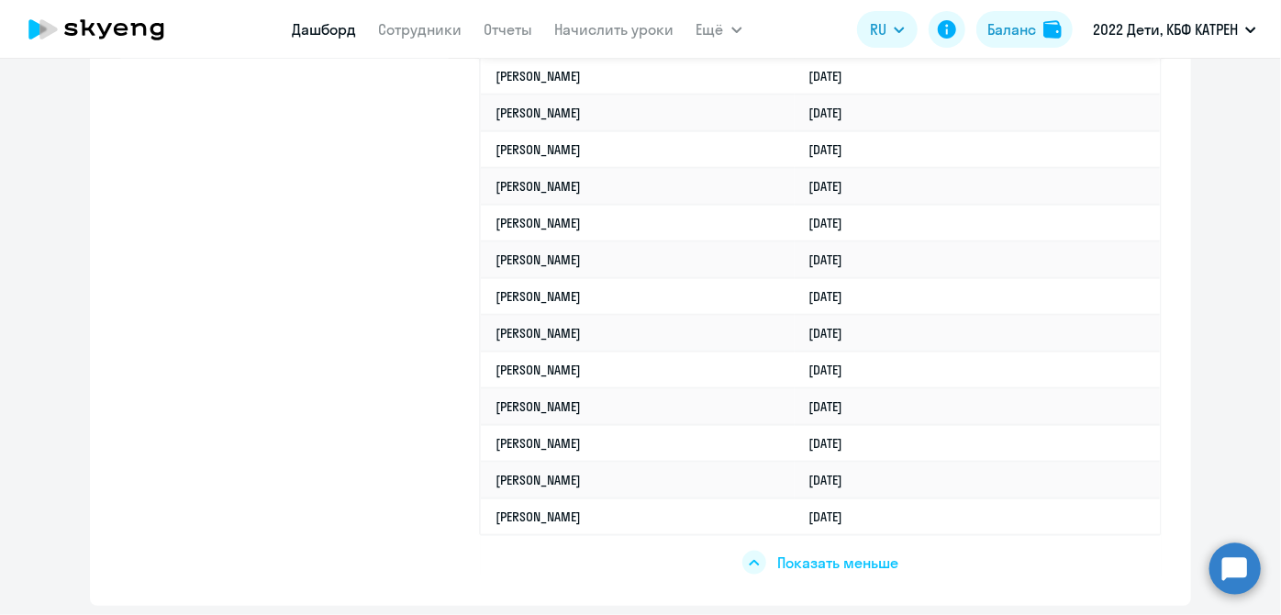
scroll to position [1001, 0]
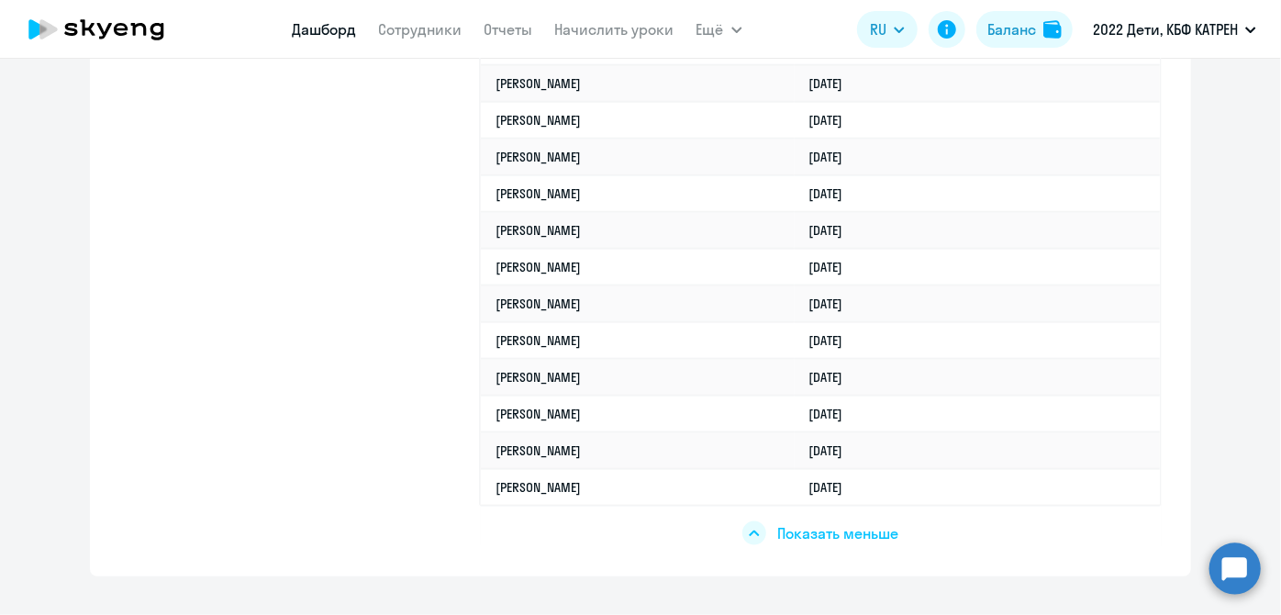
select select "30"
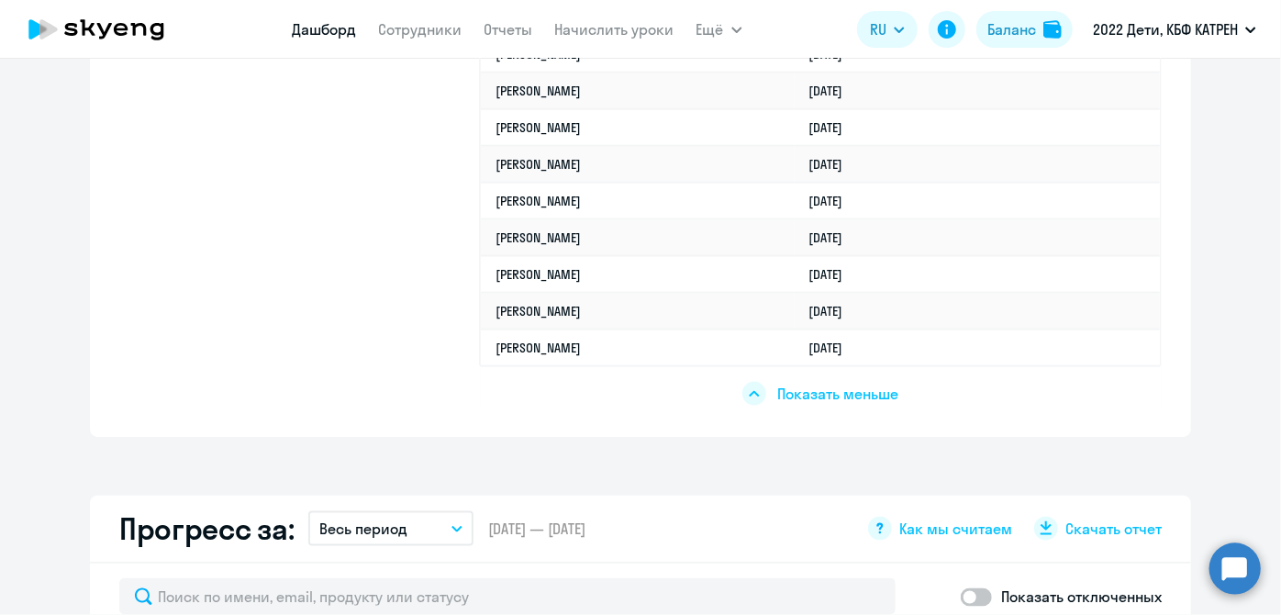
scroll to position [1168, 0]
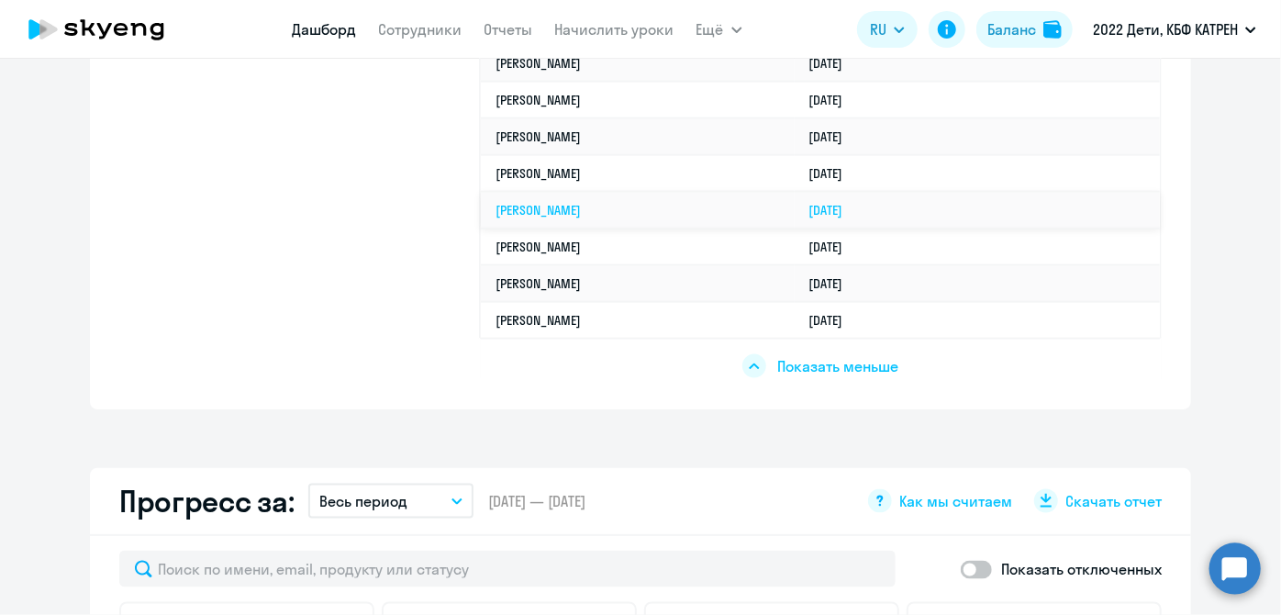
click at [561, 206] on link "[PERSON_NAME]" at bounding box center [538, 210] width 85 height 17
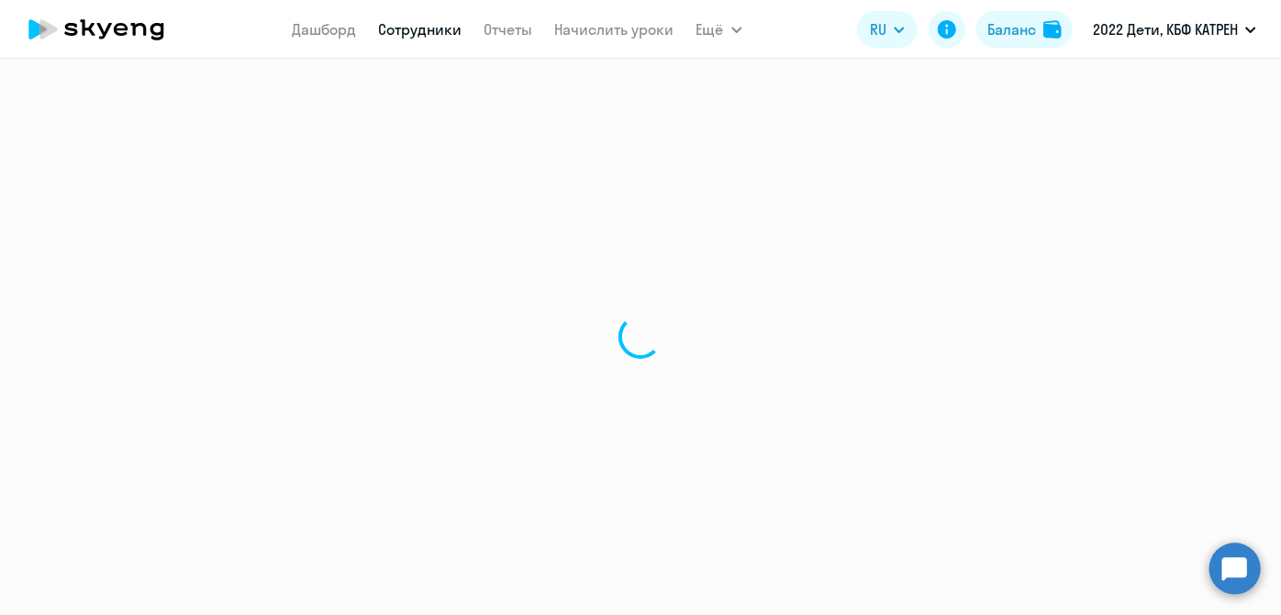
select select "math"
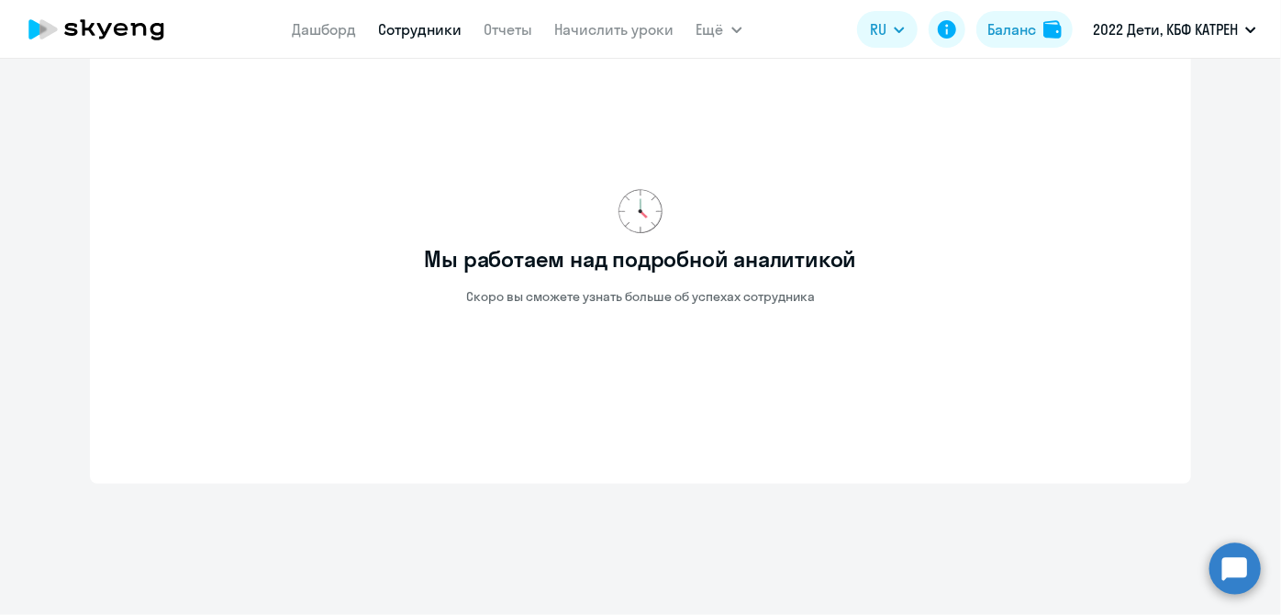
scroll to position [666, 0]
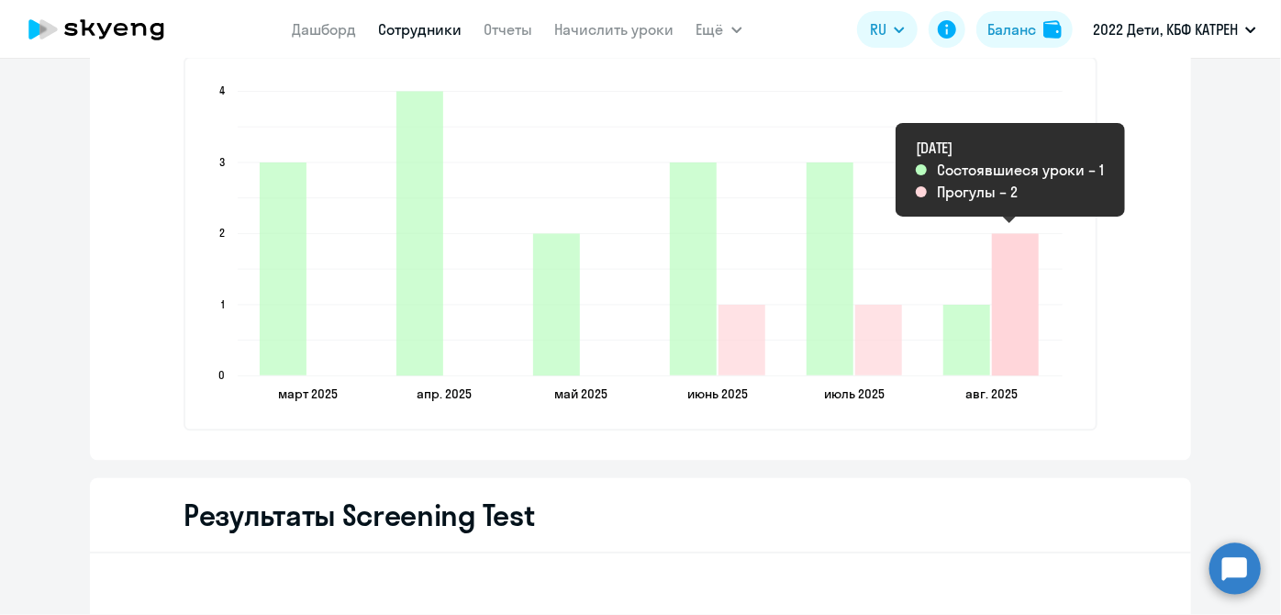
scroll to position [2002, 0]
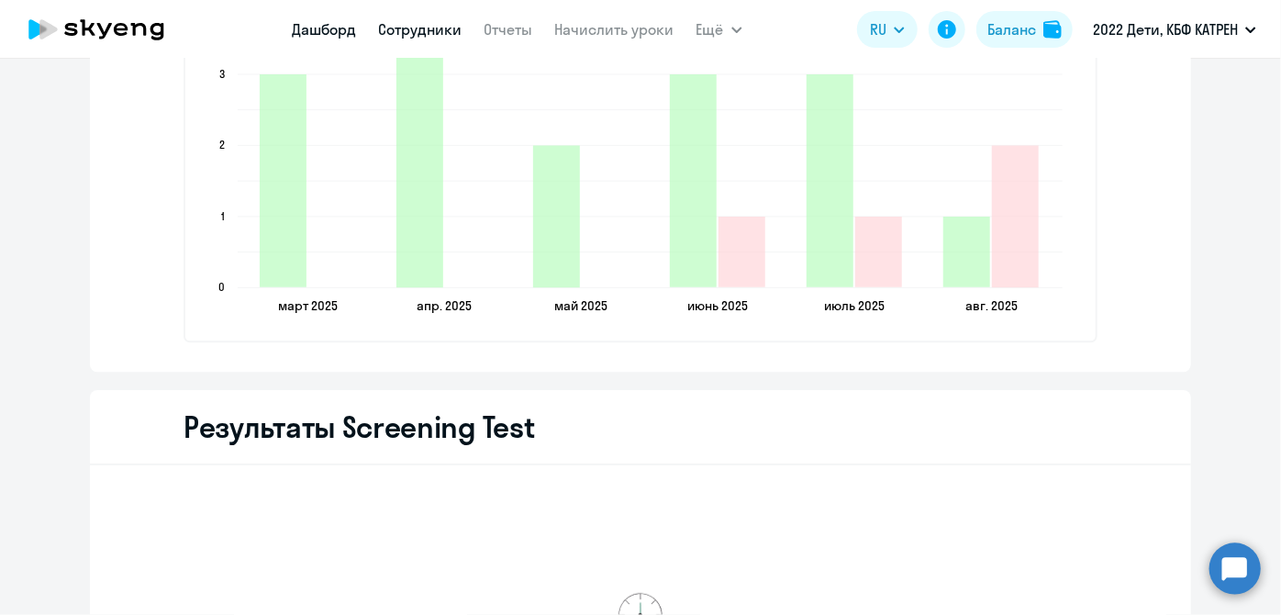
click at [332, 32] on link "Дашборд" at bounding box center [325, 29] width 64 height 18
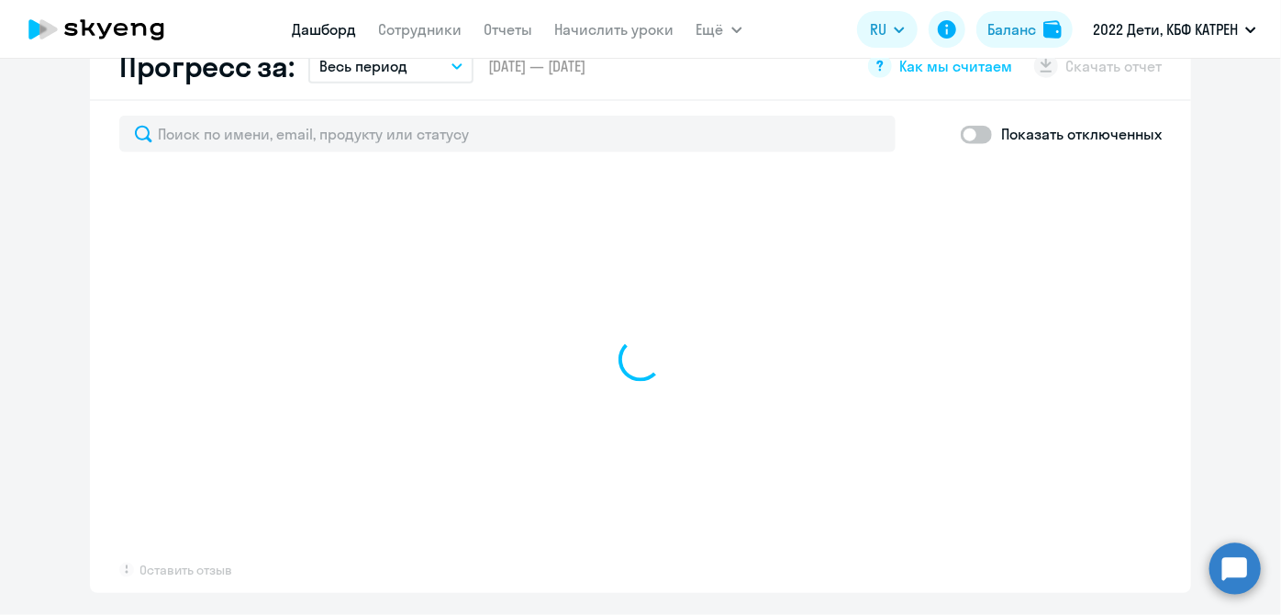
scroll to position [1106, 0]
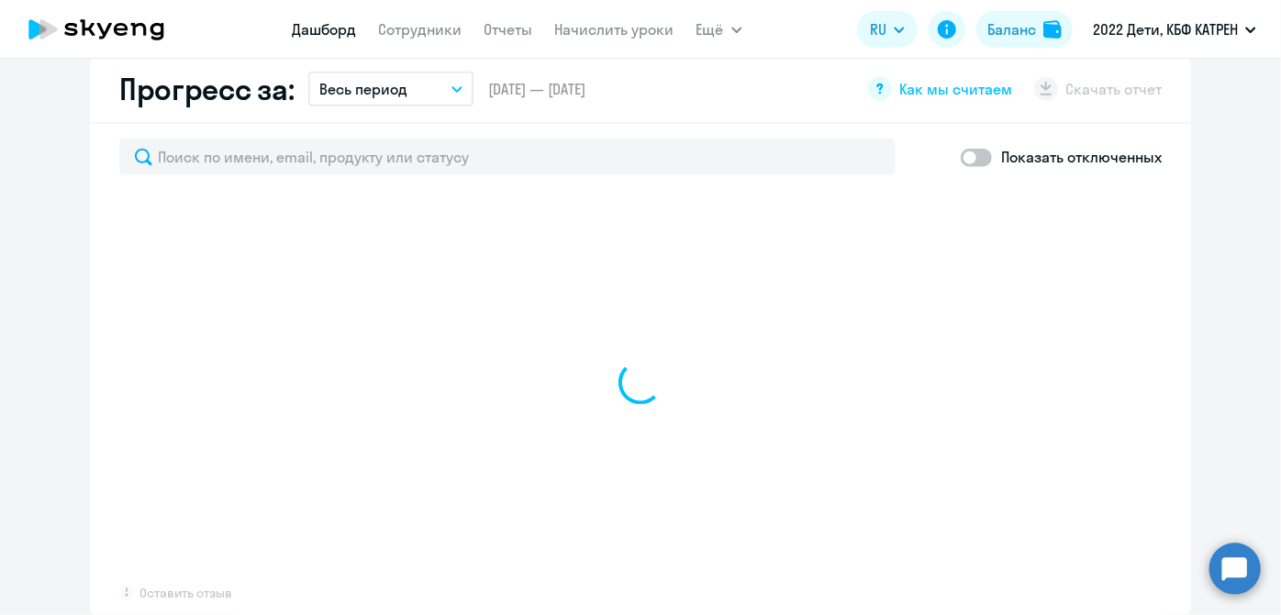
select select "30"
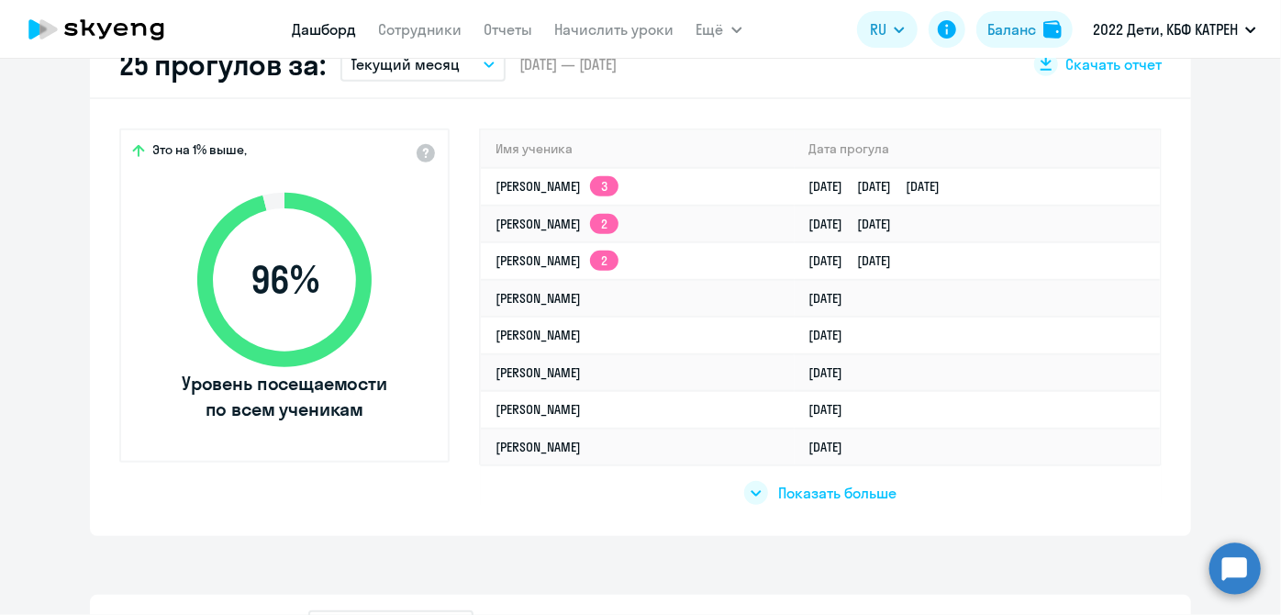
scroll to position [522, 0]
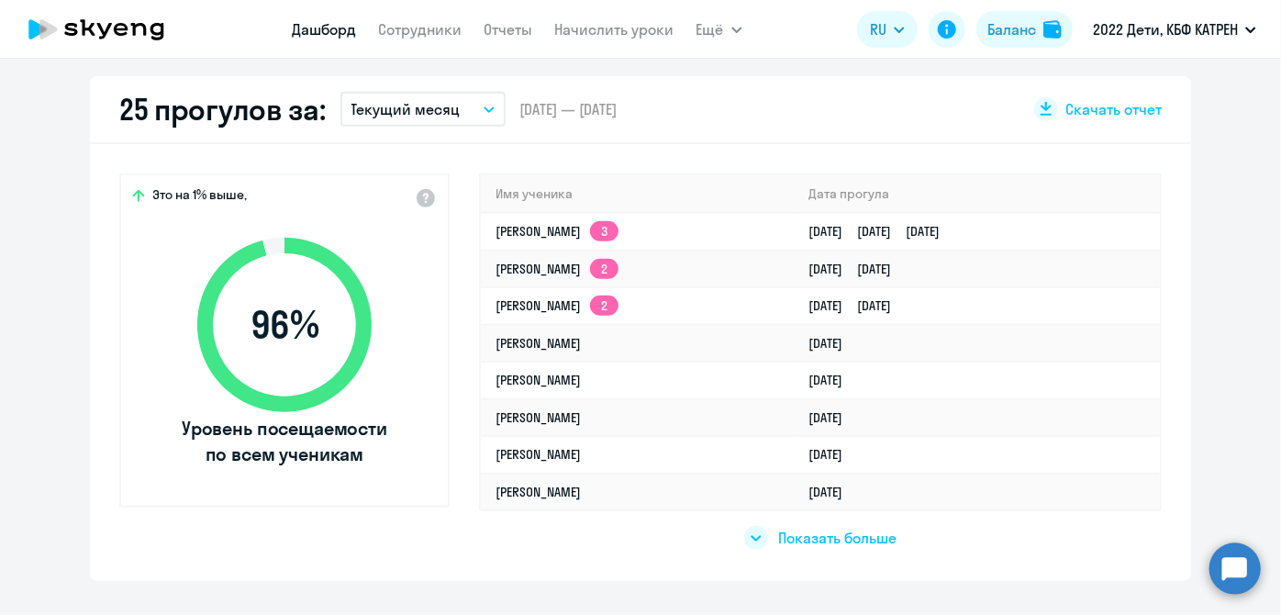
click at [828, 537] on span "Показать больше" at bounding box center [838, 538] width 118 height 20
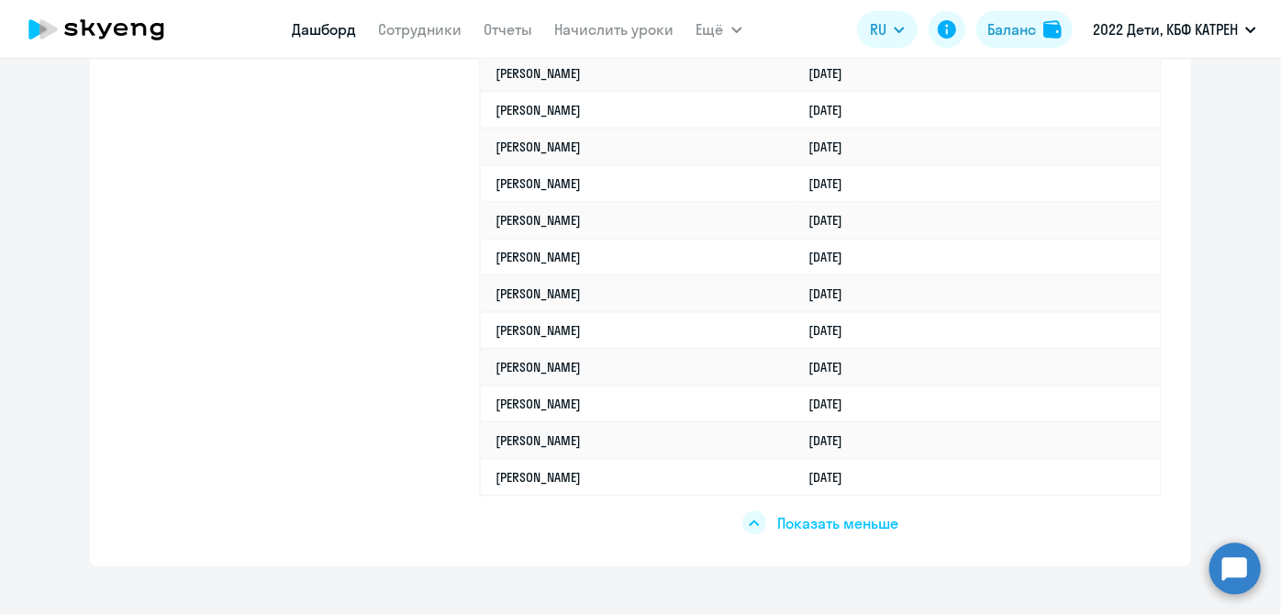
scroll to position [1023, 0]
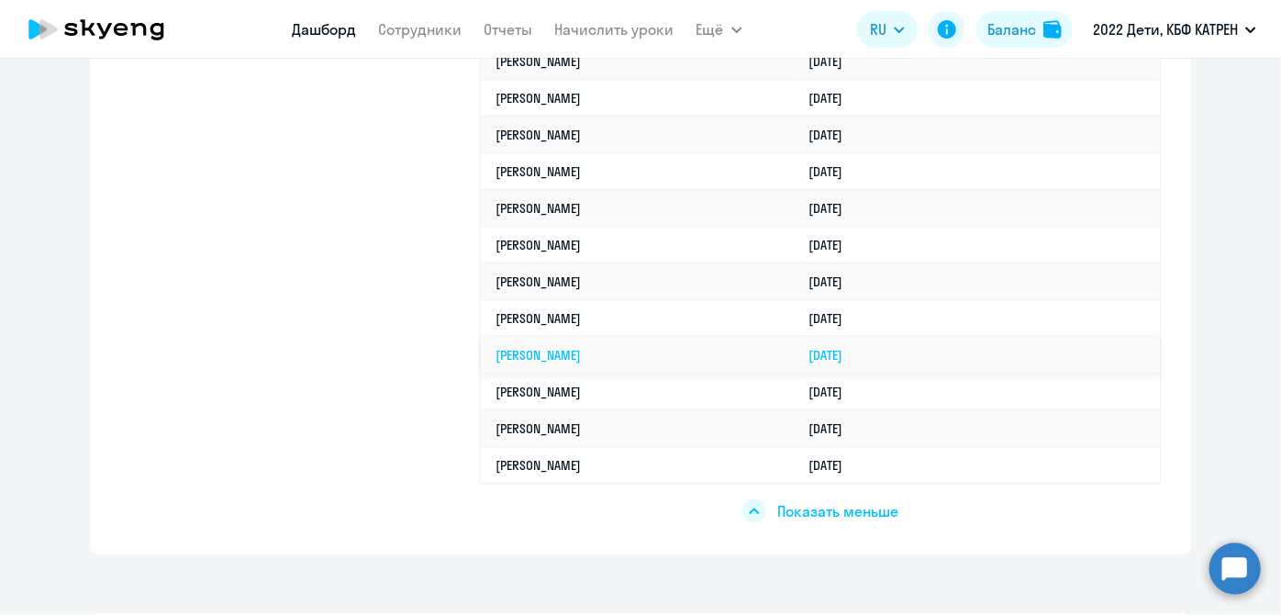
click at [669, 353] on td "[PERSON_NAME]" at bounding box center [638, 355] width 314 height 37
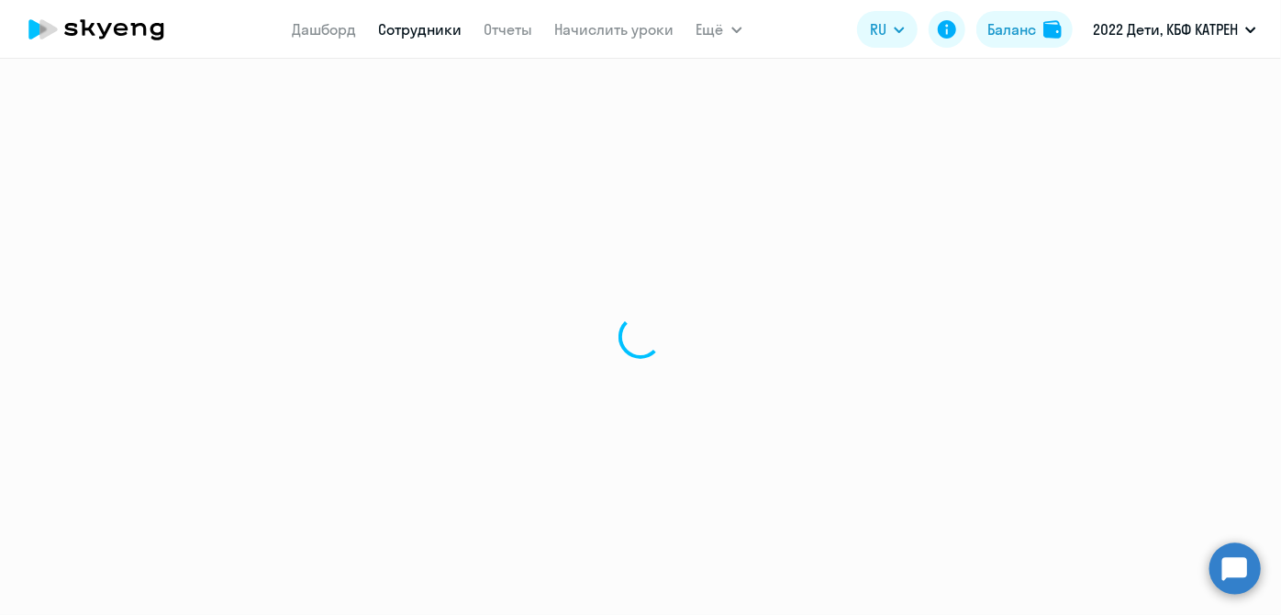
select select "math"
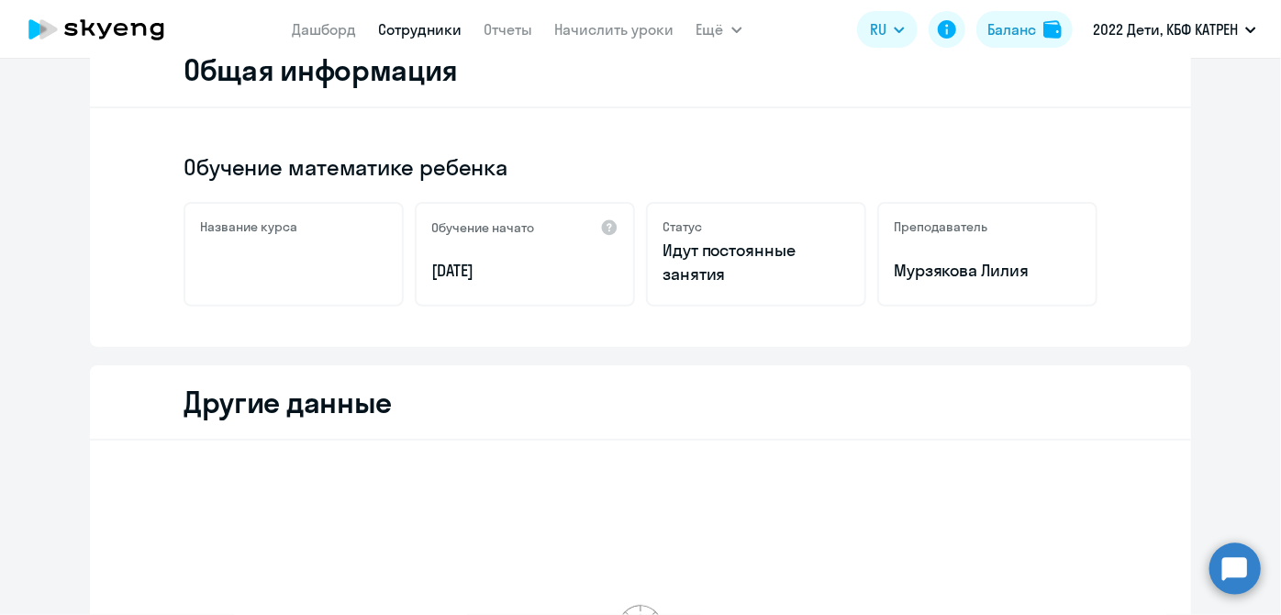
scroll to position [666, 0]
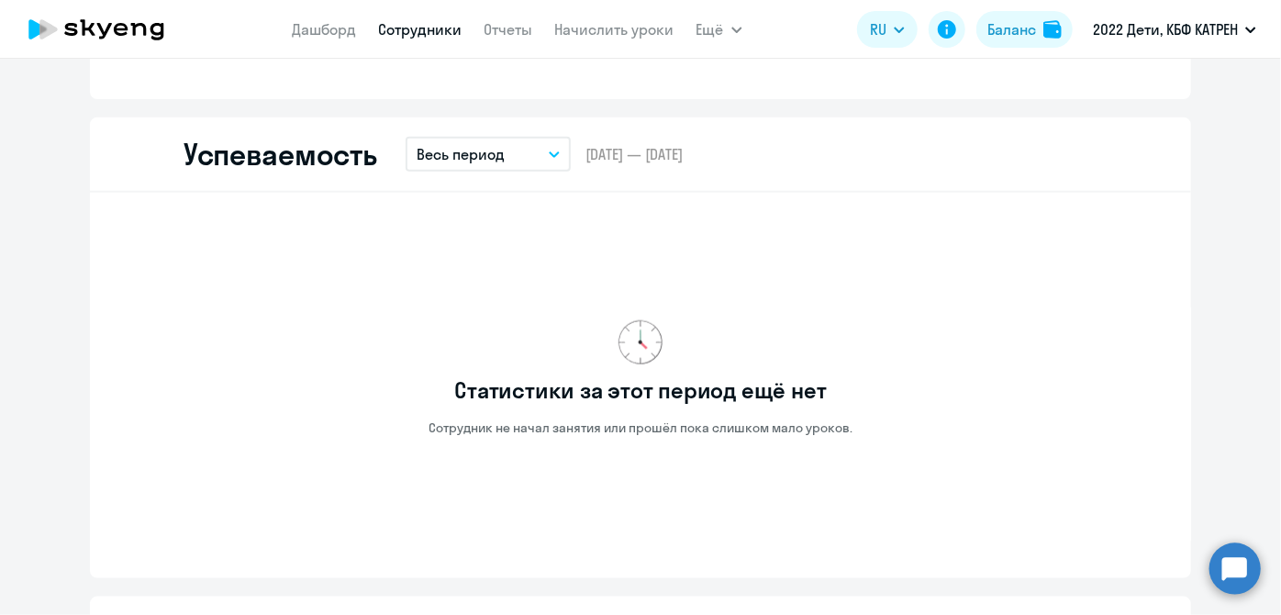
scroll to position [1084, 0]
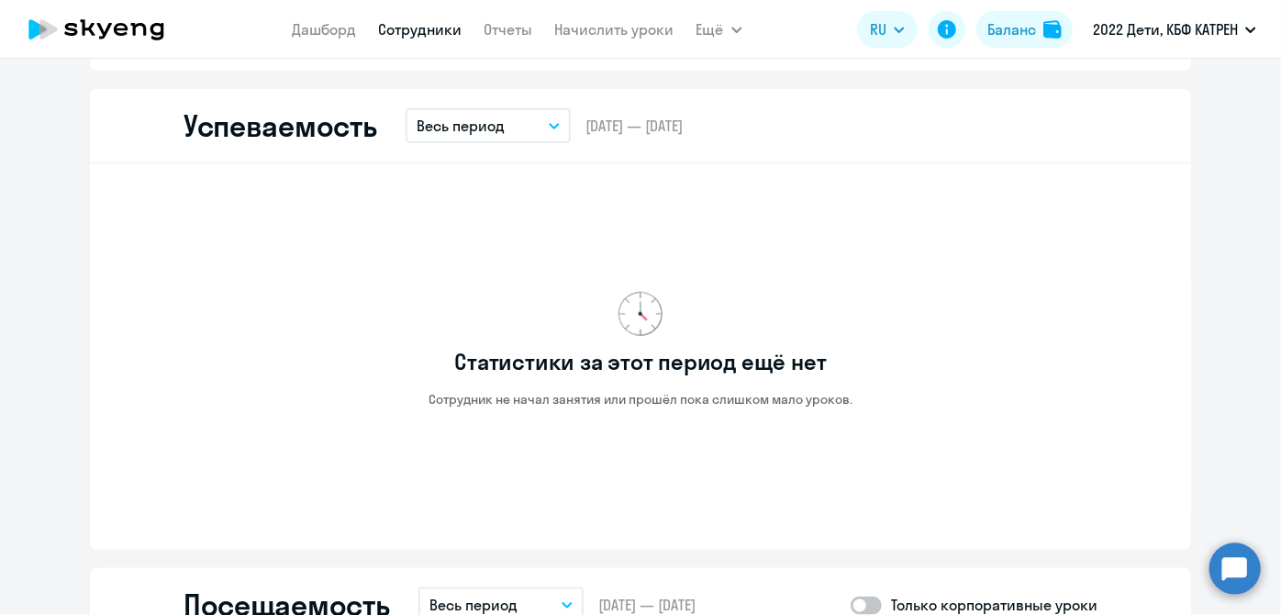
click at [551, 132] on button "Весь период" at bounding box center [488, 125] width 165 height 35
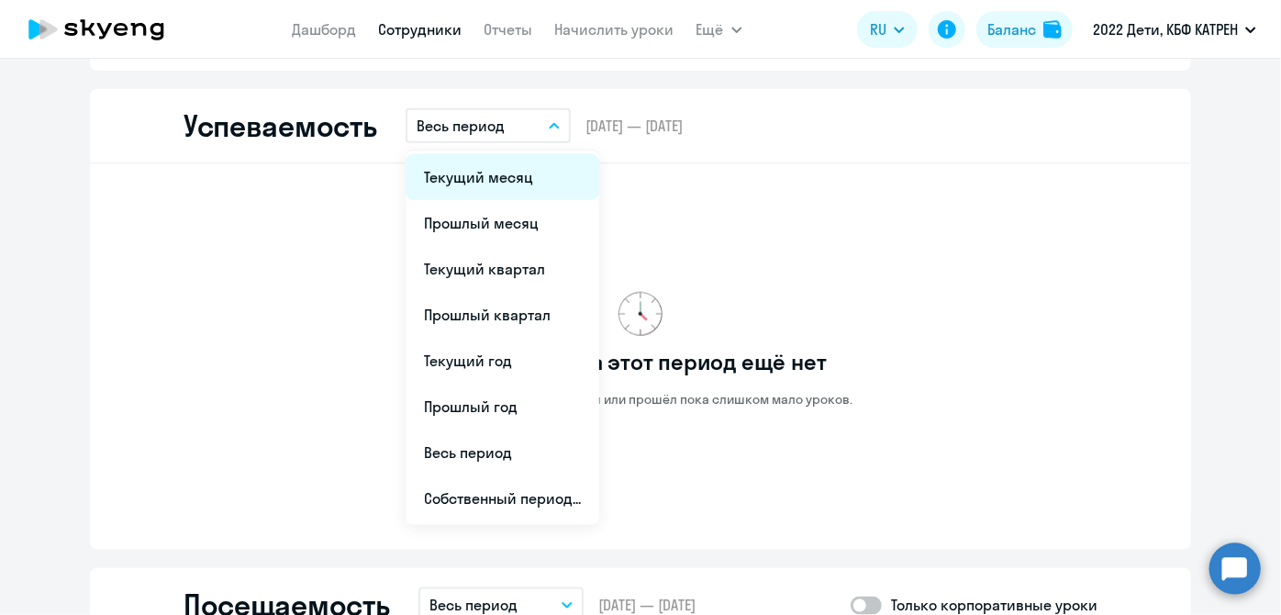
click at [523, 180] on li "Текущий месяц" at bounding box center [503, 177] width 194 height 46
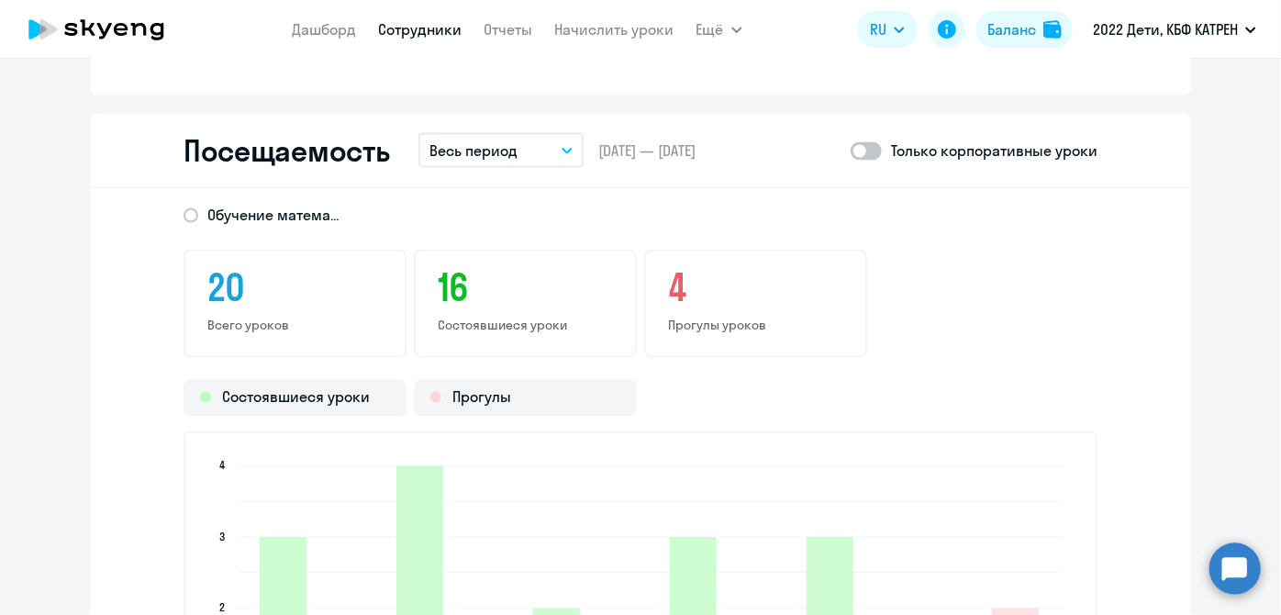
scroll to position [1501, 0]
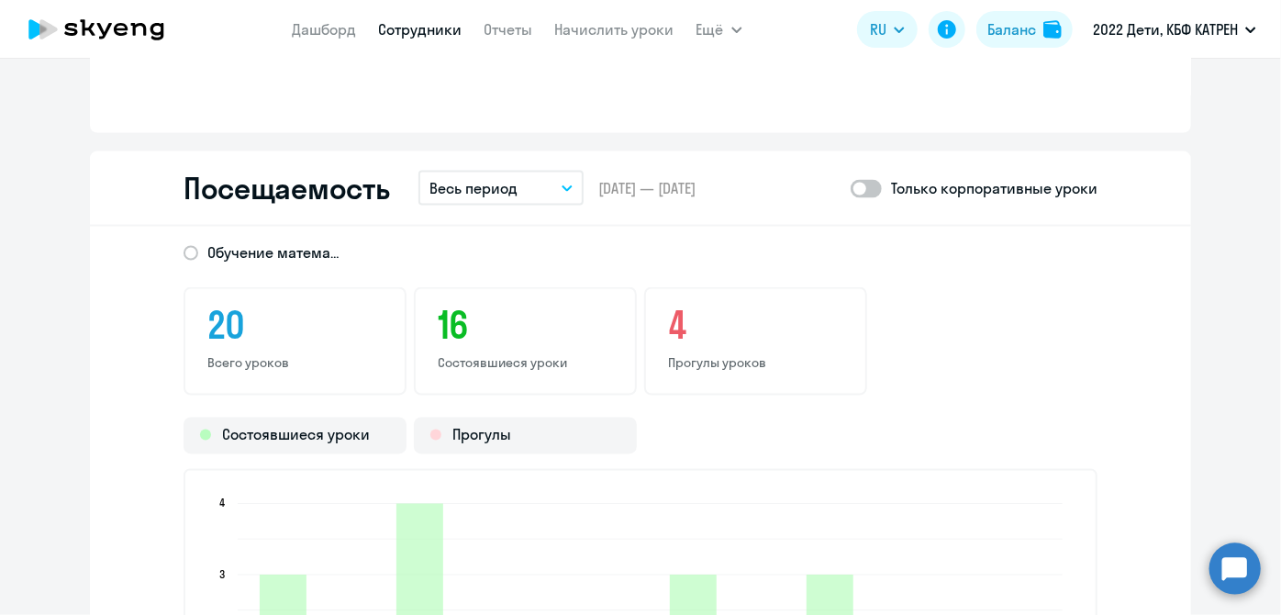
click at [562, 186] on icon "button" at bounding box center [567, 188] width 11 height 6
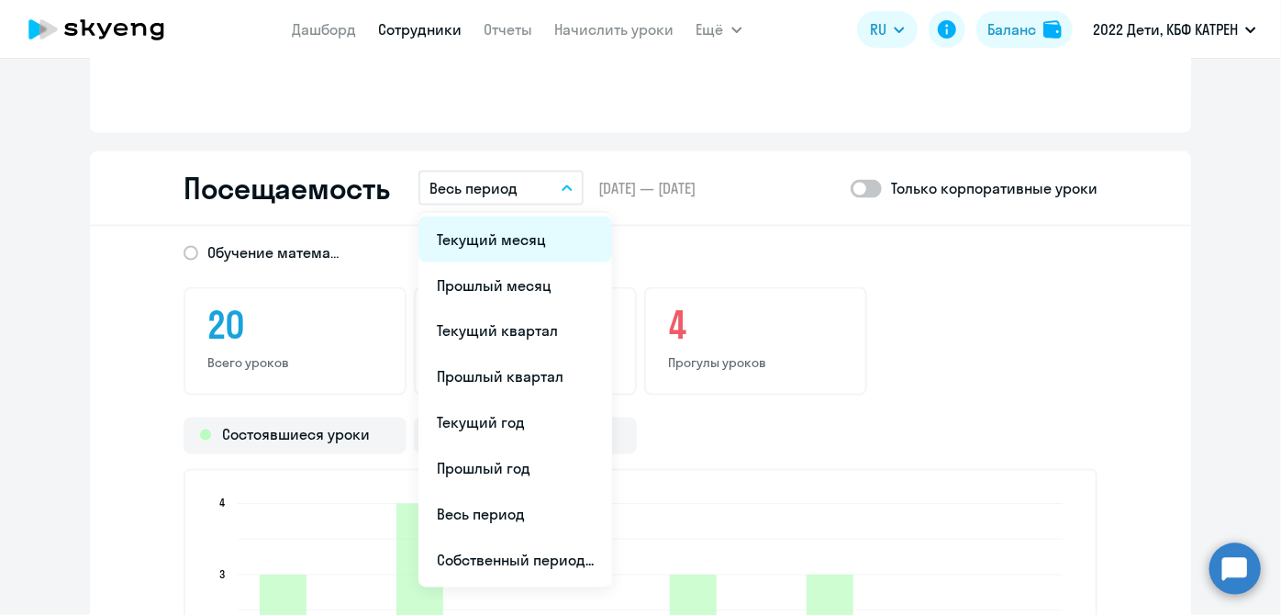
click at [539, 235] on li "Текущий месяц" at bounding box center [516, 240] width 194 height 46
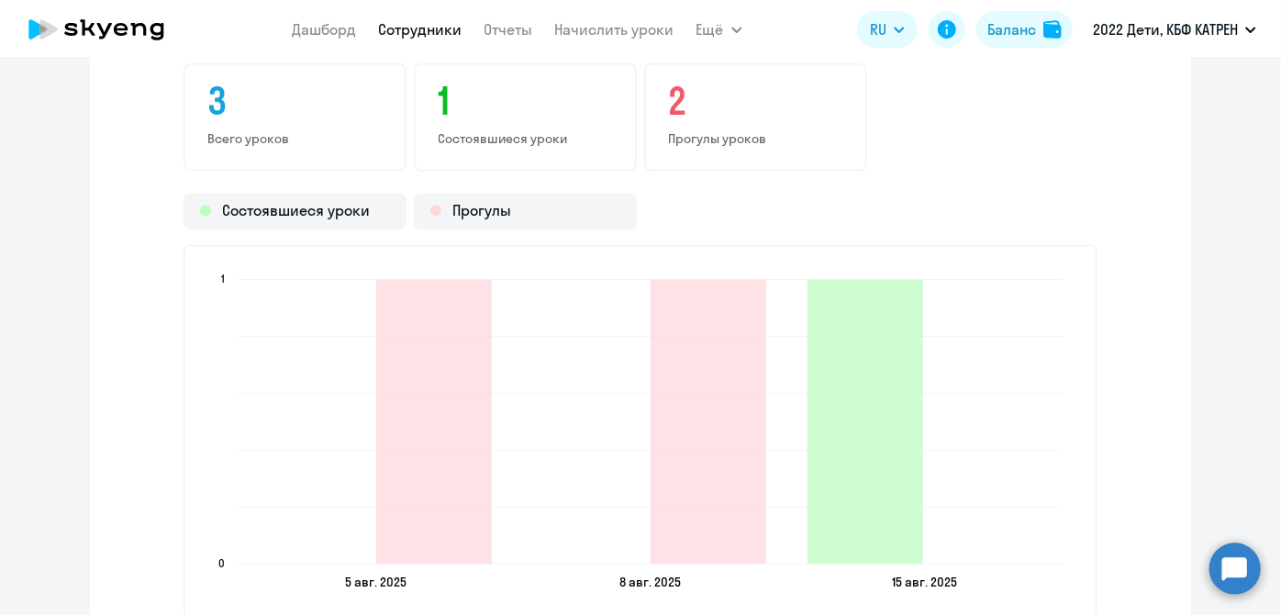
scroll to position [1700, 0]
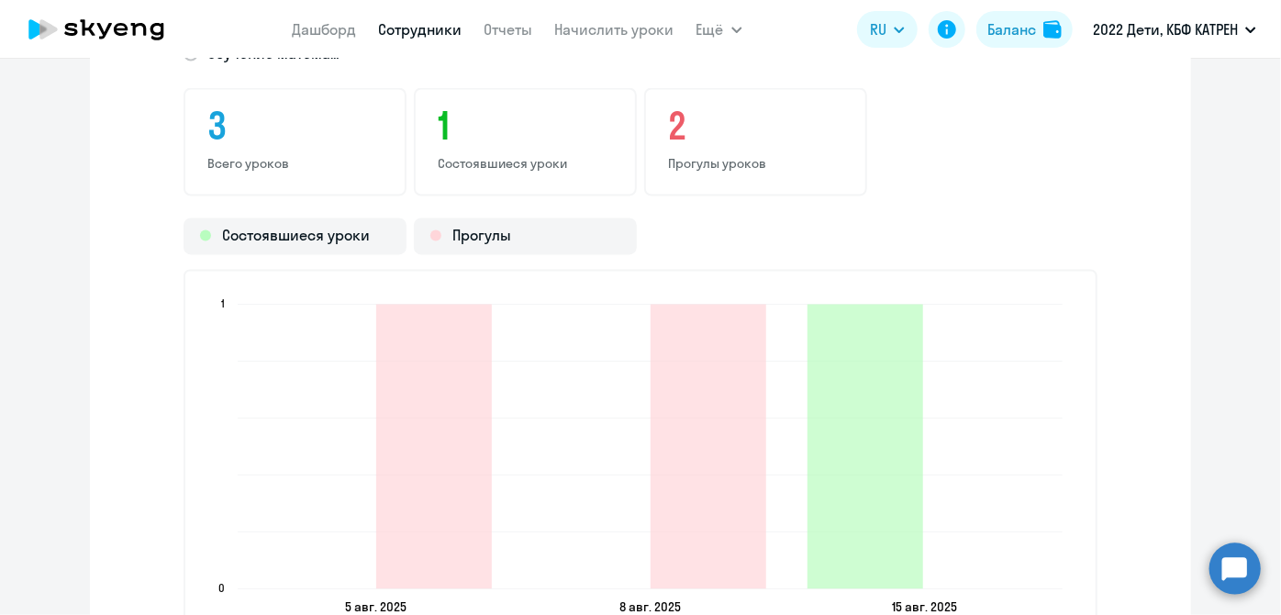
click at [420, 31] on link "Сотрудники" at bounding box center [421, 29] width 84 height 18
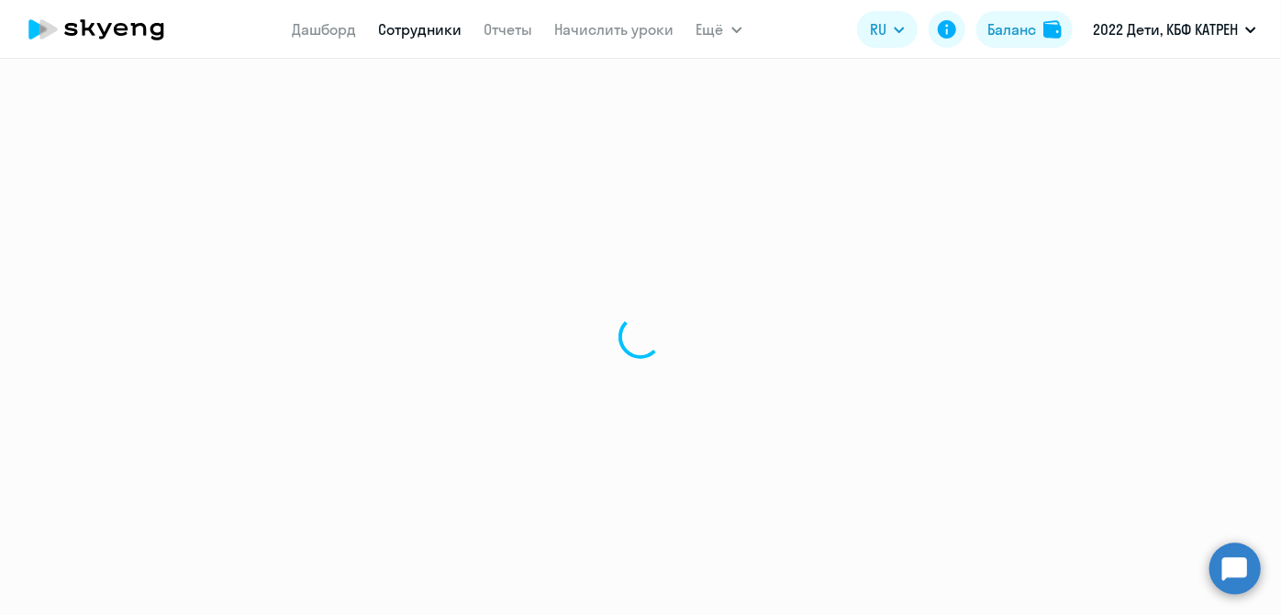
select select "30"
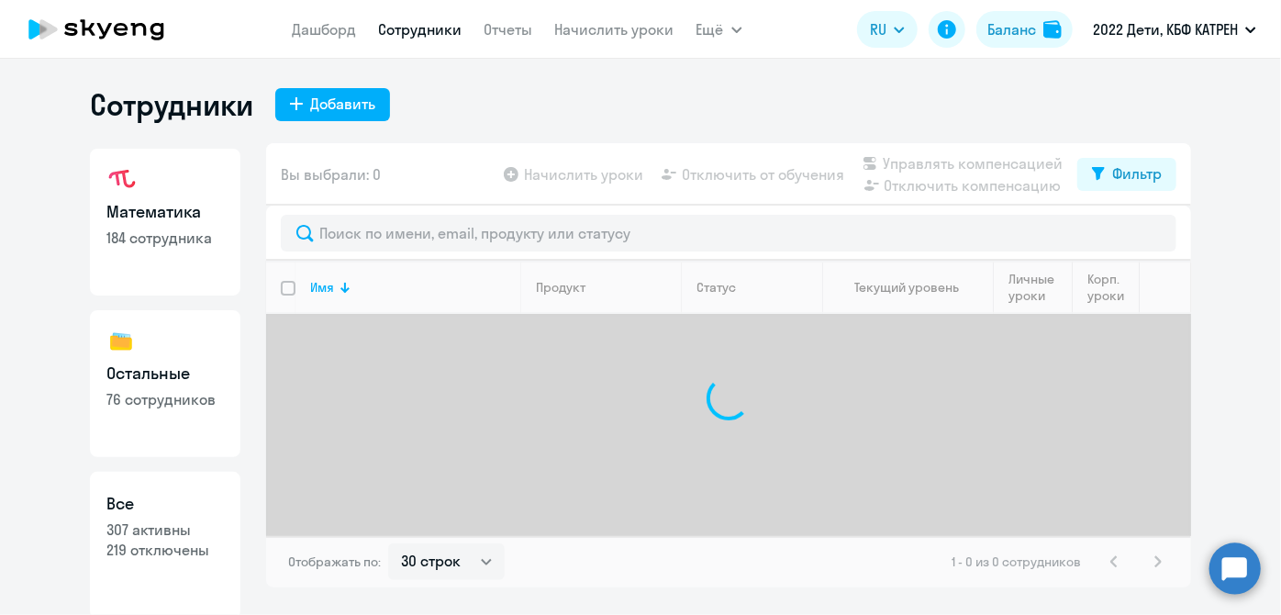
scroll to position [159, 0]
click at [117, 508] on h3 "Все" at bounding box center [164, 501] width 117 height 24
select select "30"
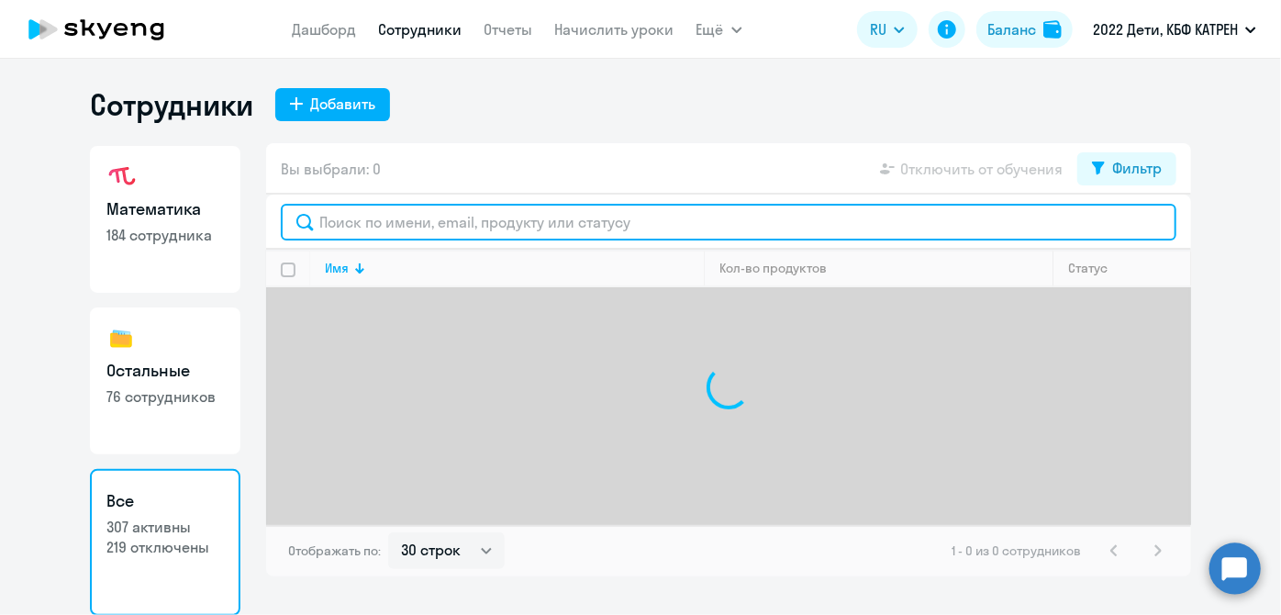
click at [527, 228] on input "text" at bounding box center [729, 222] width 896 height 37
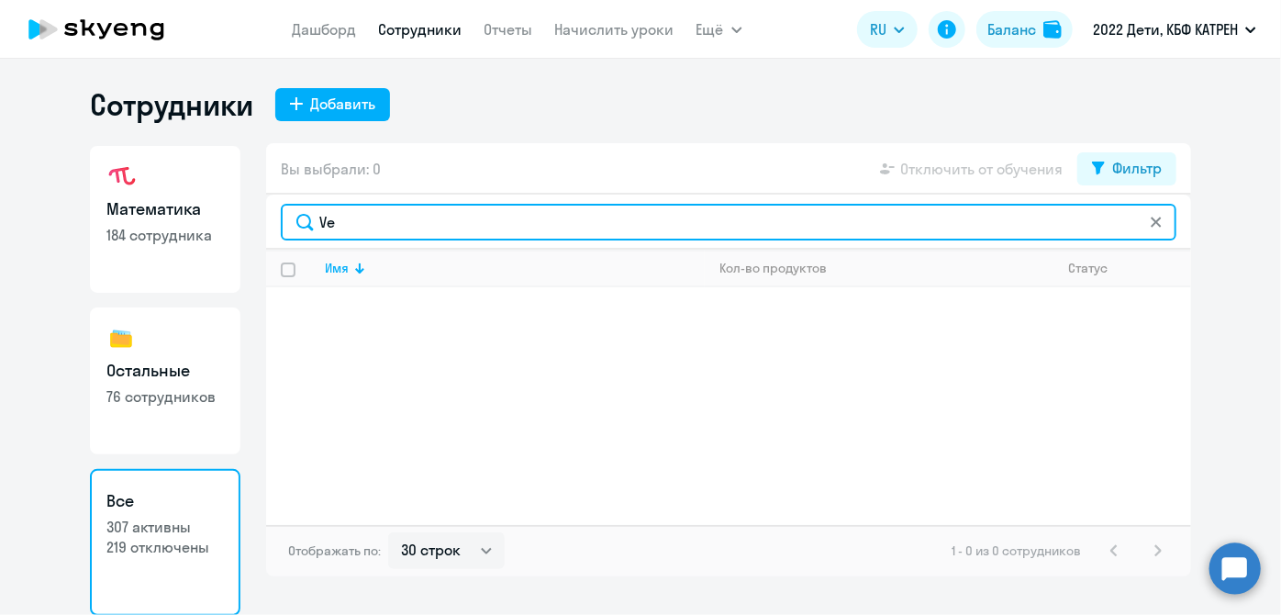
type input "V"
type input "мулл"
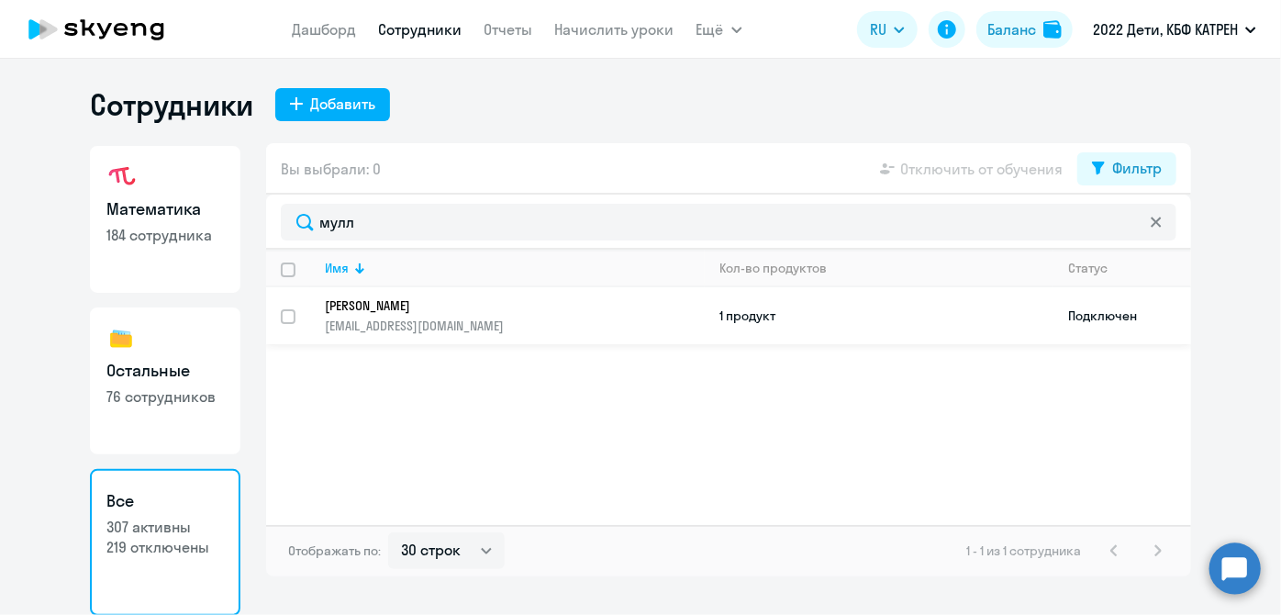
click at [499, 320] on p "[EMAIL_ADDRESS][DOMAIN_NAME]" at bounding box center [514, 326] width 379 height 17
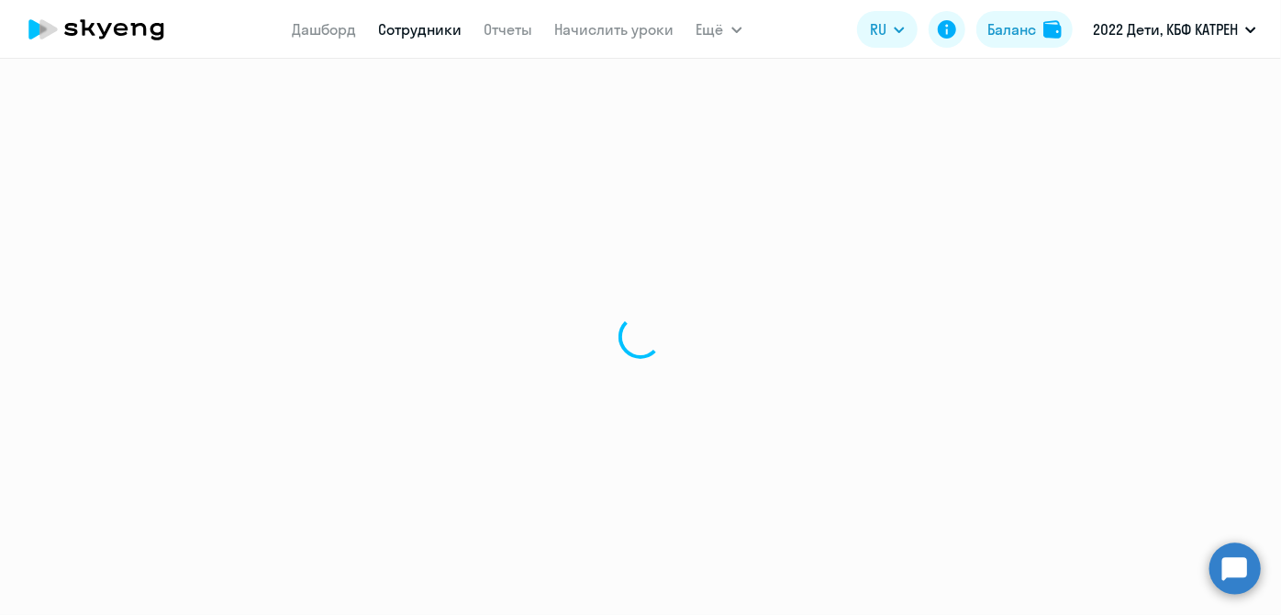
select select "math"
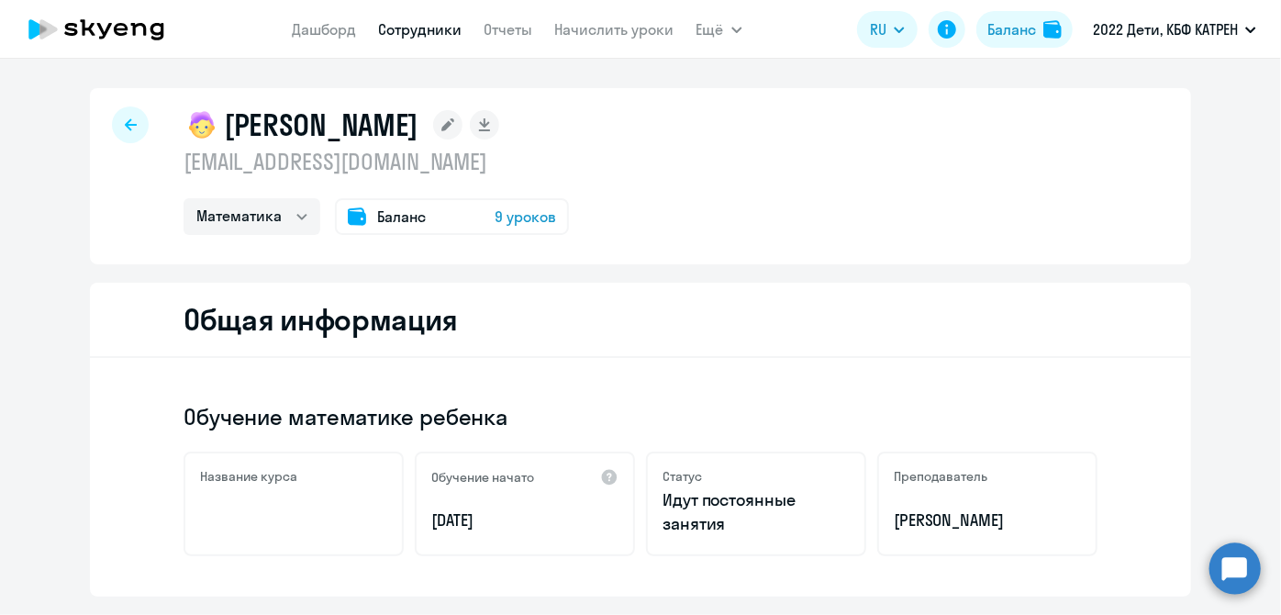
click at [408, 32] on link "Сотрудники" at bounding box center [421, 29] width 84 height 18
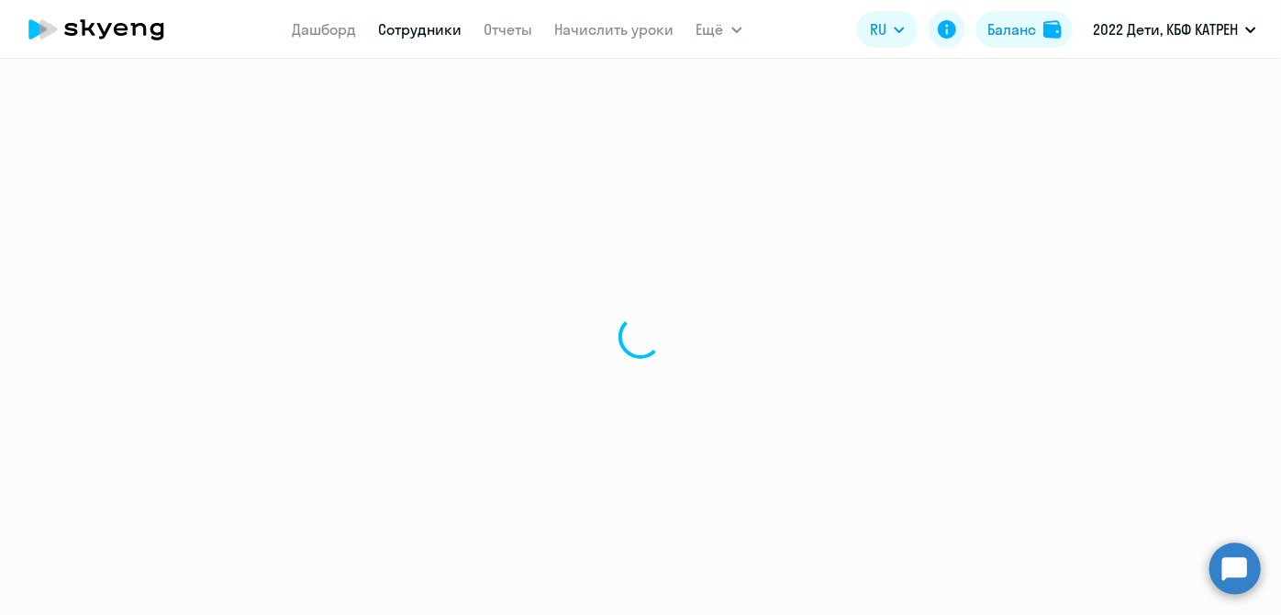
select select "30"
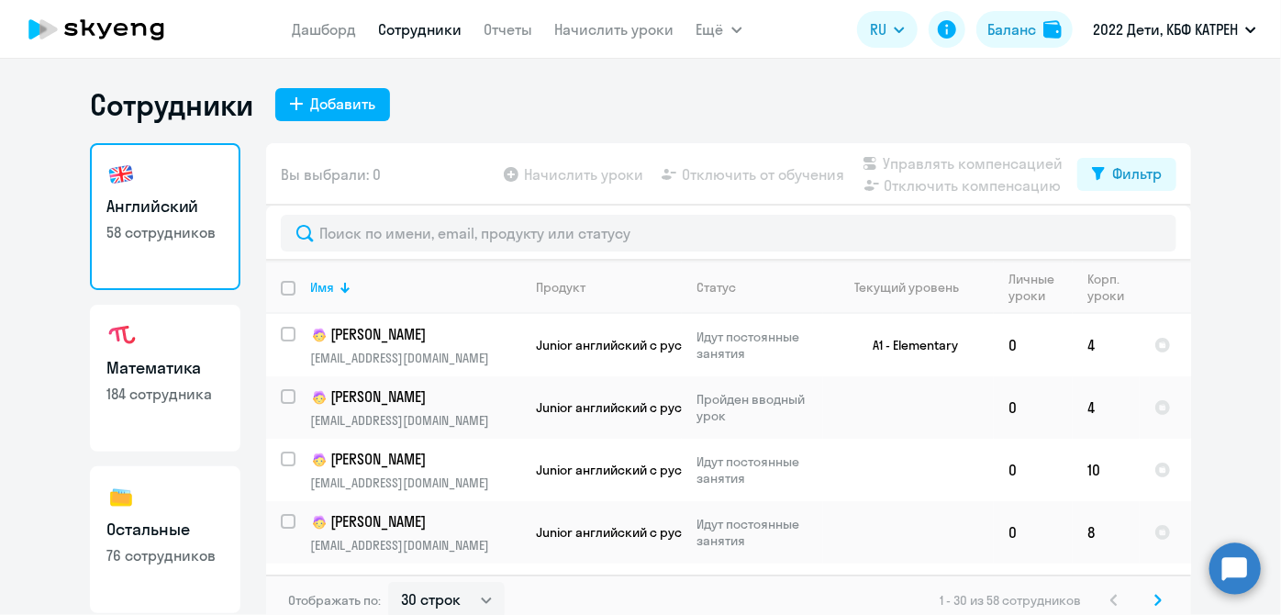
scroll to position [159, 0]
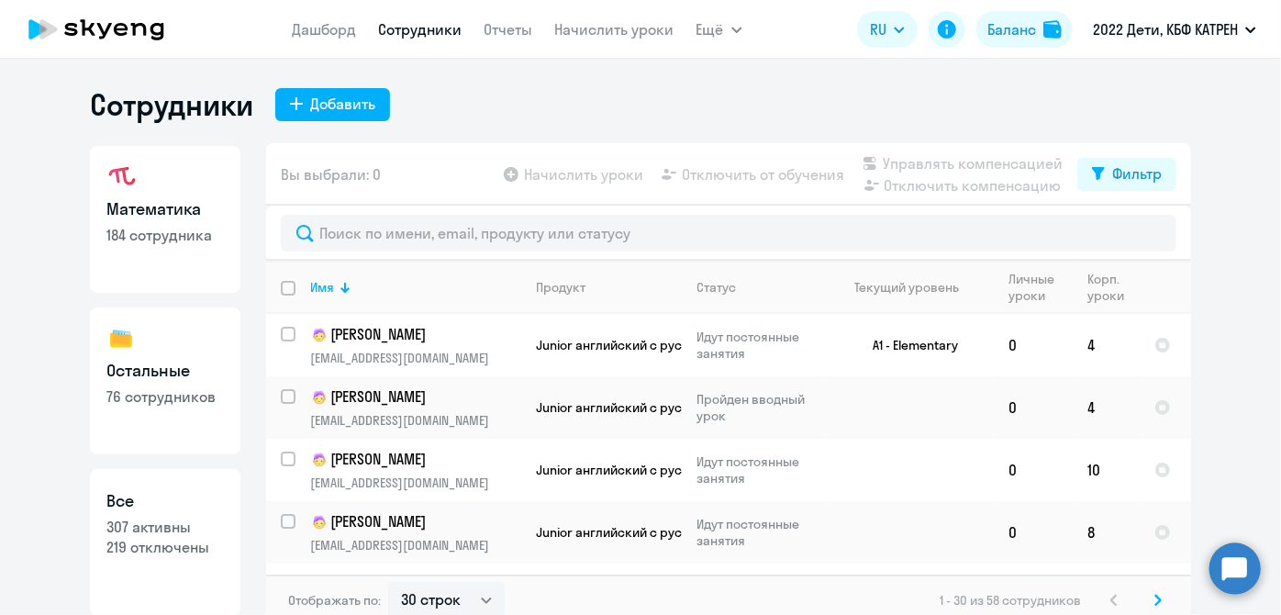
click at [173, 525] on p "307 активны" at bounding box center [164, 527] width 117 height 20
select select "30"
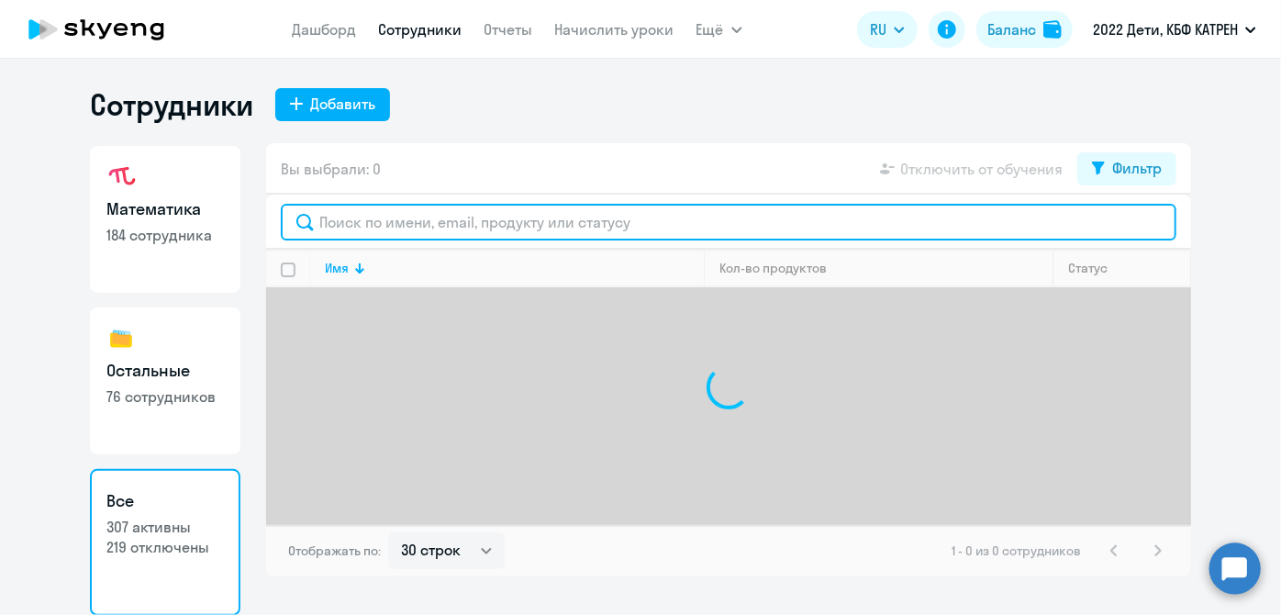
click at [392, 227] on input "text" at bounding box center [729, 222] width 896 height 37
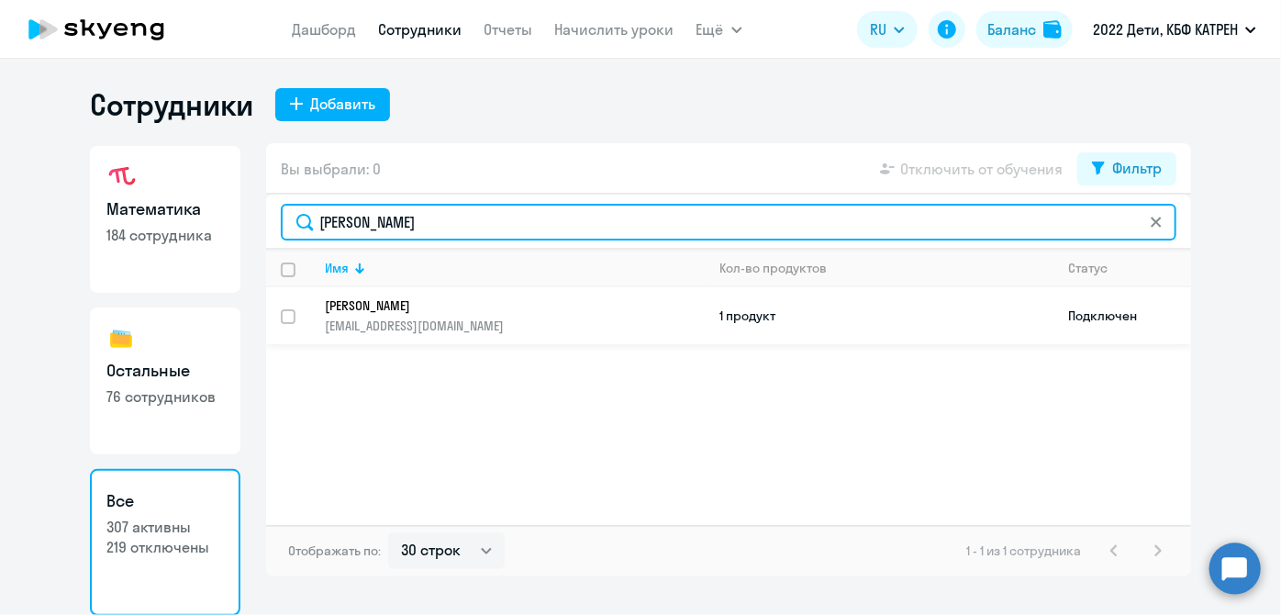
type input "[PERSON_NAME]"
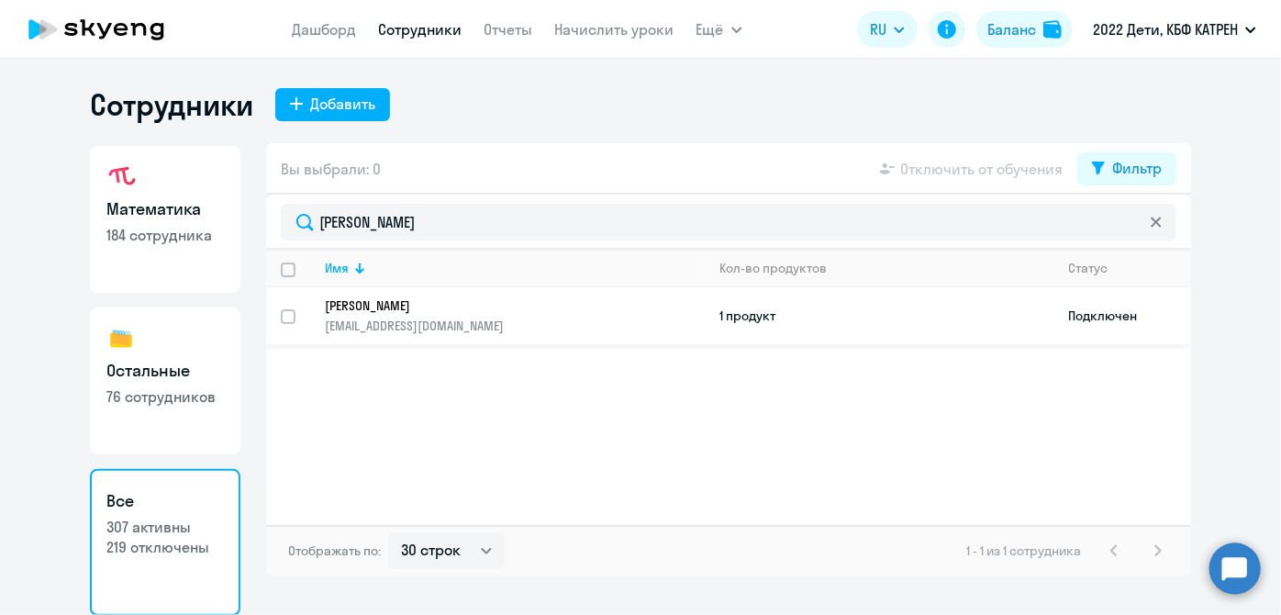
click at [531, 322] on p "[EMAIL_ADDRESS][DOMAIN_NAME]" at bounding box center [514, 326] width 379 height 17
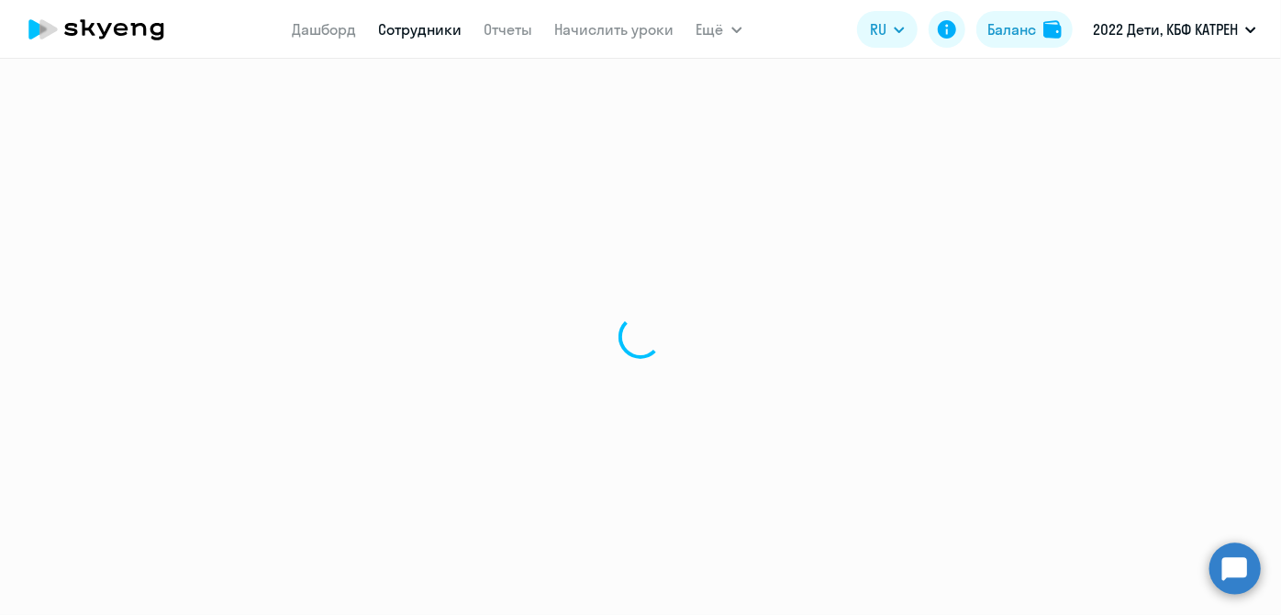
select select "math"
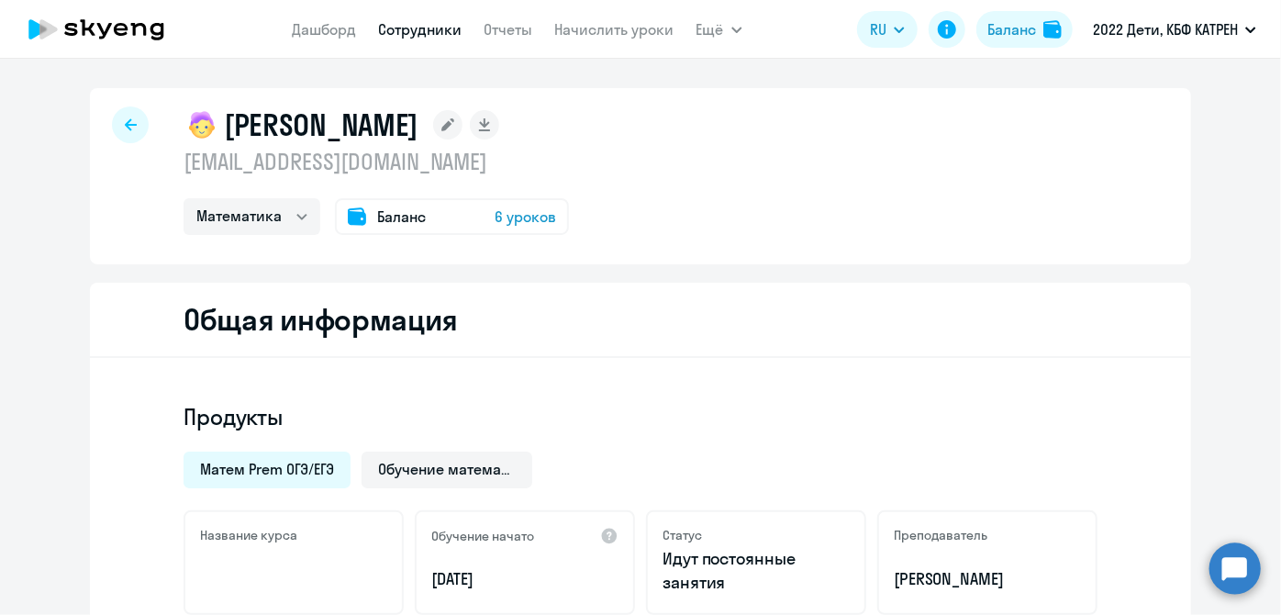
click at [1226, 561] on circle at bounding box center [1235, 568] width 51 height 51
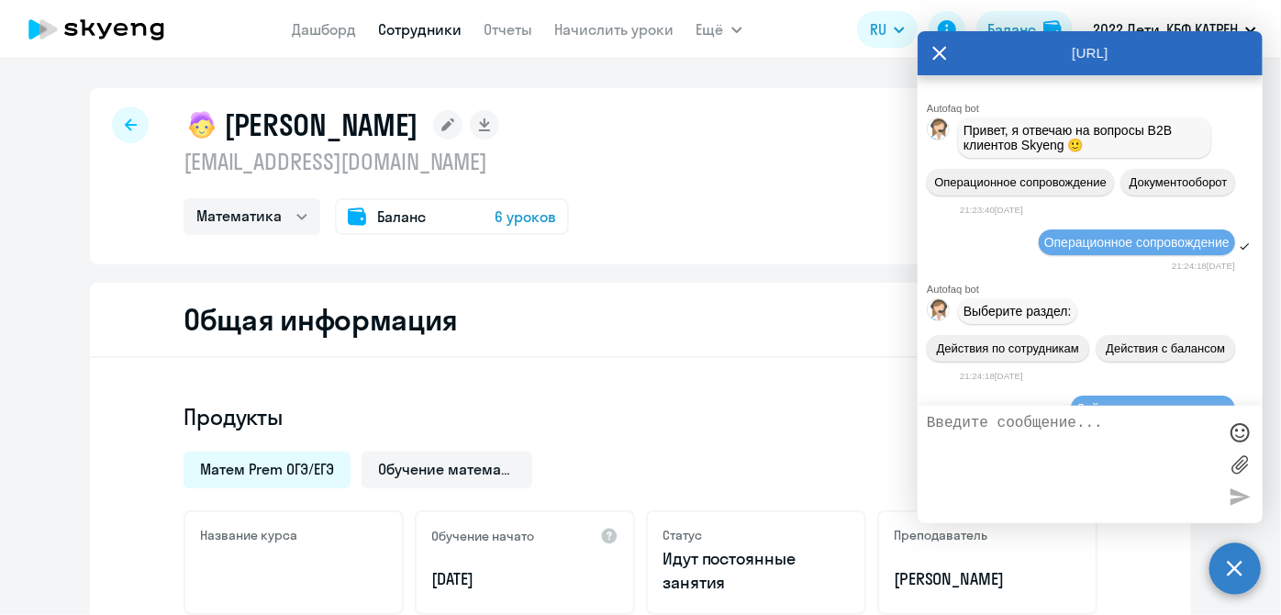
click at [1047, 421] on textarea at bounding box center [1072, 464] width 290 height 99
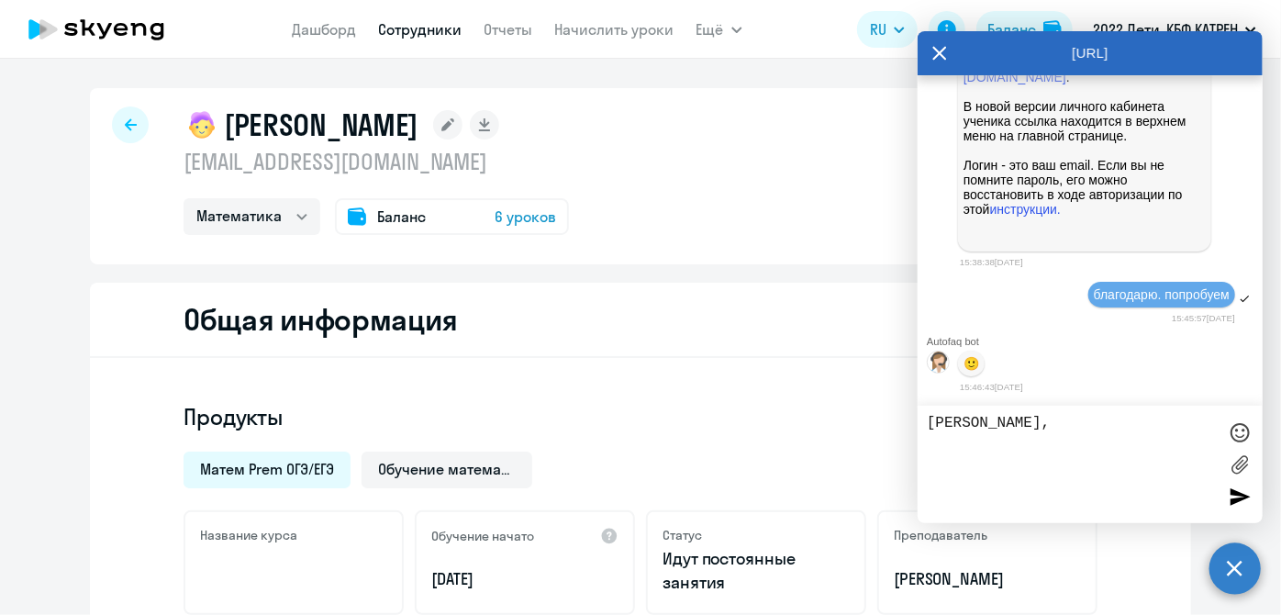
scroll to position [240063, 0]
paste textarea "39713479 [PERSON_NAME]"
type textarea "[PERSON_NAME], привет, измени, пожалуйста, 39713479 [PERSON_NAME] предмет на ма…"
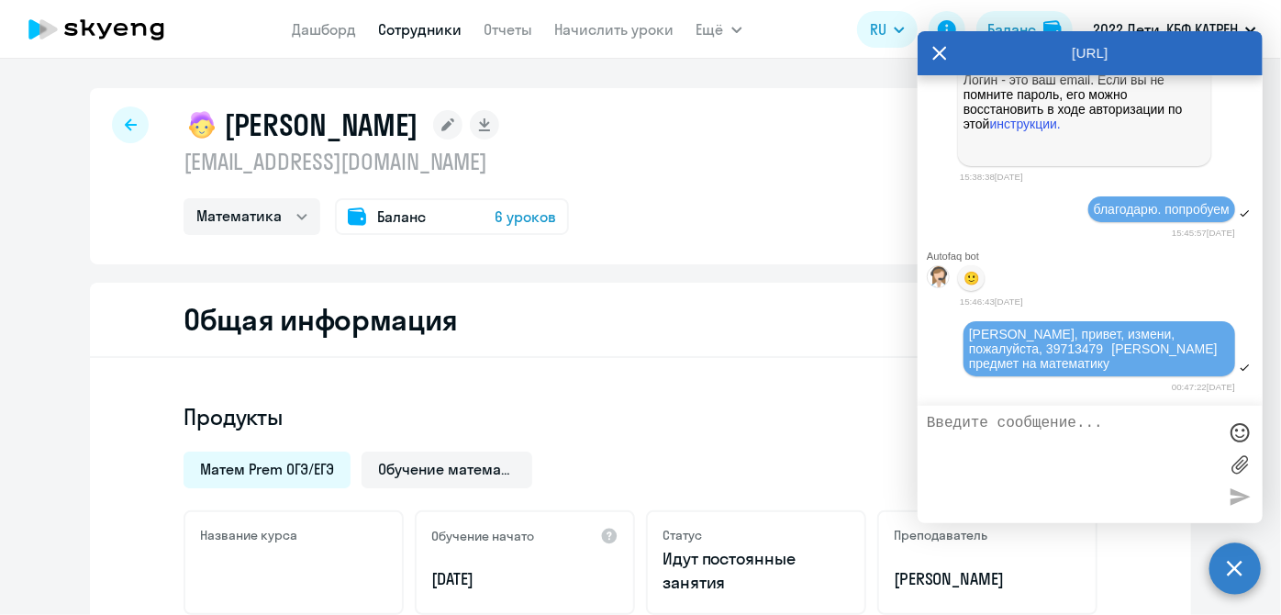
scroll to position [240148, 0]
